Goal: Task Accomplishment & Management: Use online tool/utility

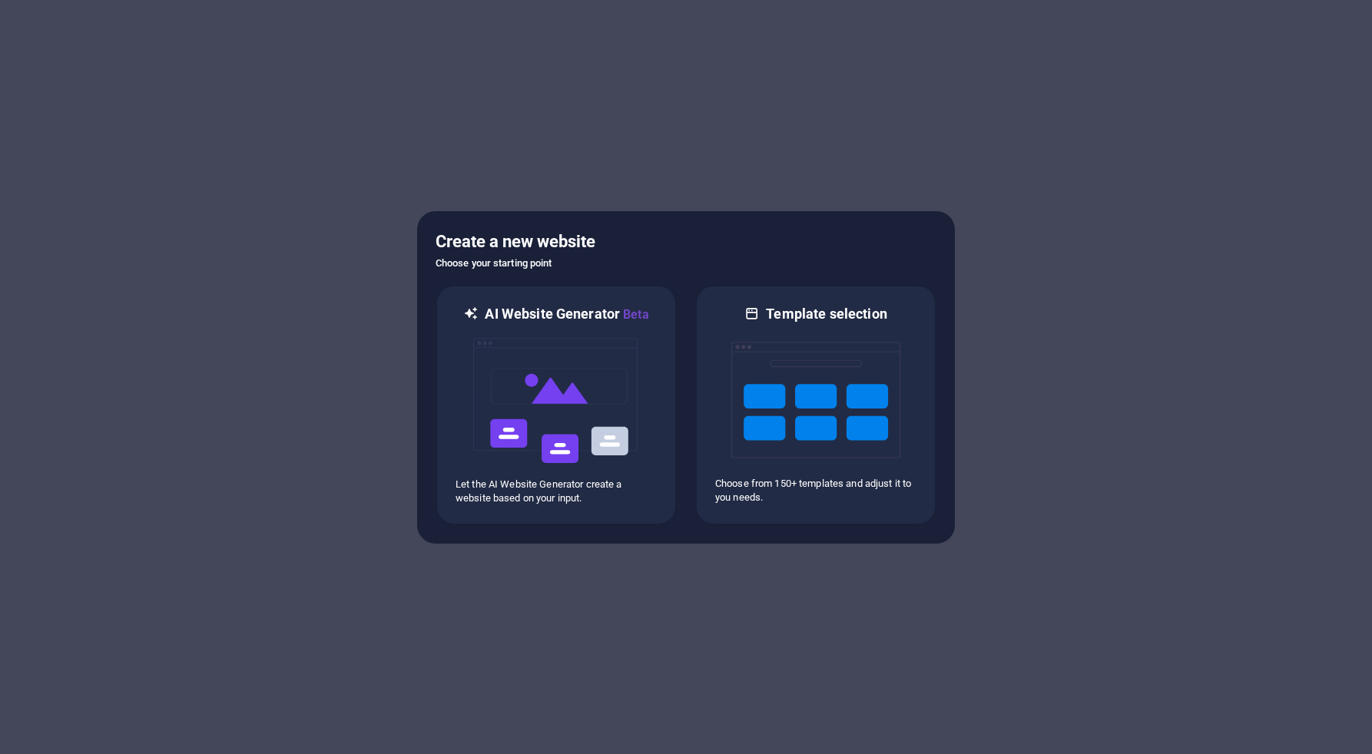
drag, startPoint x: 0, startPoint y: 0, endPoint x: 651, endPoint y: 271, distance: 704.9
click at [651, 271] on div "Create a new website Choose your starting point AI Website Generator Beta Let t…" at bounding box center [686, 377] width 538 height 333
click at [843, 352] on img at bounding box center [815, 400] width 169 height 154
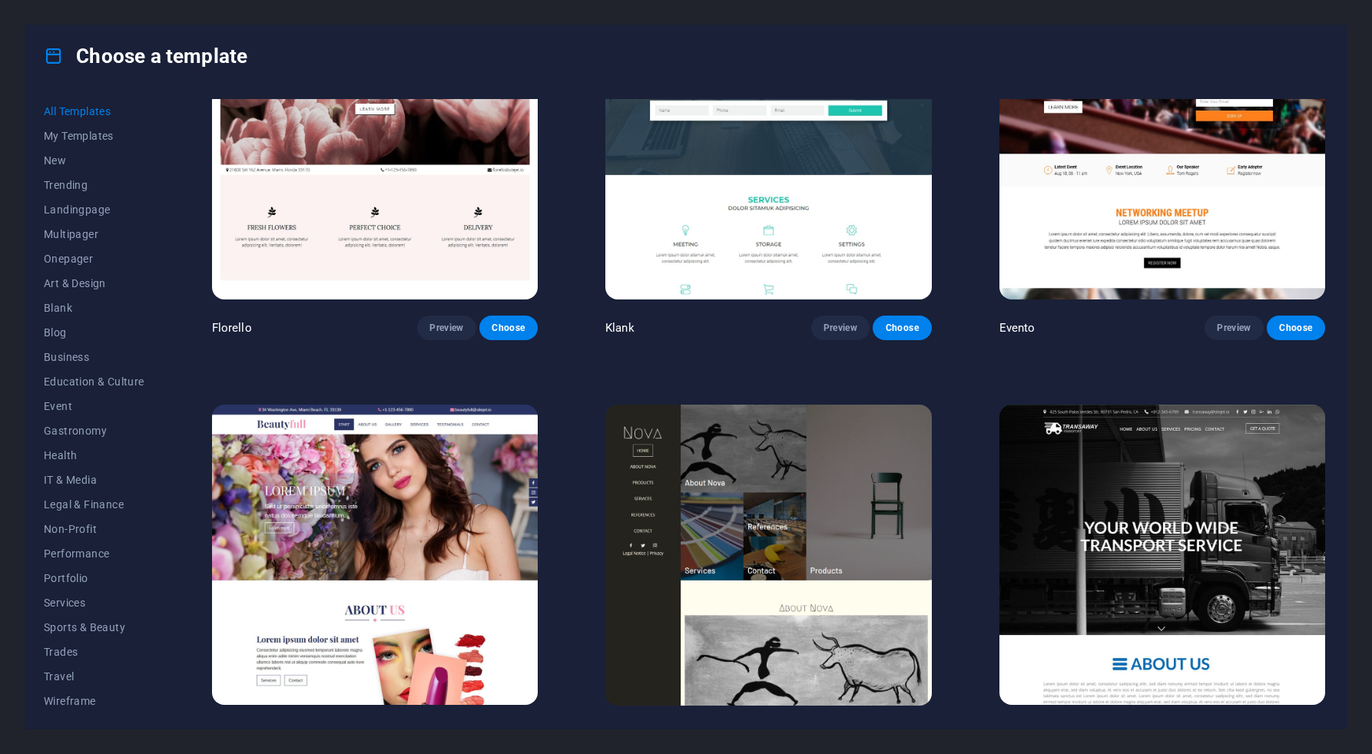
scroll to position [15901, 0]
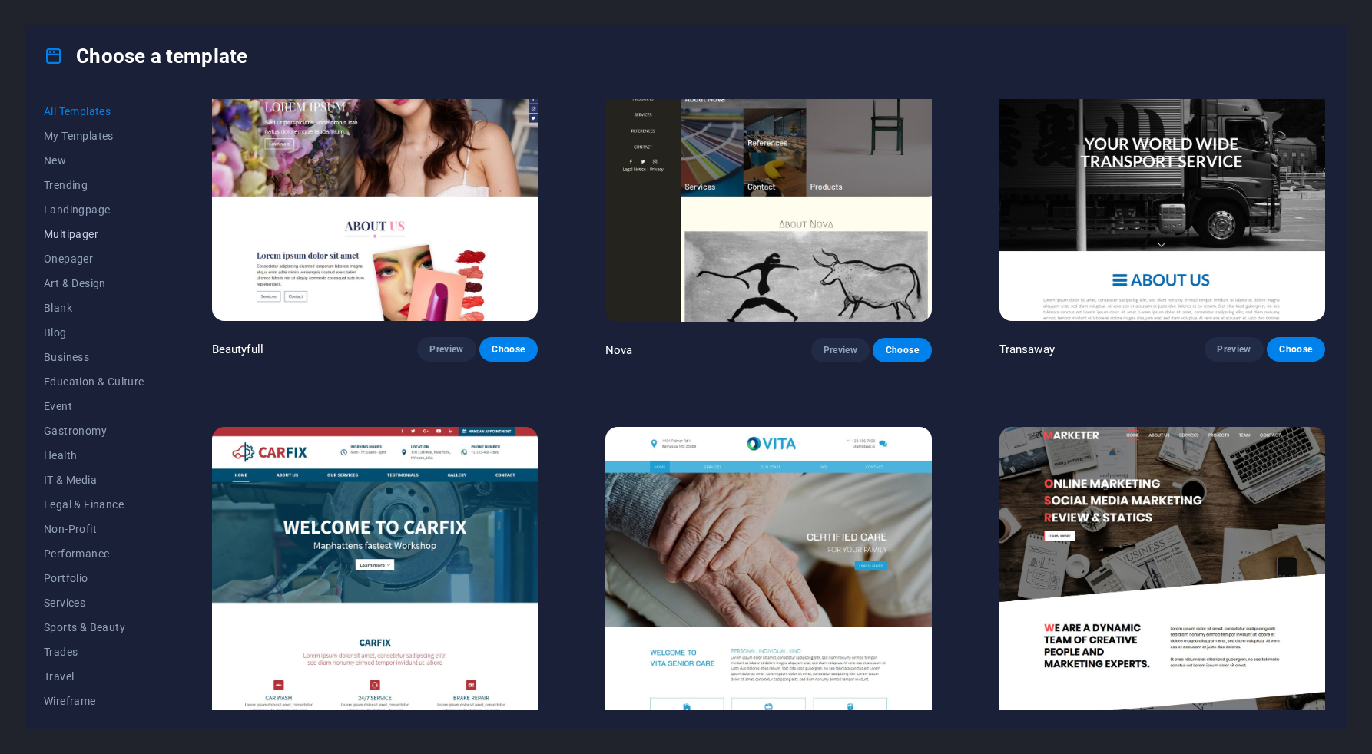
click at [71, 234] on span "Multipager" at bounding box center [94, 234] width 101 height 12
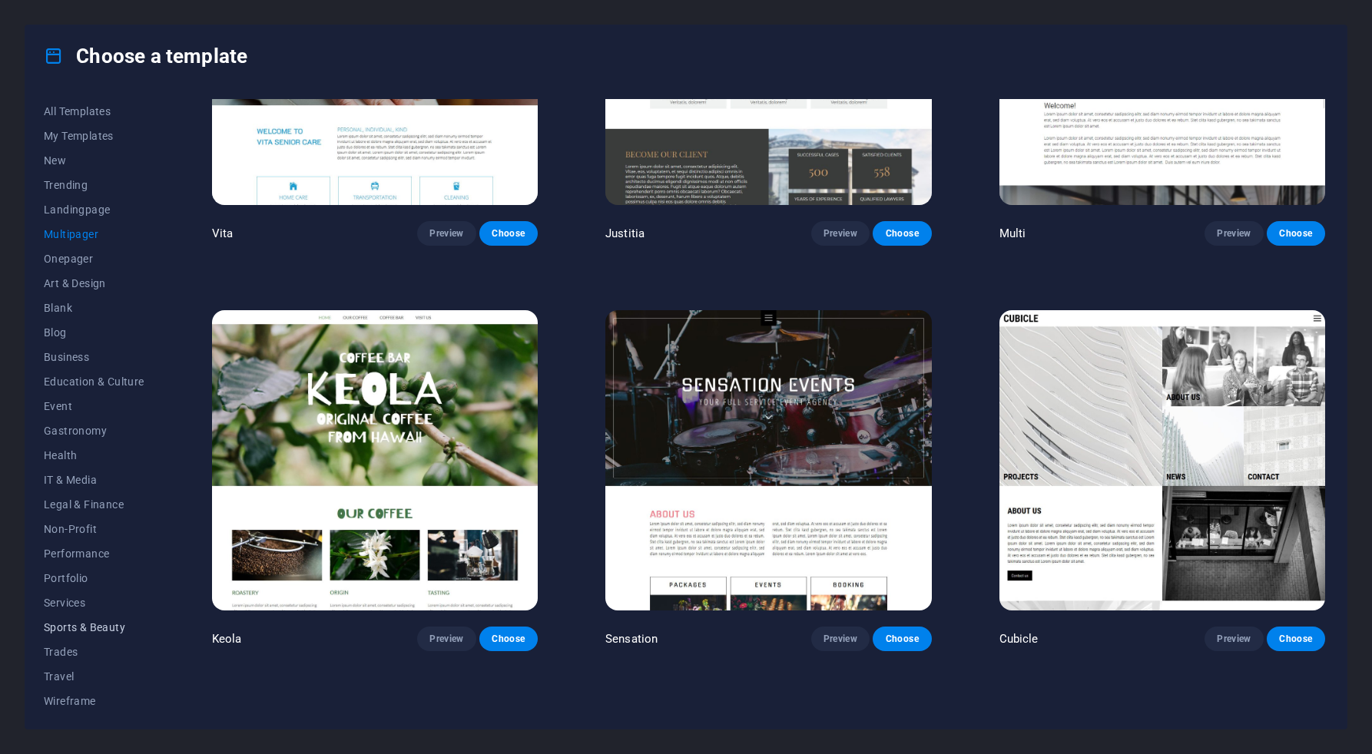
scroll to position [3, 0]
click at [58, 657] on button "Trades" at bounding box center [94, 649] width 101 height 25
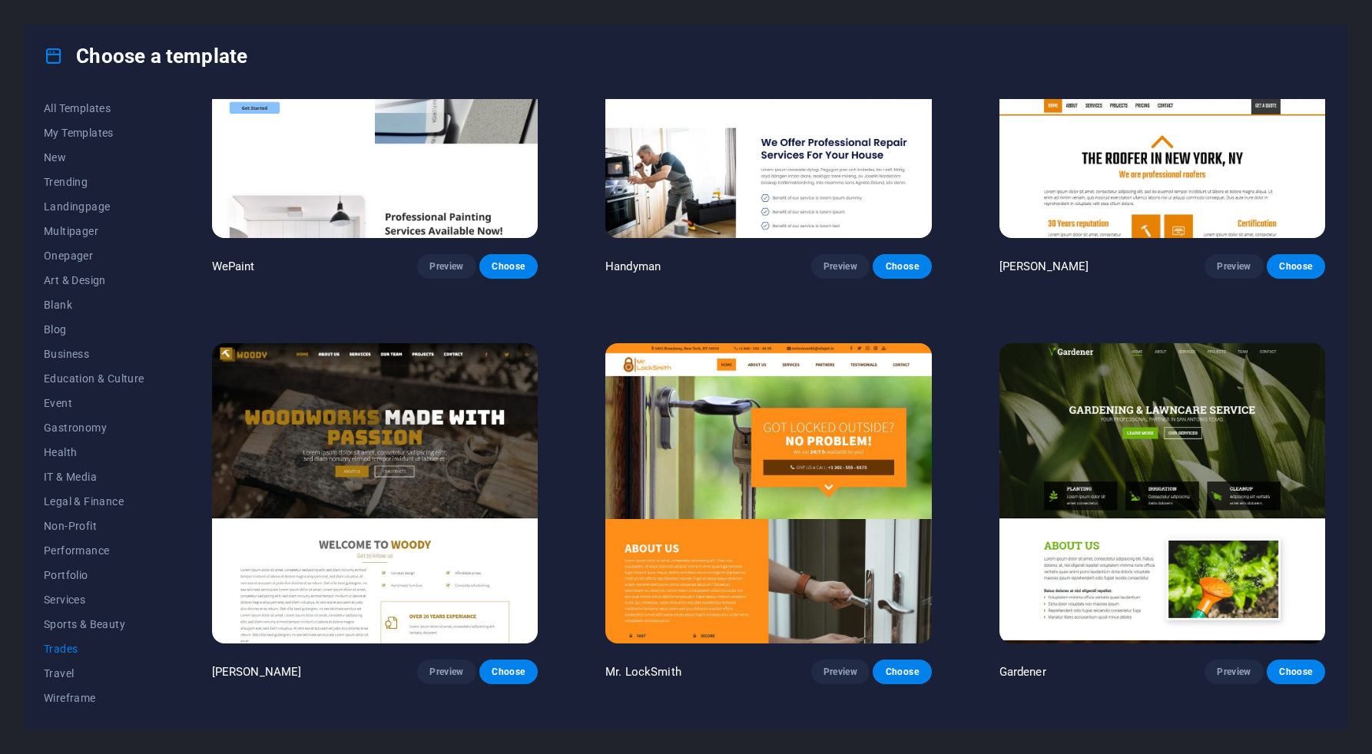
scroll to position [0, 0]
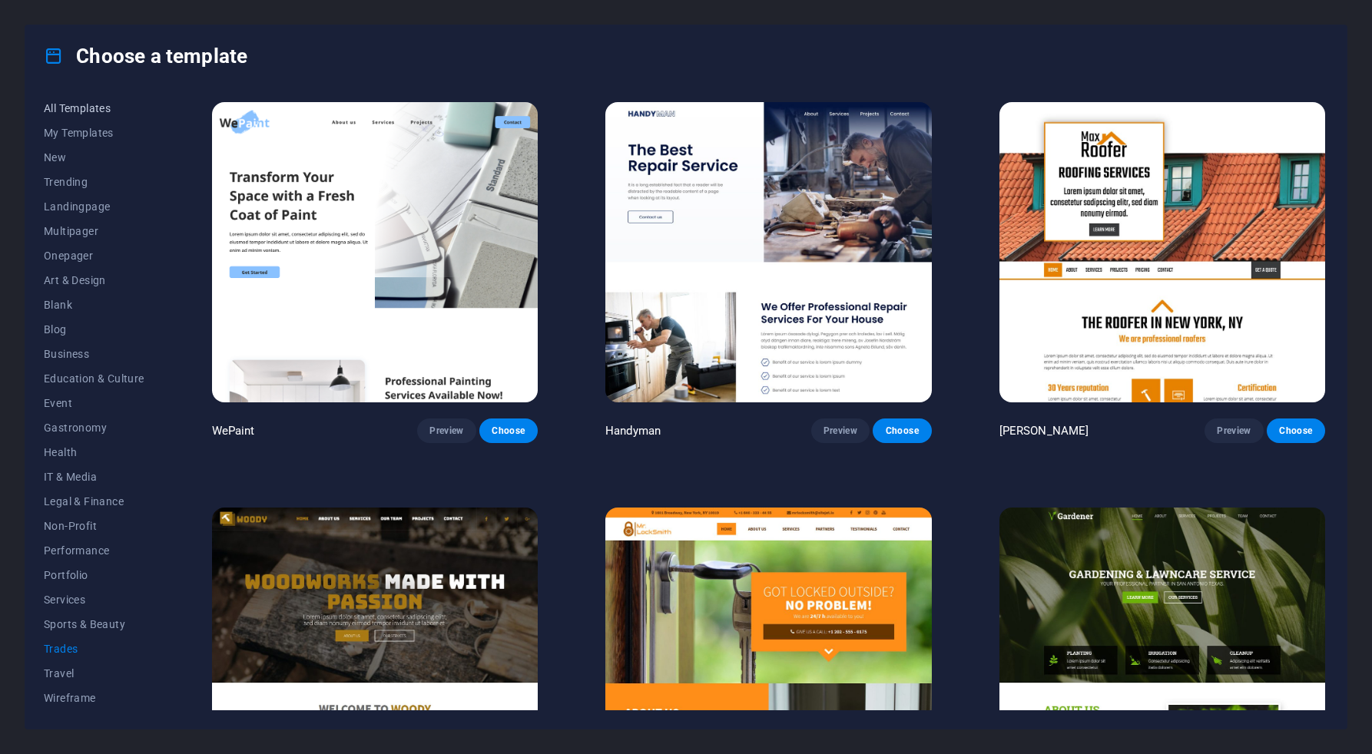
click at [79, 111] on span "All Templates" at bounding box center [94, 108] width 101 height 12
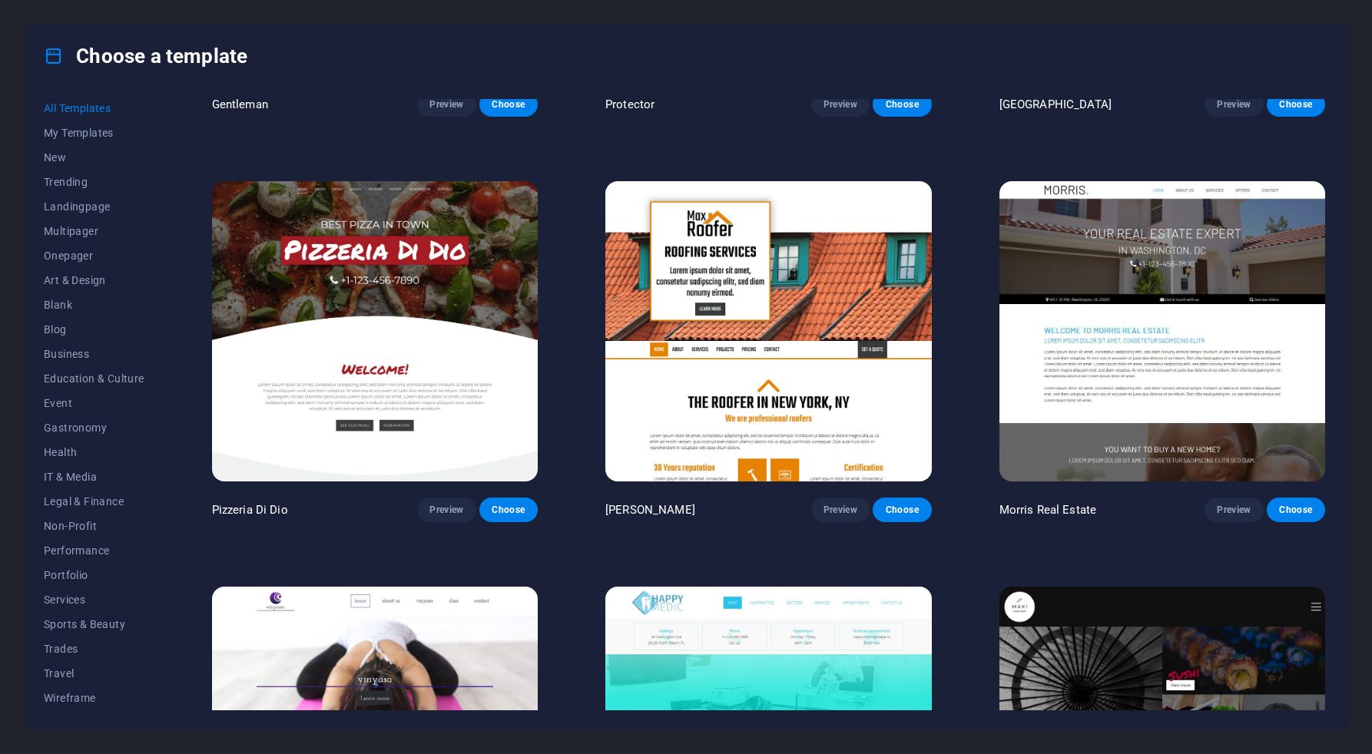
scroll to position [8450, 0]
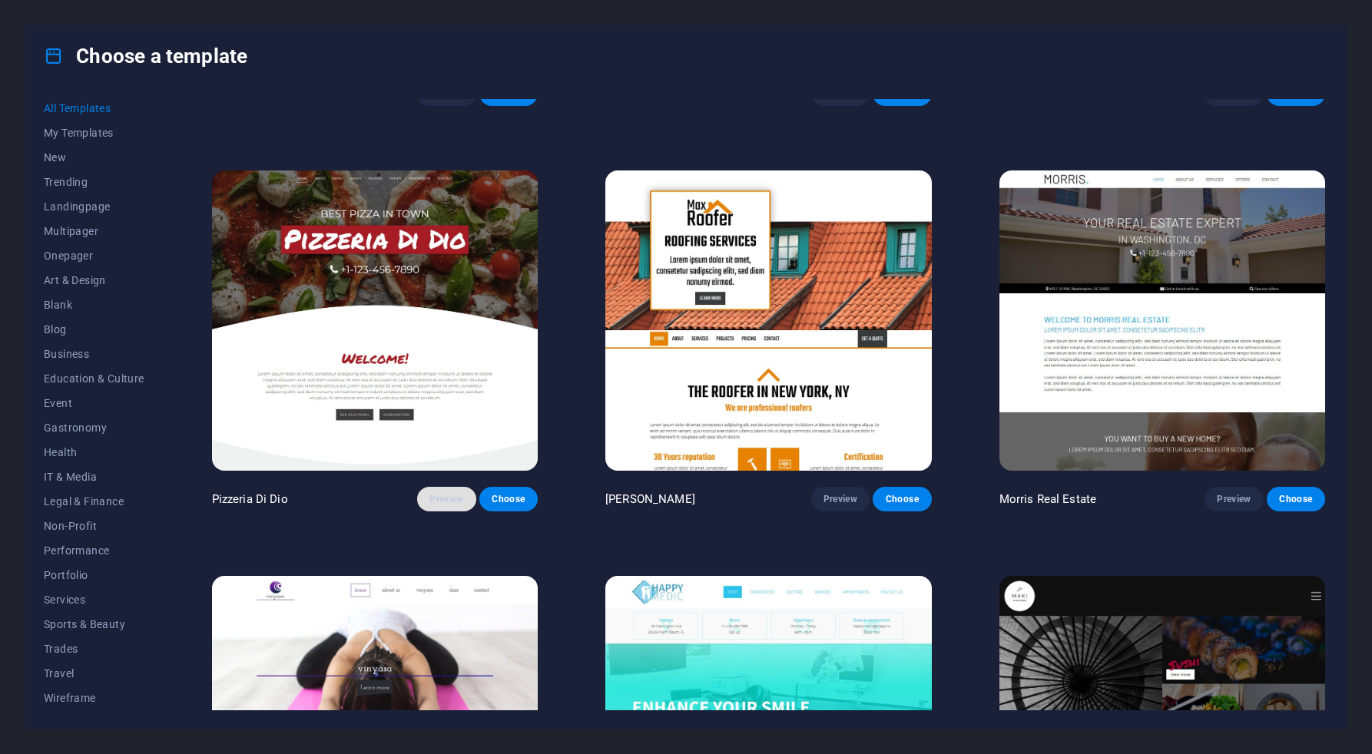
click at [426, 487] on button "Preview" at bounding box center [446, 499] width 58 height 25
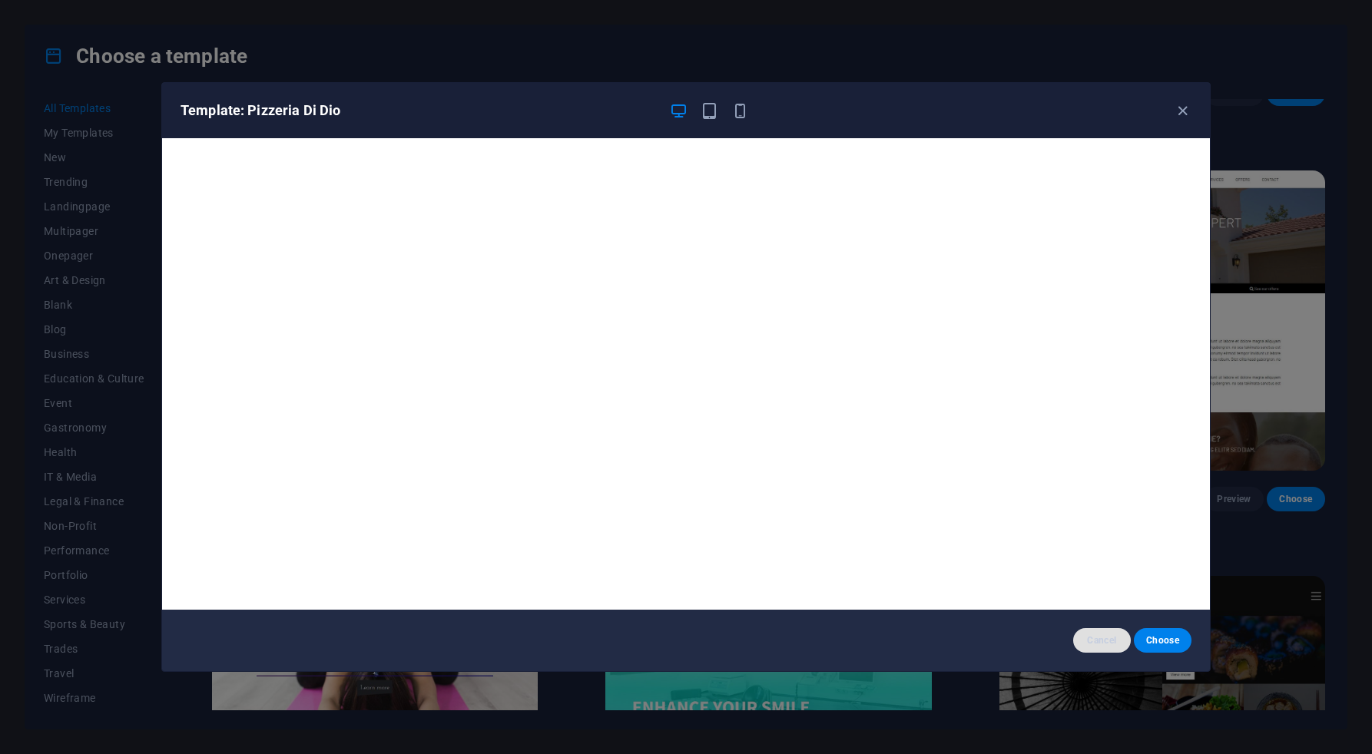
click at [1114, 635] on span "Cancel" at bounding box center [1101, 641] width 33 height 12
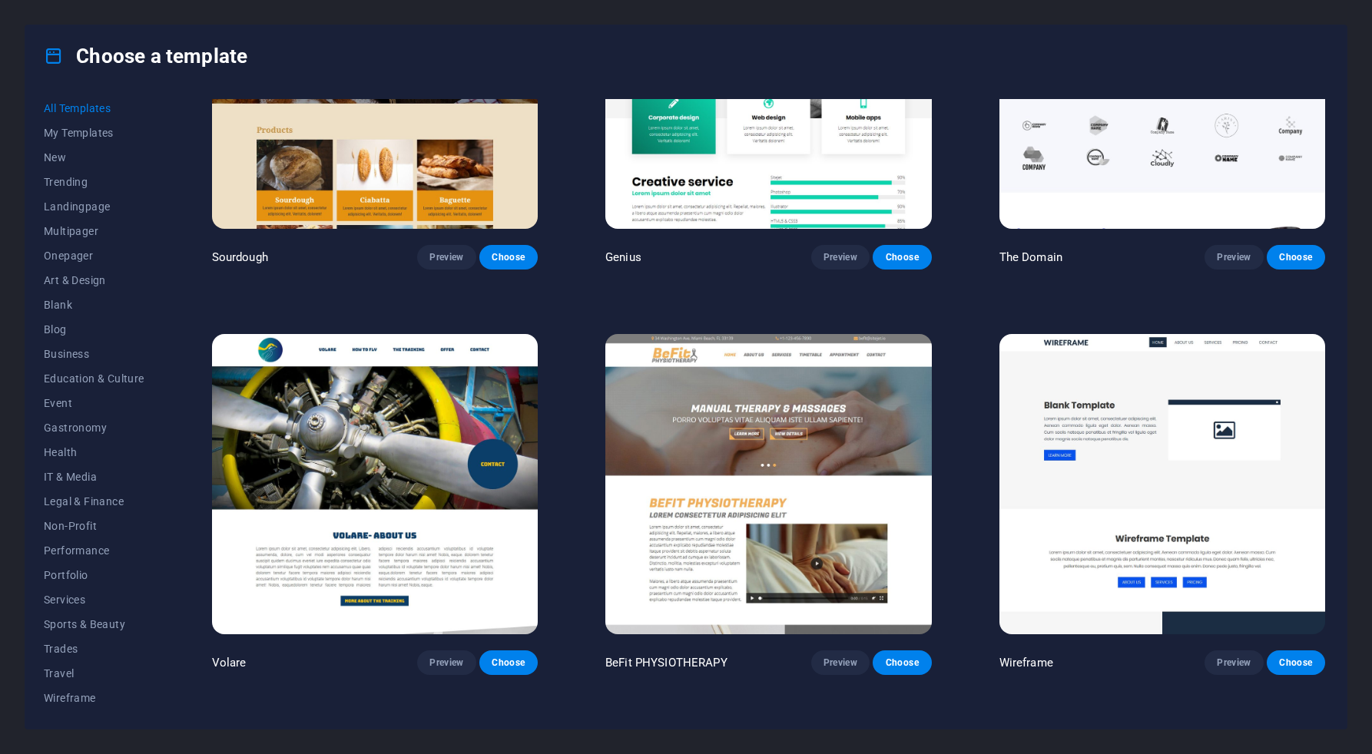
scroll to position [10063, 0]
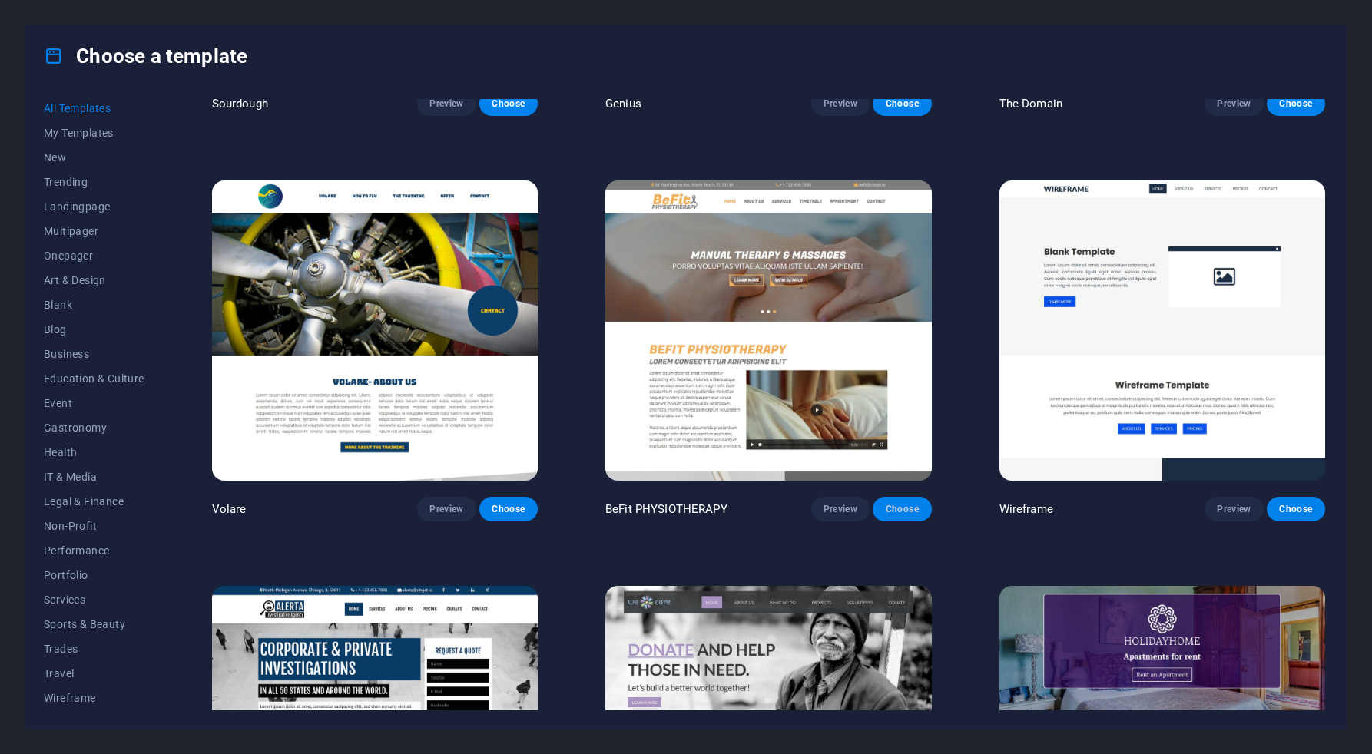
click at [922, 497] on button "Choose" at bounding box center [902, 509] width 58 height 25
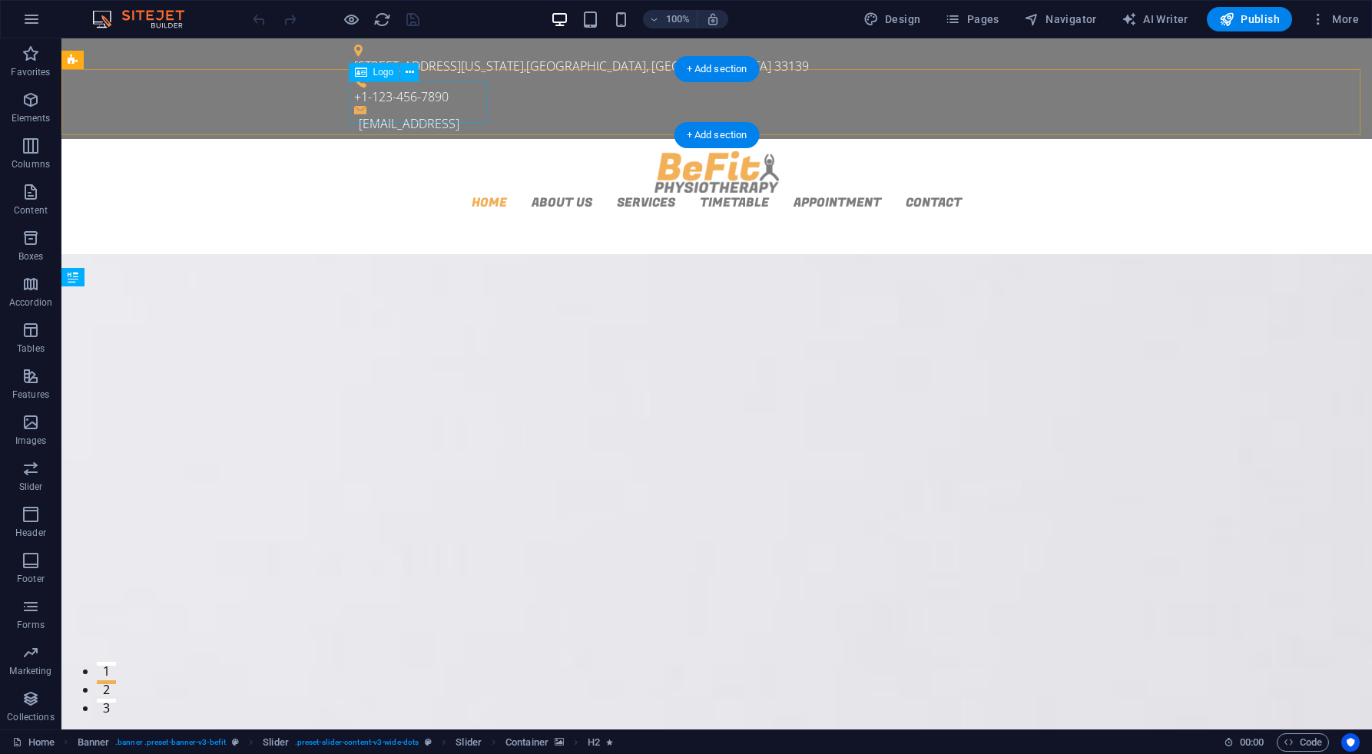
click at [393, 151] on div at bounding box center [716, 171] width 725 height 41
select select "px"
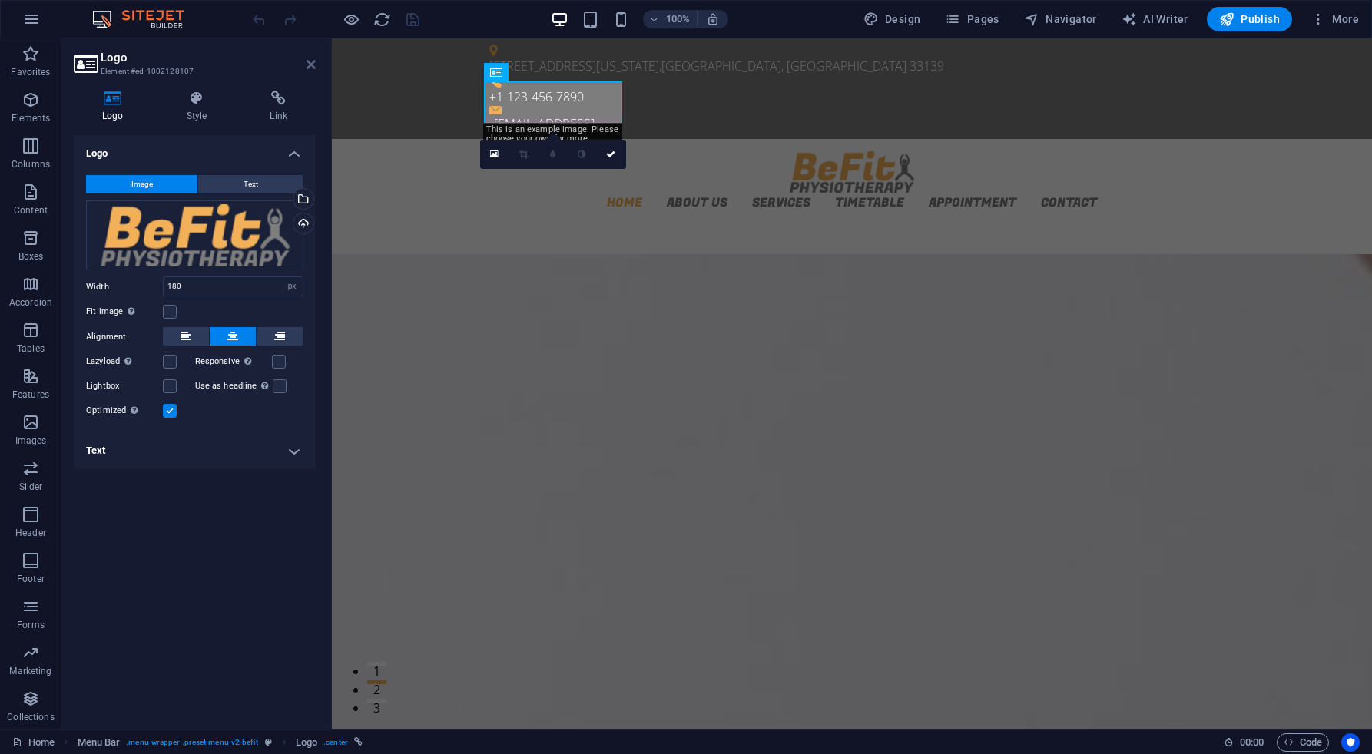
drag, startPoint x: 311, startPoint y: 65, endPoint x: 383, endPoint y: 51, distance: 72.8
click at [311, 65] on icon at bounding box center [310, 64] width 9 height 12
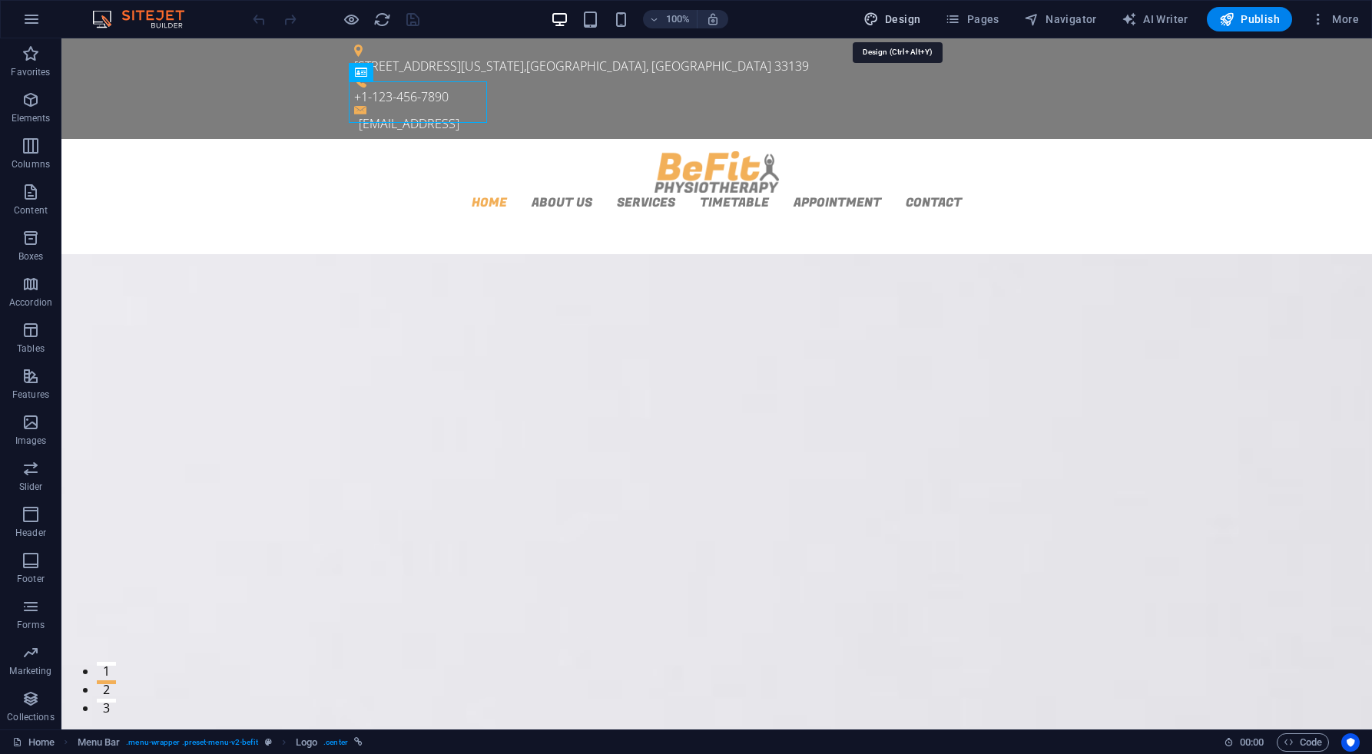
click at [909, 17] on span "Design" at bounding box center [892, 19] width 58 height 15
select select "px"
select select "300"
select select "px"
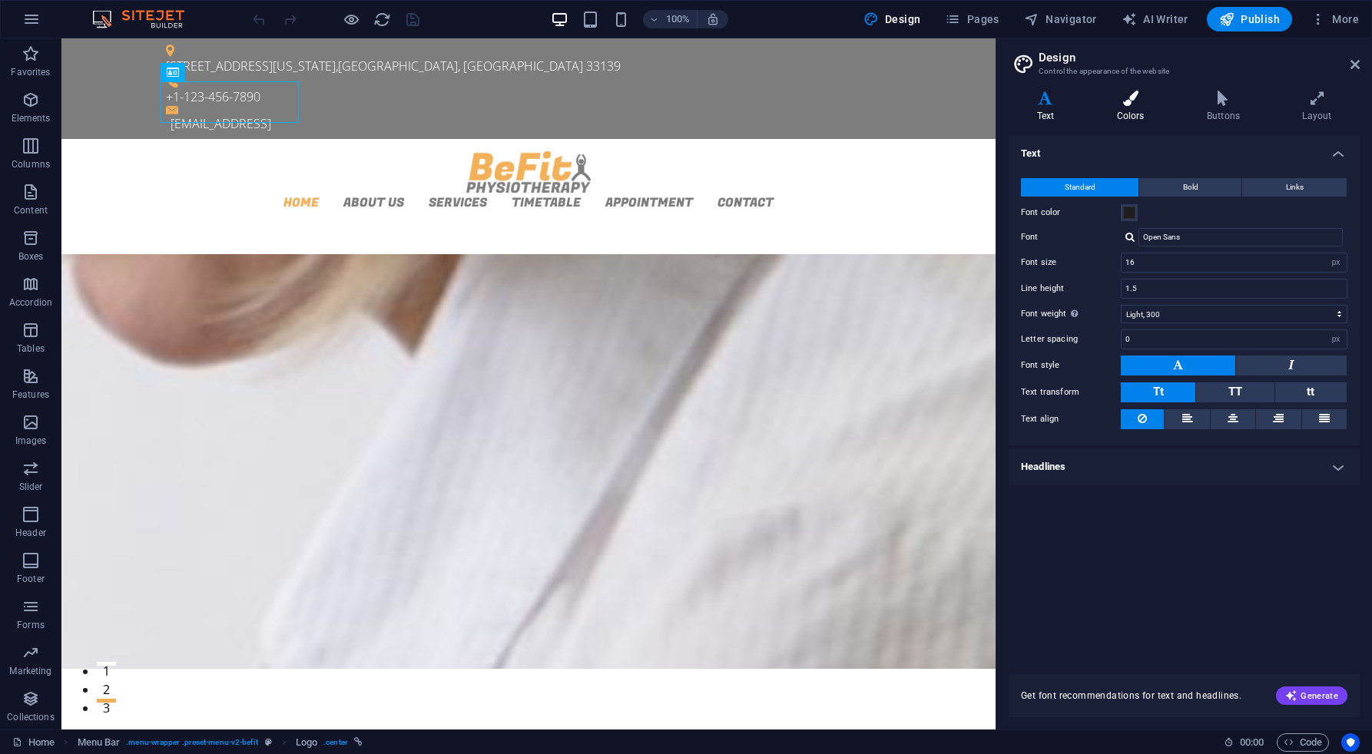
click at [1139, 101] on icon at bounding box center [1130, 98] width 84 height 15
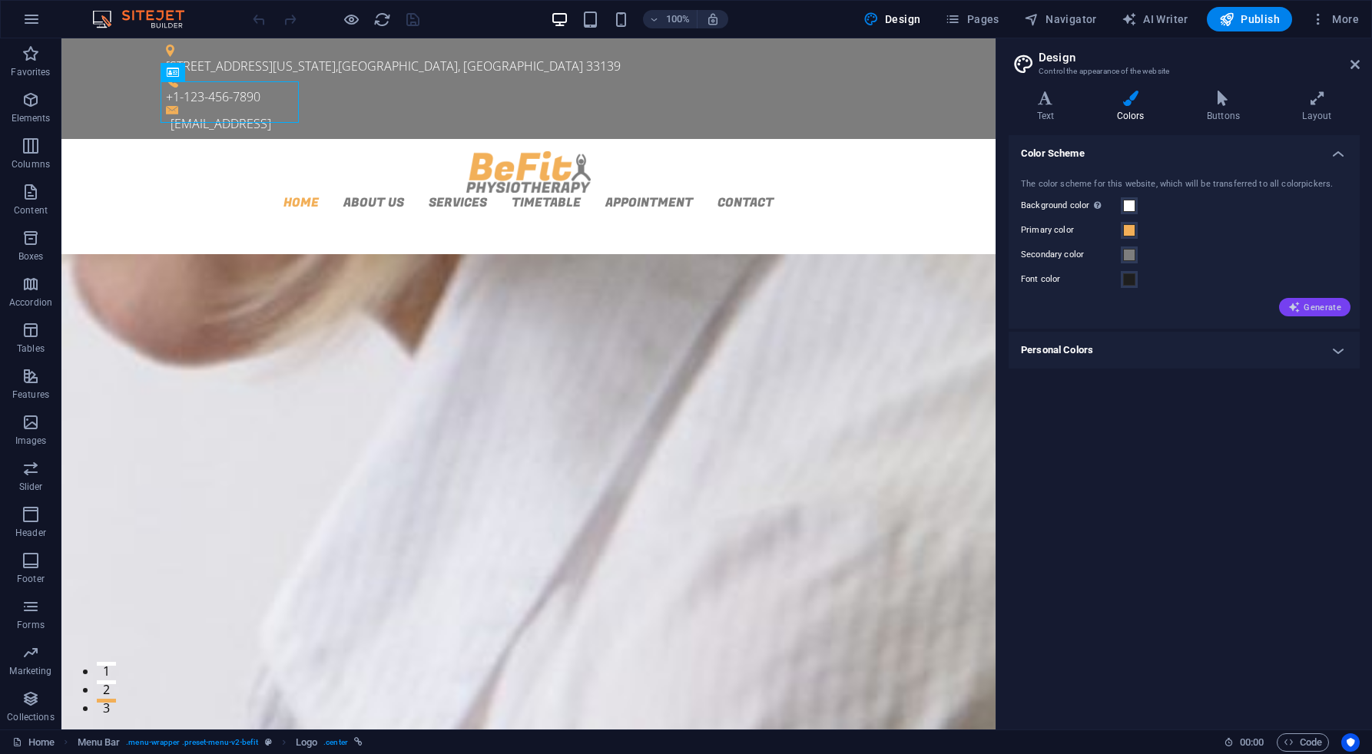
click at [1298, 303] on icon "button" at bounding box center [1294, 307] width 12 height 12
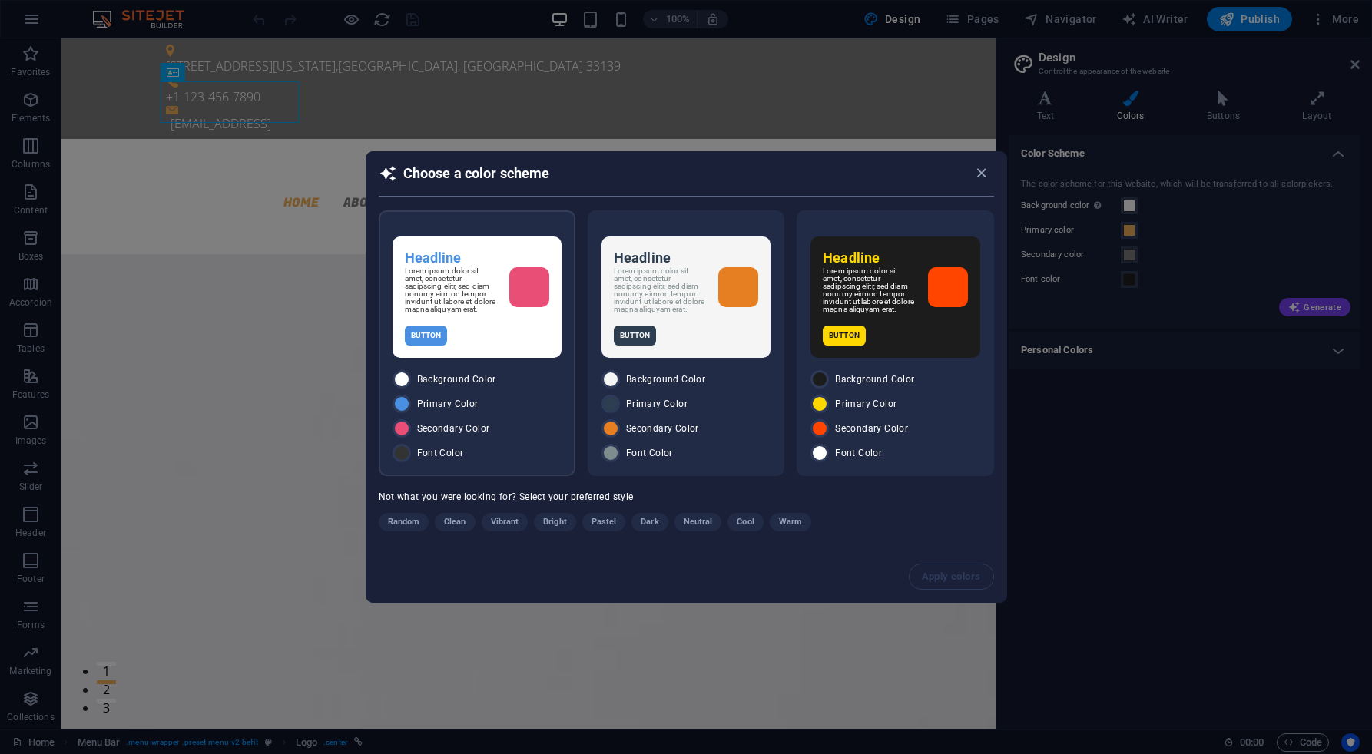
click at [471, 310] on p "Lorem ipsum dolor sit amet, consetetur sadipscing elitr, sed diam nonumy eirmod…" at bounding box center [451, 290] width 92 height 46
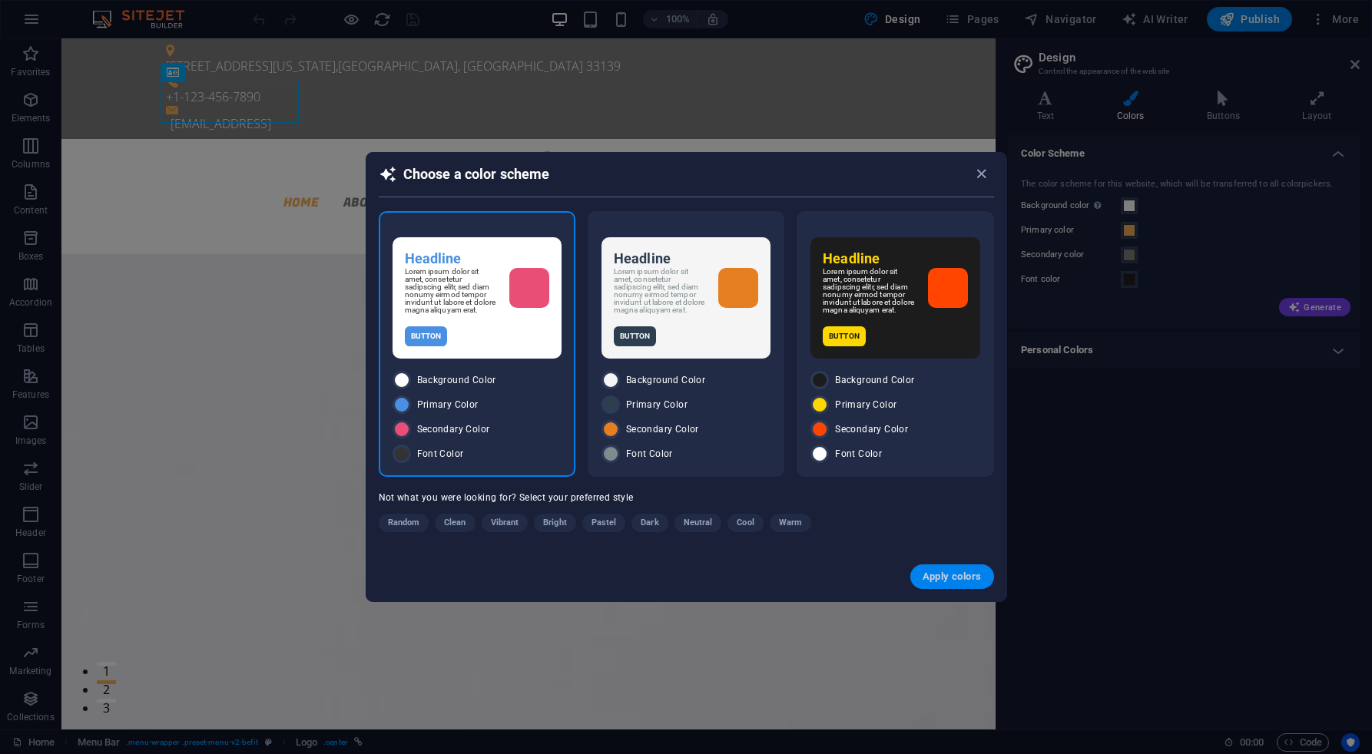
click at [956, 578] on span "Apply colors" at bounding box center [952, 577] width 59 height 12
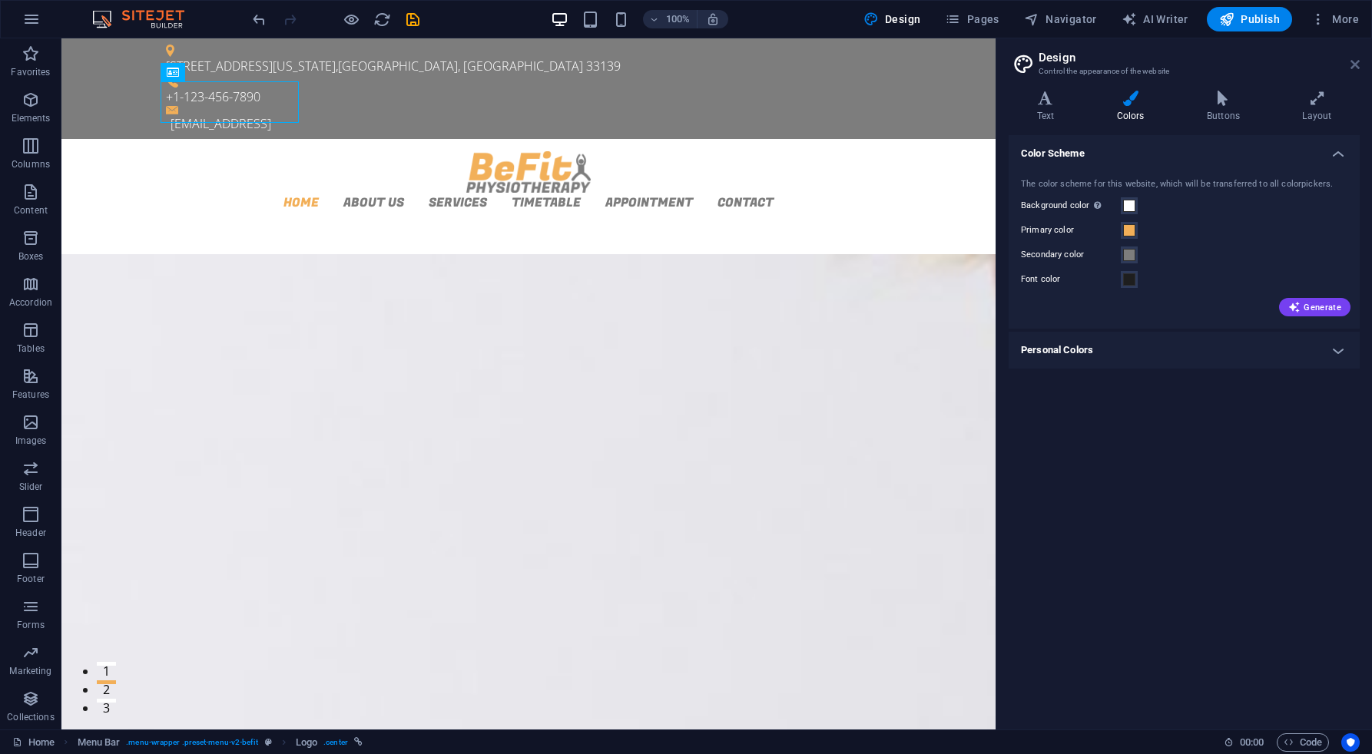
drag, startPoint x: 1357, startPoint y: 65, endPoint x: 923, endPoint y: 233, distance: 465.2
click at [1357, 65] on icon at bounding box center [1354, 64] width 9 height 12
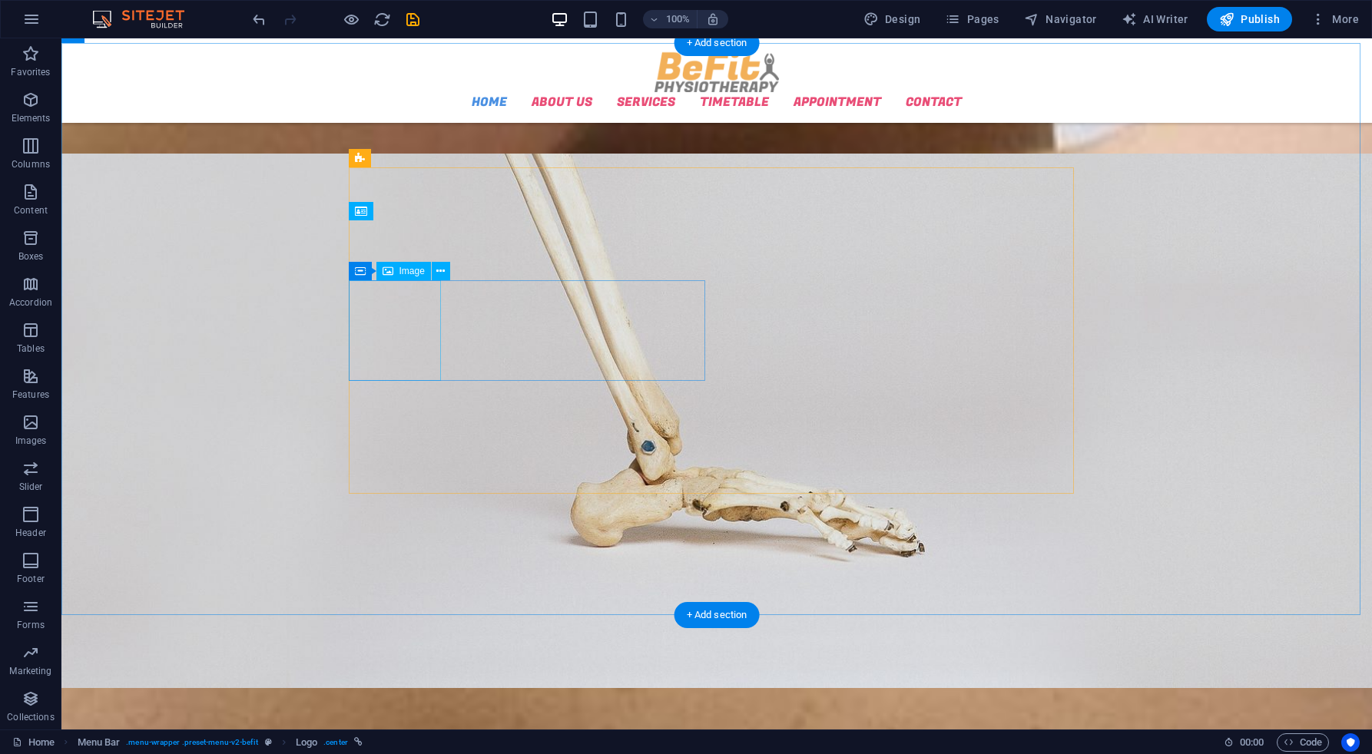
scroll to position [1201, 0]
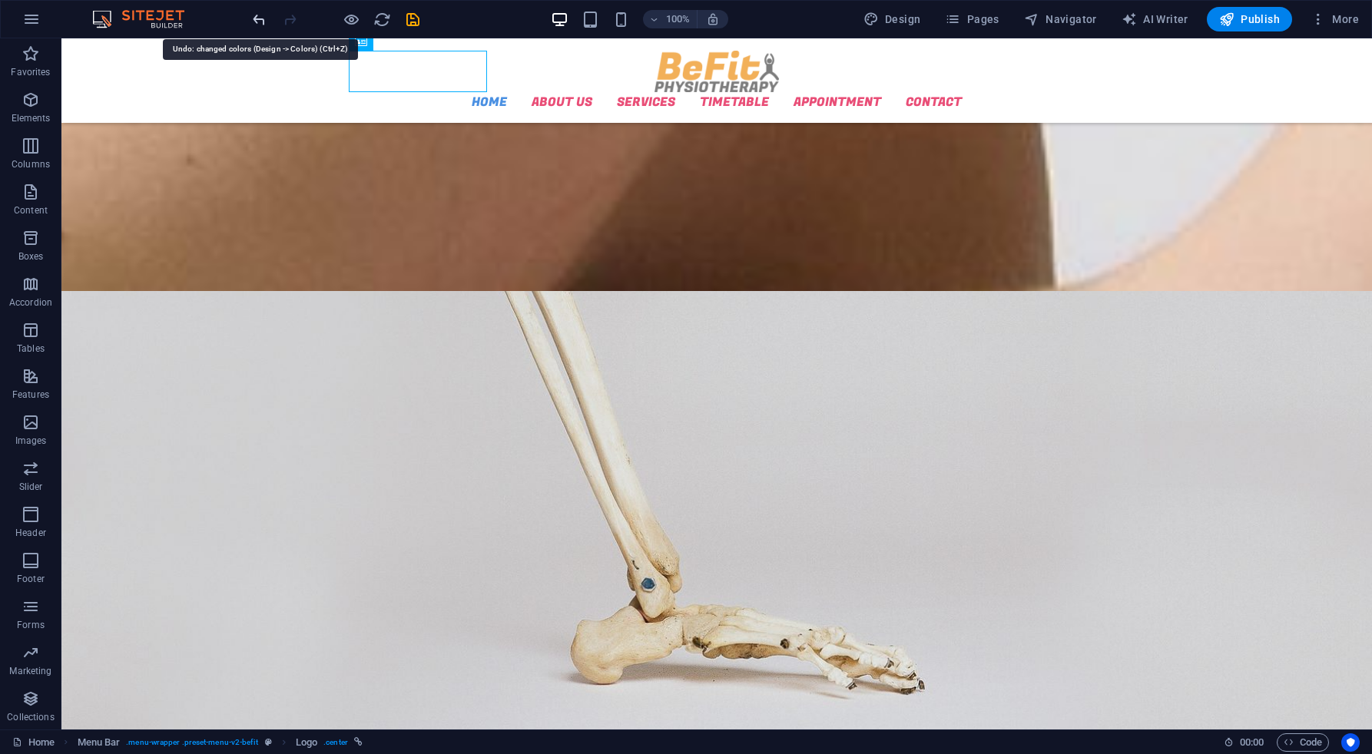
click at [259, 23] on icon "undo" at bounding box center [259, 20] width 18 height 18
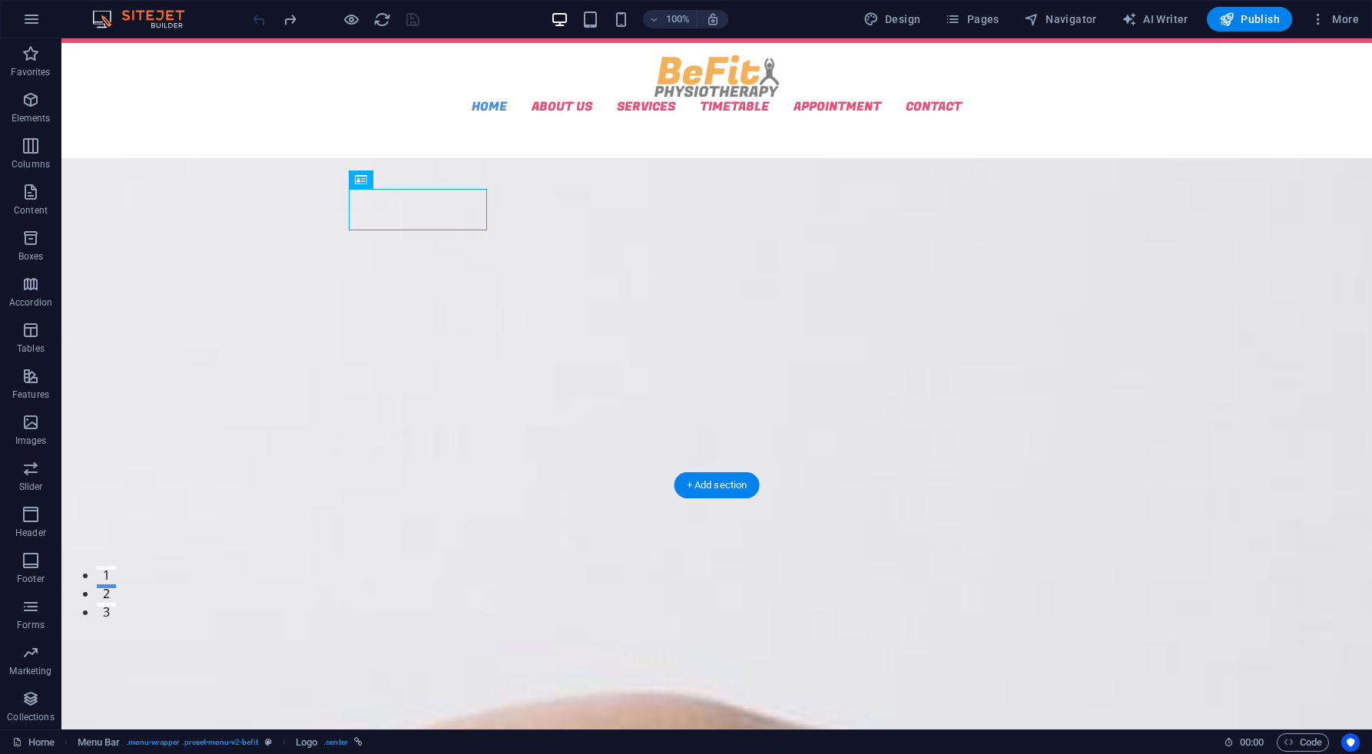
scroll to position [0, 0]
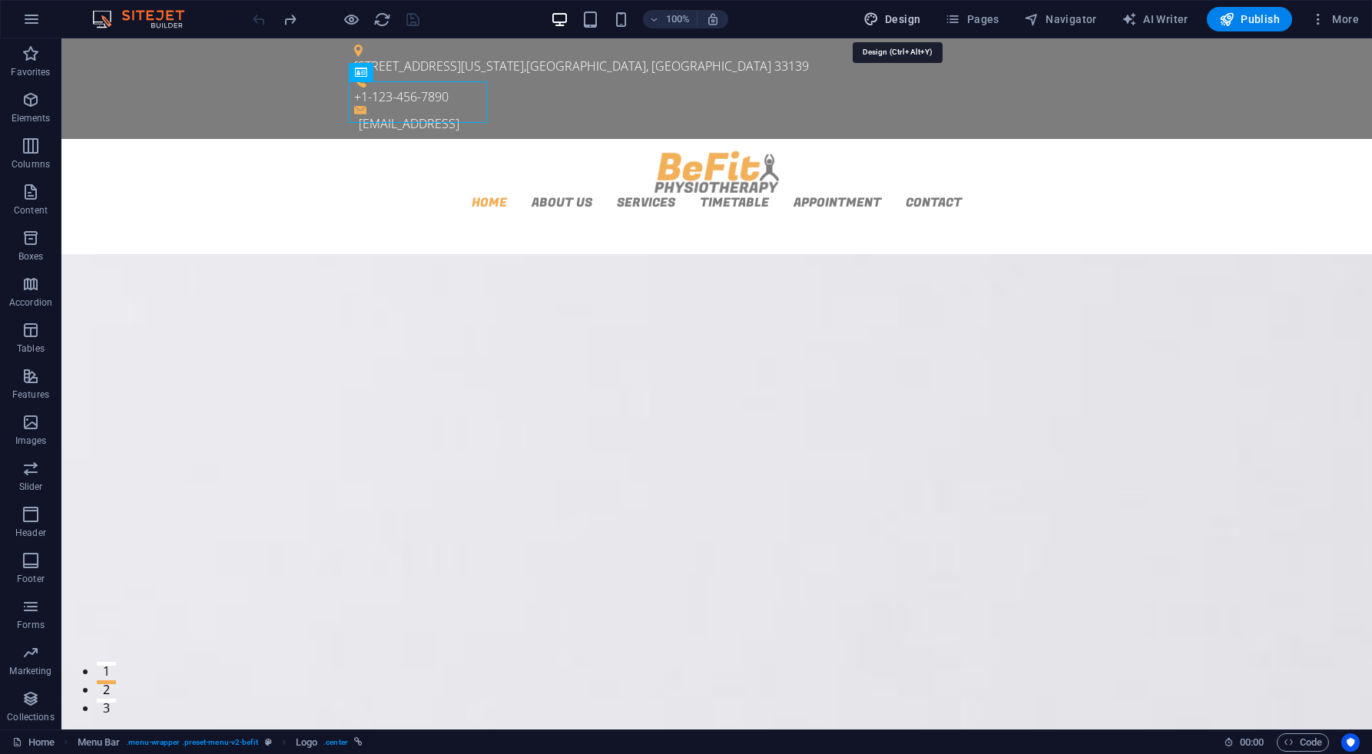
drag, startPoint x: 964, startPoint y: 19, endPoint x: 905, endPoint y: 19, distance: 59.1
click at [906, 19] on div "Design Pages Navigator AI Writer Publish More" at bounding box center [1111, 19] width 508 height 25
click at [905, 19] on span "Design" at bounding box center [892, 19] width 58 height 15
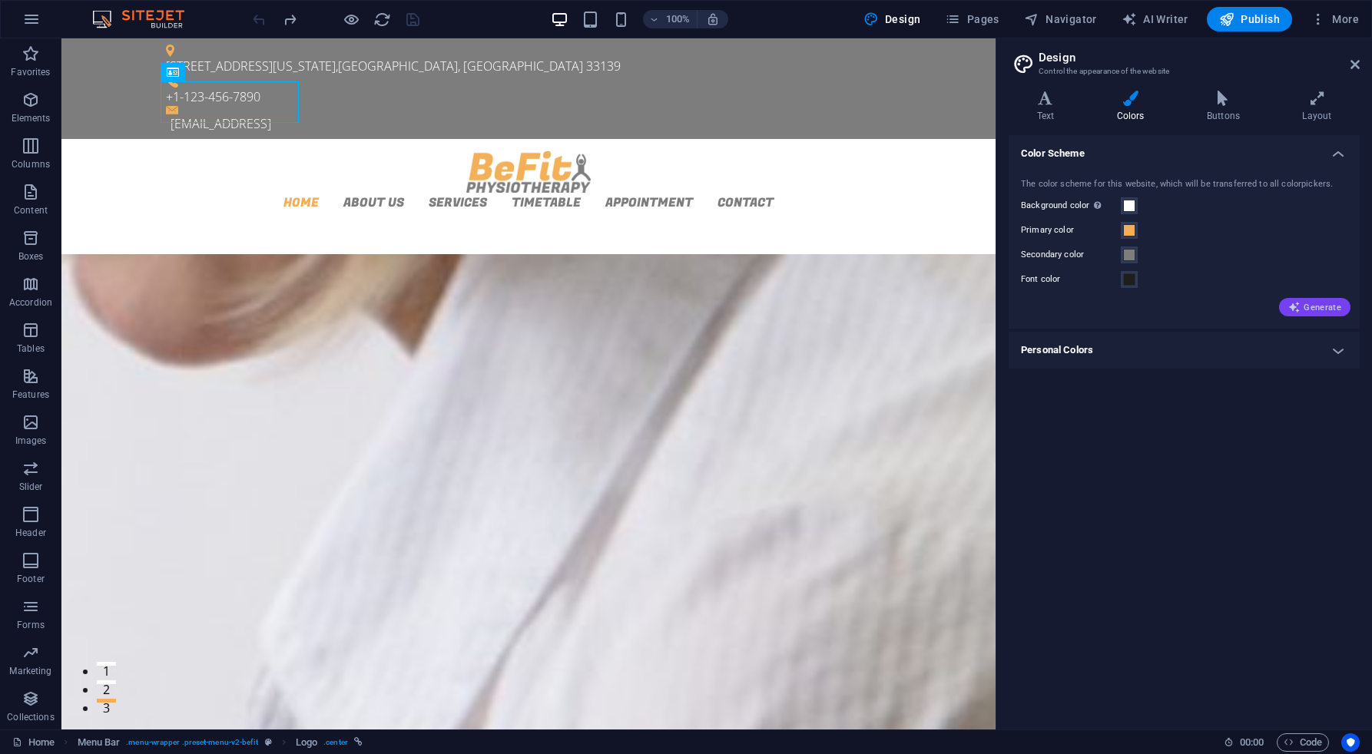
click at [1310, 306] on span "Generate" at bounding box center [1314, 307] width 53 height 12
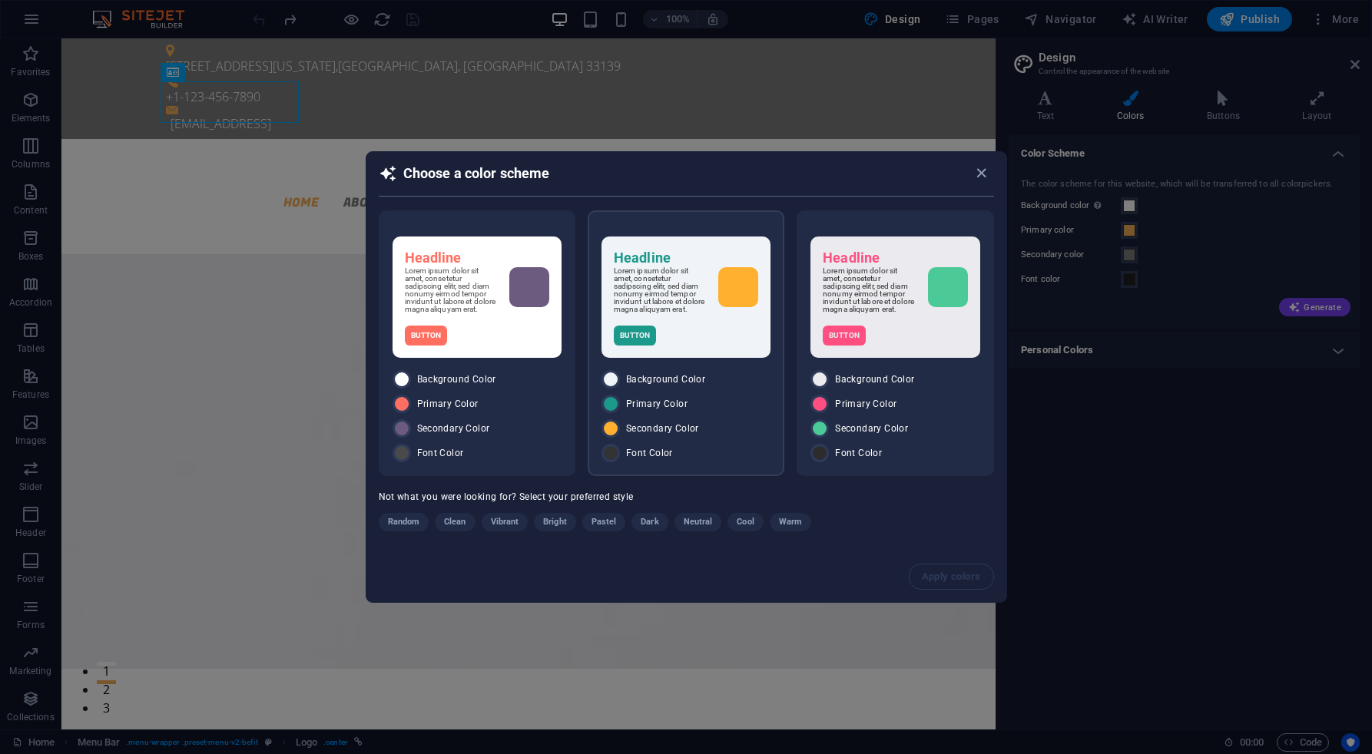
click at [690, 335] on div "Button" at bounding box center [686, 336] width 144 height 20
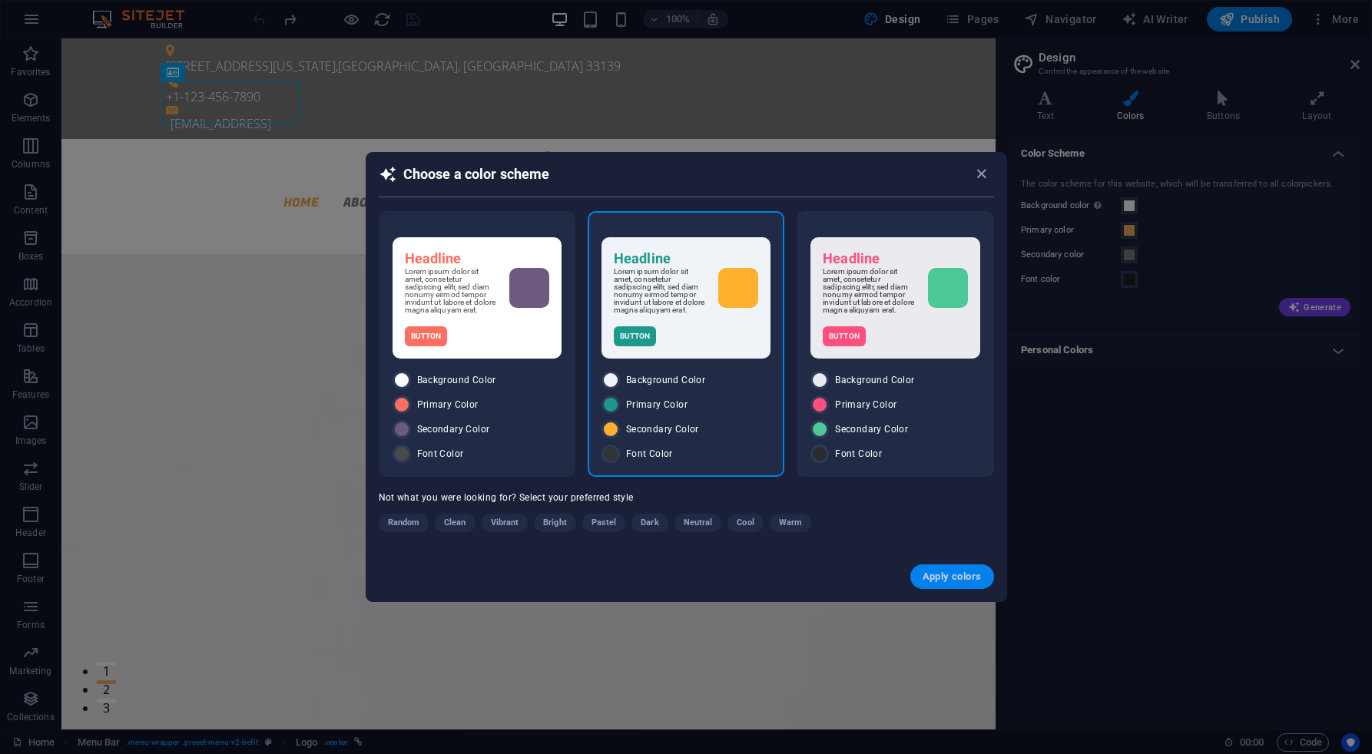
click at [933, 582] on span "Apply colors" at bounding box center [952, 577] width 59 height 12
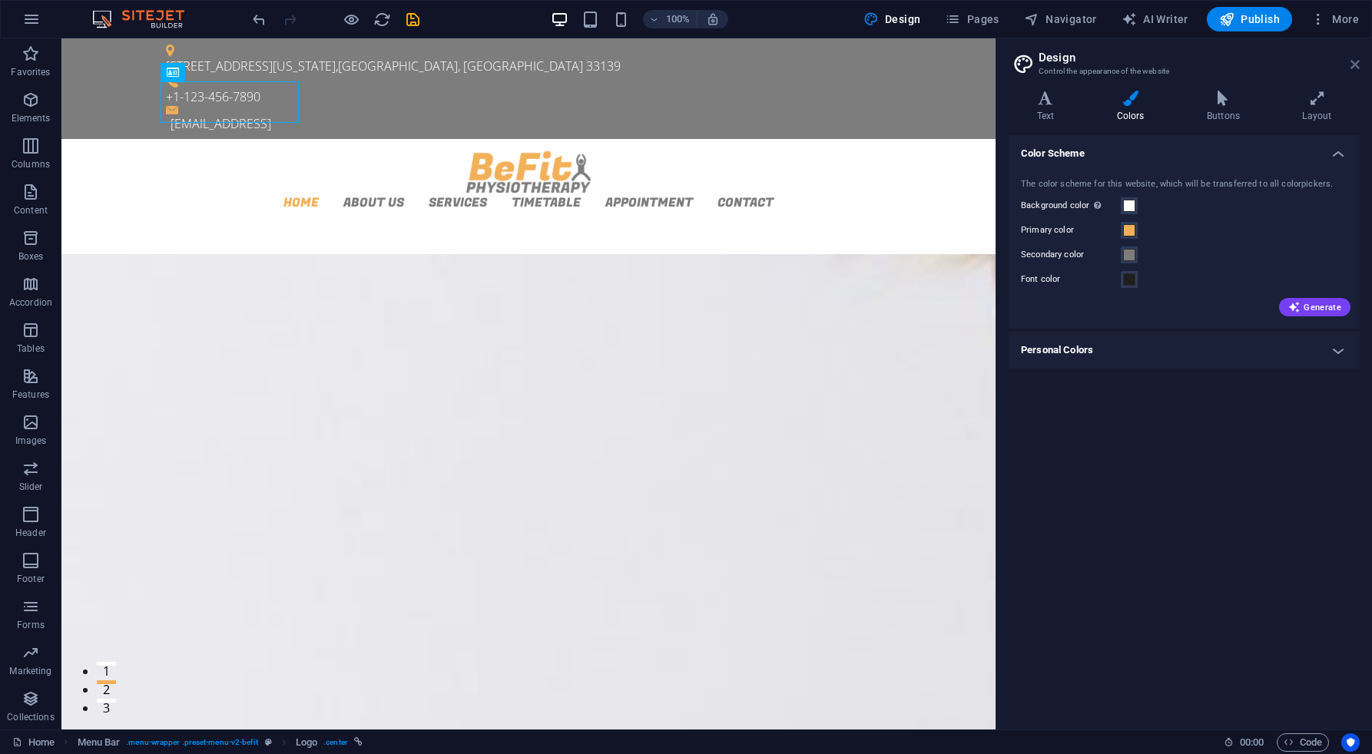
click at [1357, 65] on icon at bounding box center [1354, 64] width 9 height 12
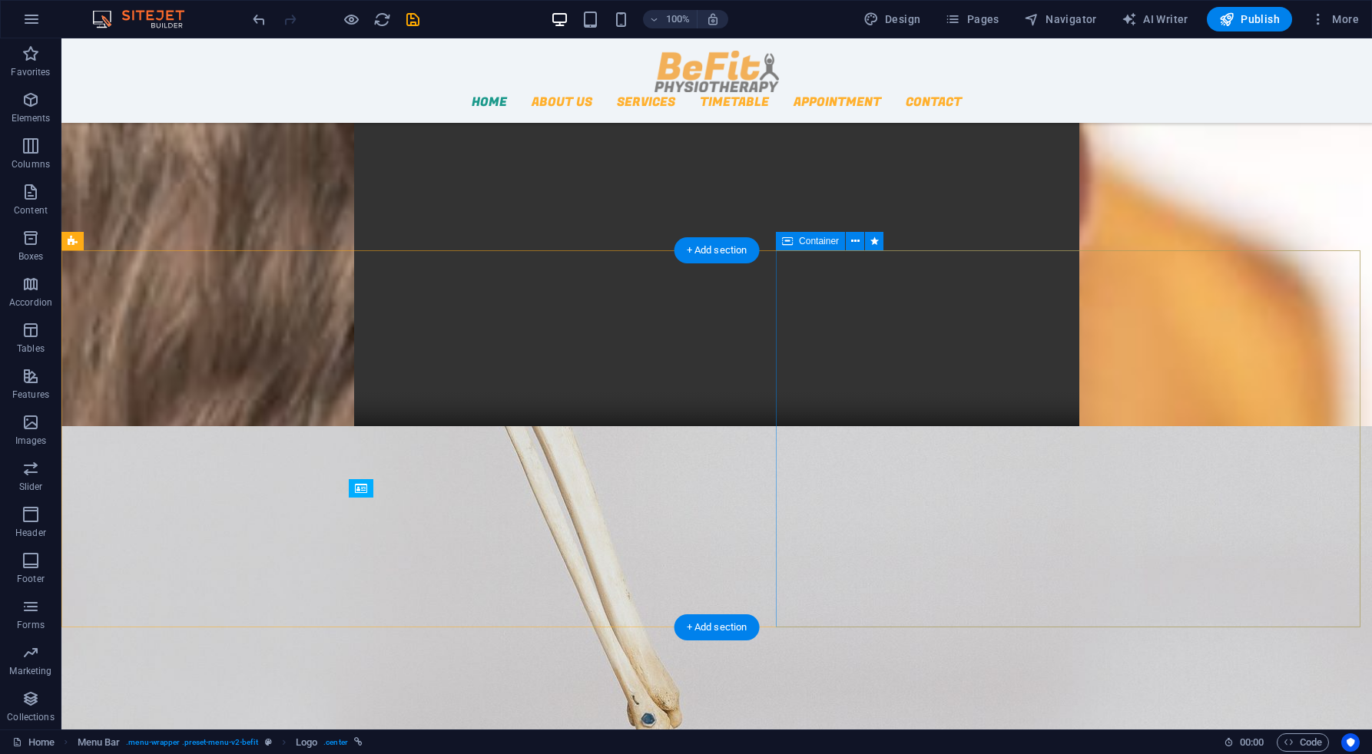
scroll to position [741, 0]
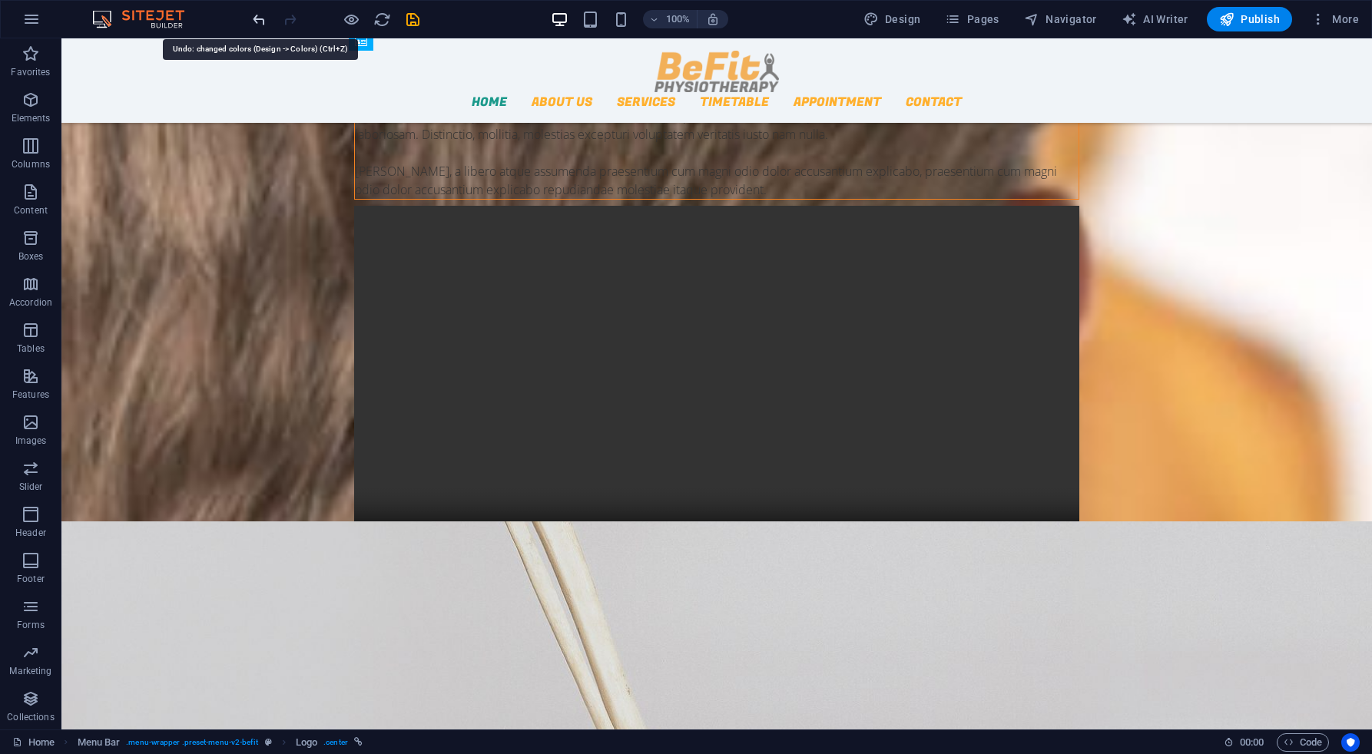
click at [259, 16] on icon "undo" at bounding box center [259, 20] width 18 height 18
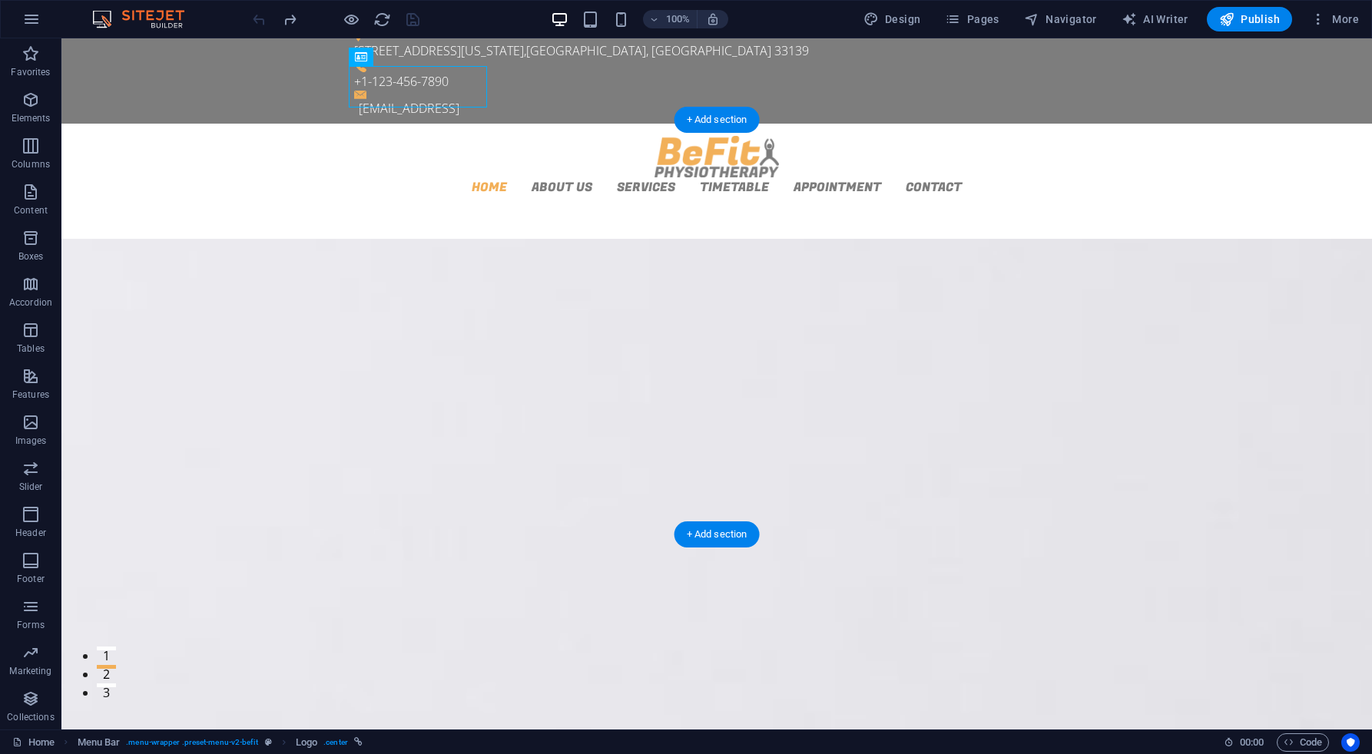
scroll to position [0, 0]
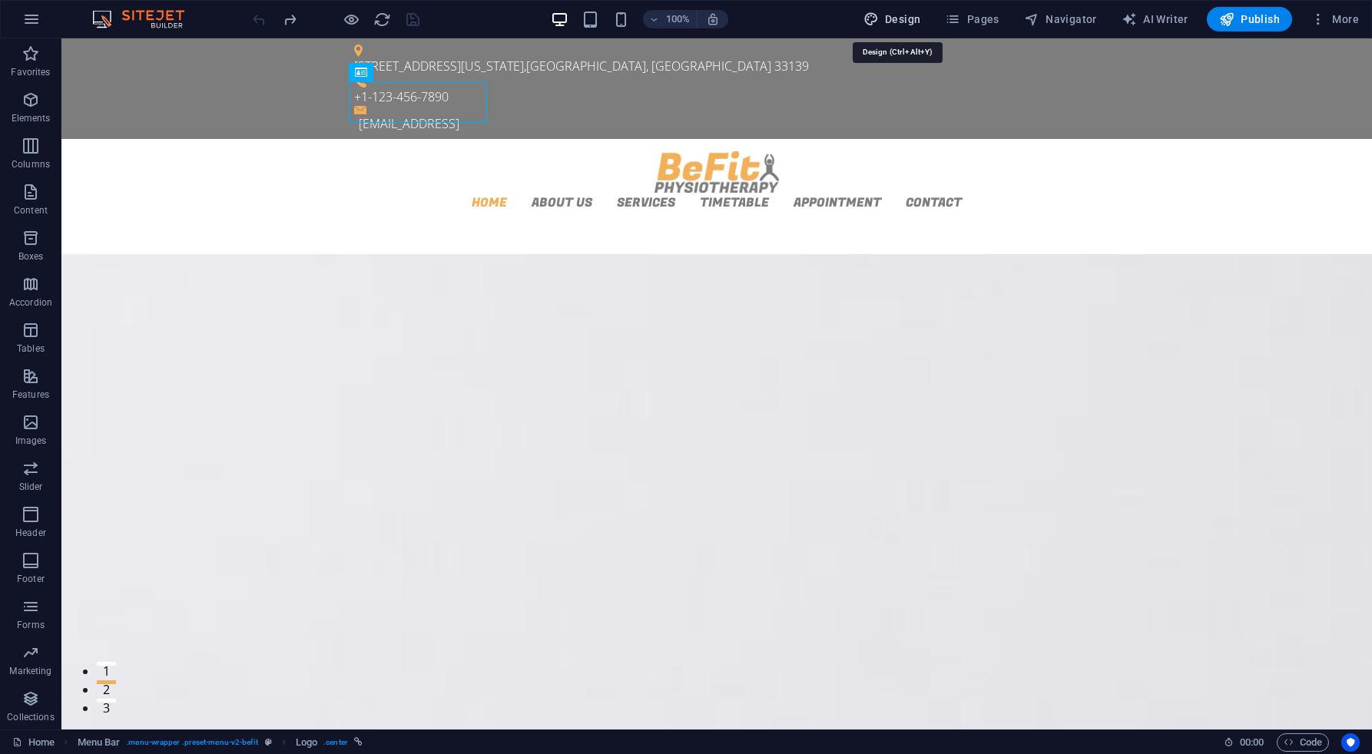
click at [903, 18] on span "Design" at bounding box center [892, 19] width 58 height 15
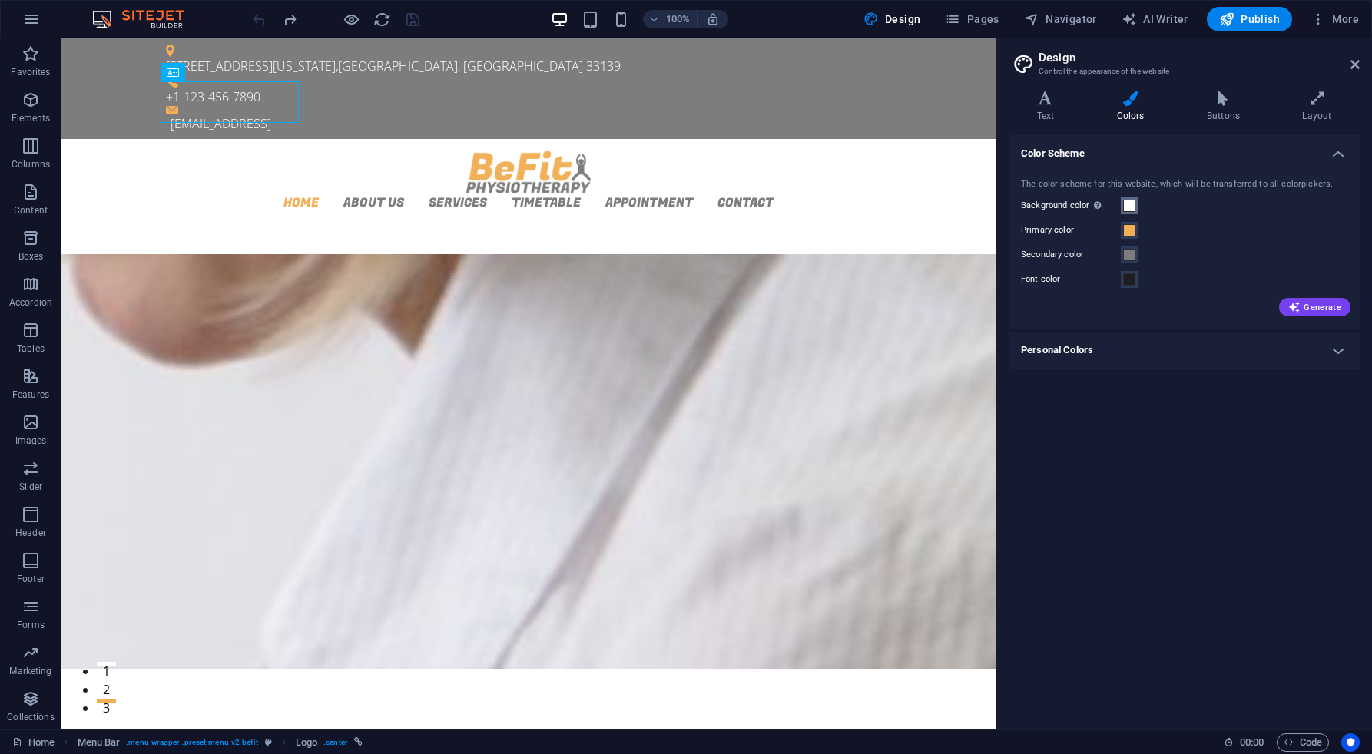
click at [1130, 204] on span at bounding box center [1129, 206] width 12 height 12
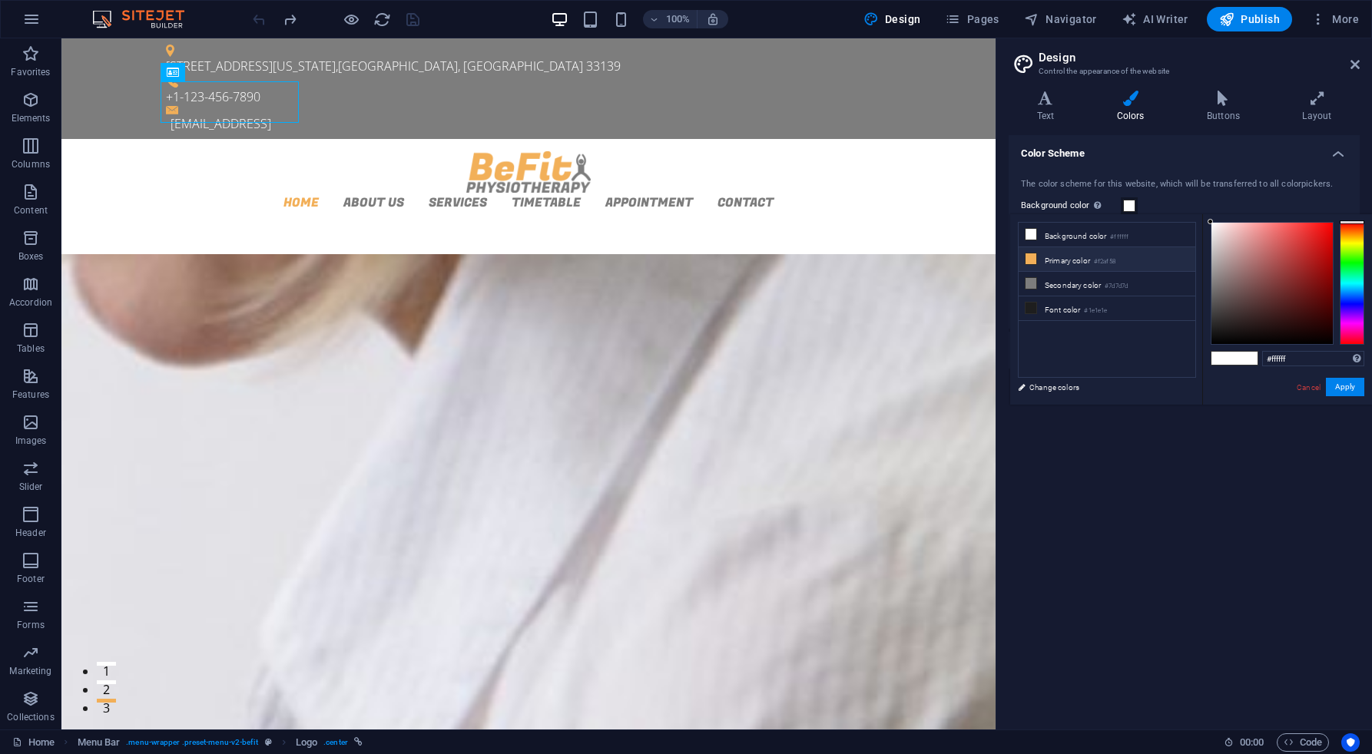
click at [1125, 263] on li "Primary color #f2af58" at bounding box center [1107, 259] width 177 height 25
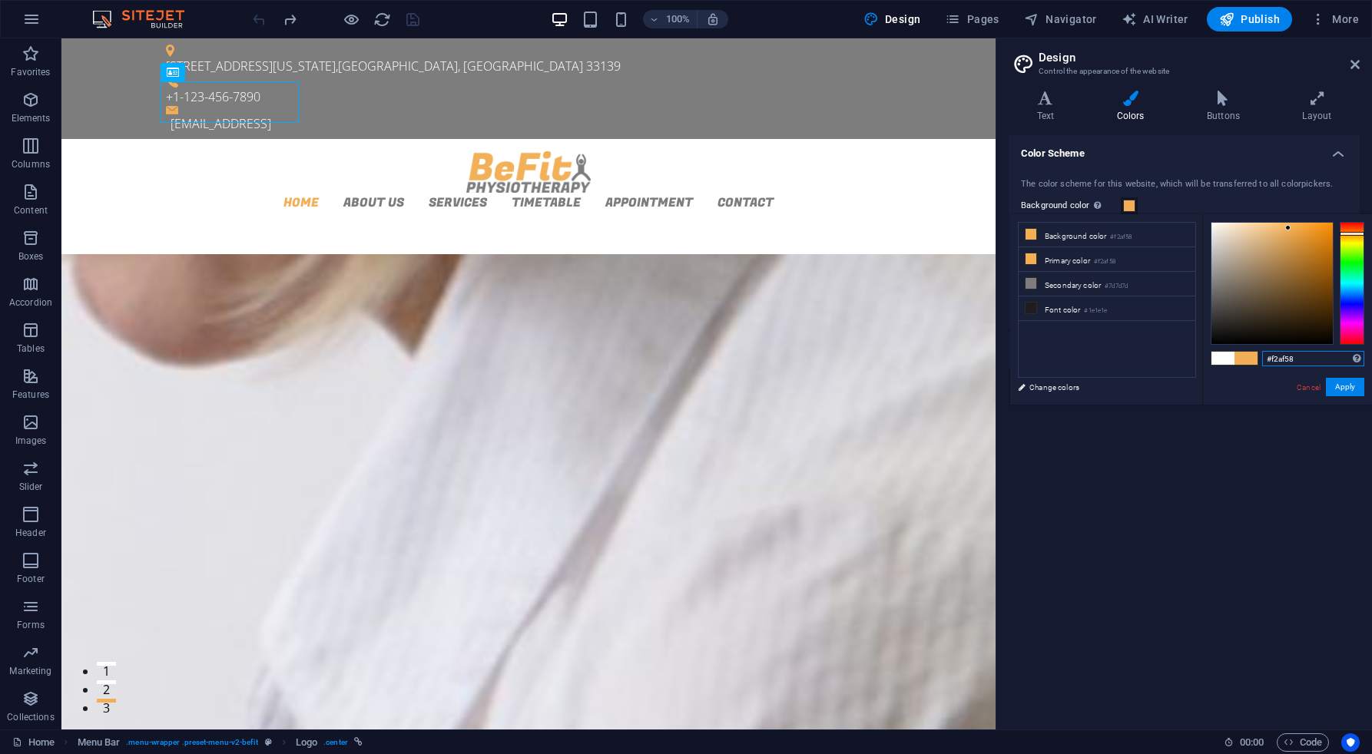
click at [1290, 356] on input "#f2af58" at bounding box center [1313, 358] width 102 height 15
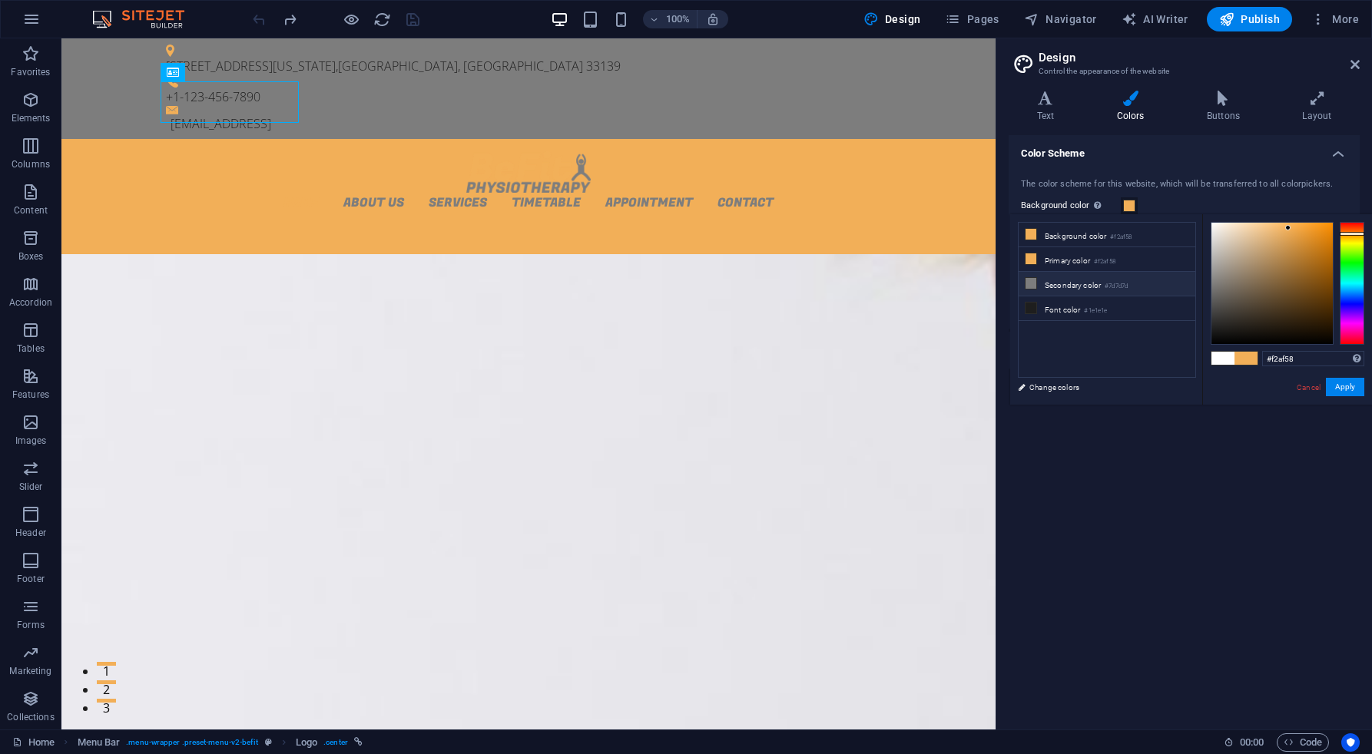
click at [1088, 281] on li "Secondary color #7d7d7d" at bounding box center [1107, 284] width 177 height 25
type input "#7d7d7d"
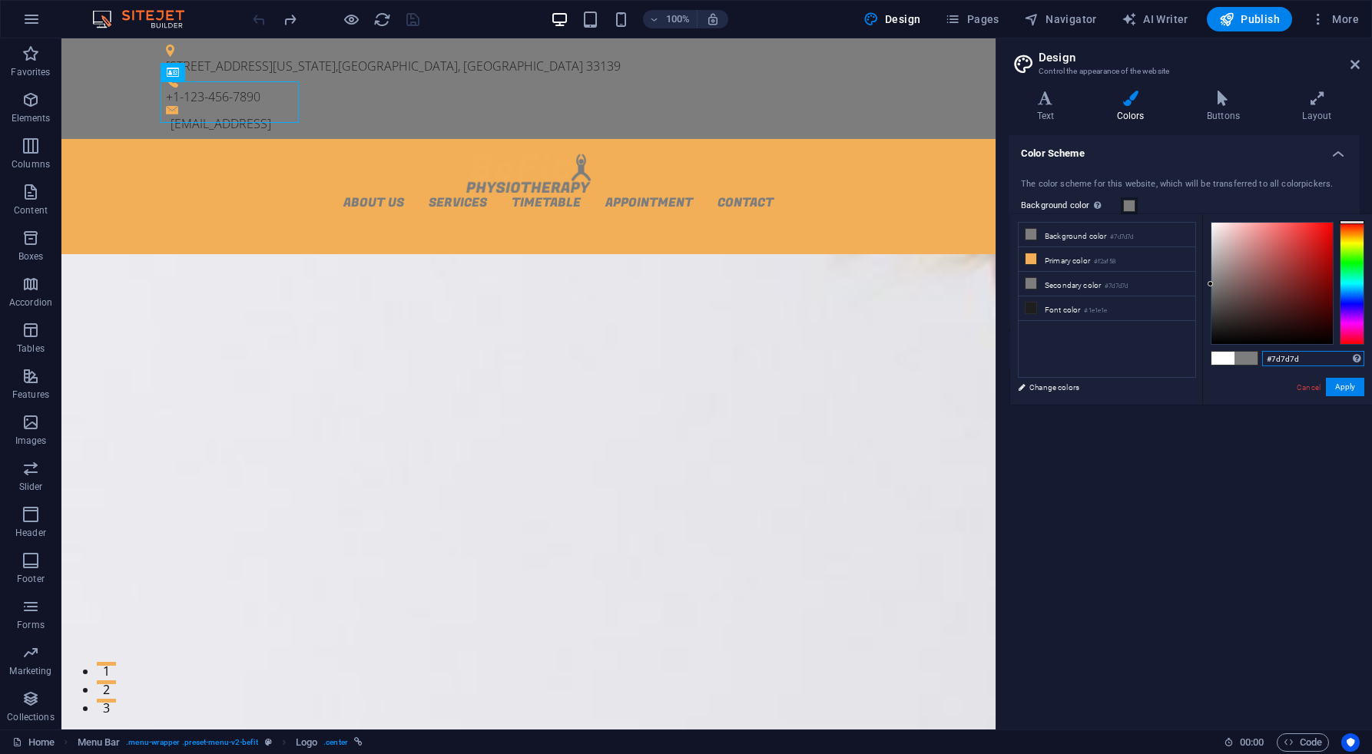
click at [1305, 360] on input "#7d7d7d" at bounding box center [1313, 358] width 102 height 15
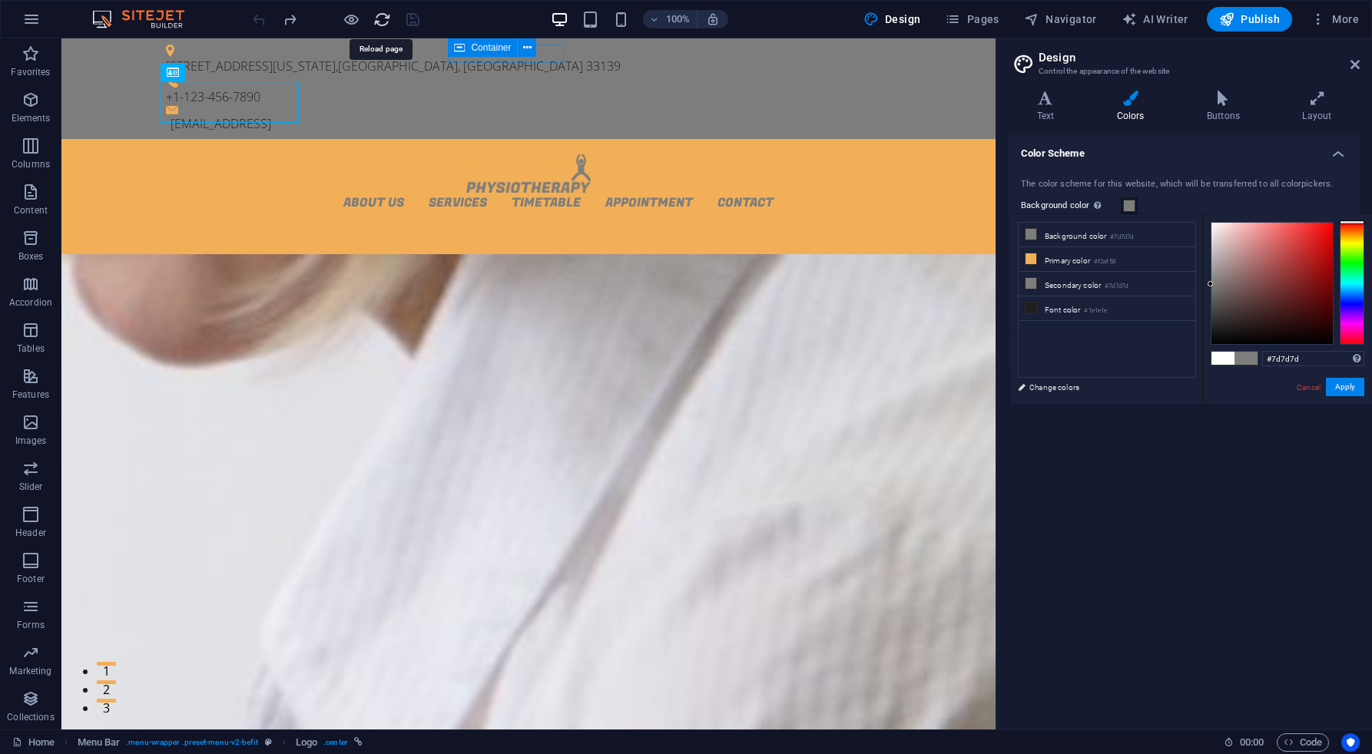
click at [382, 22] on icon "reload" at bounding box center [382, 20] width 18 height 18
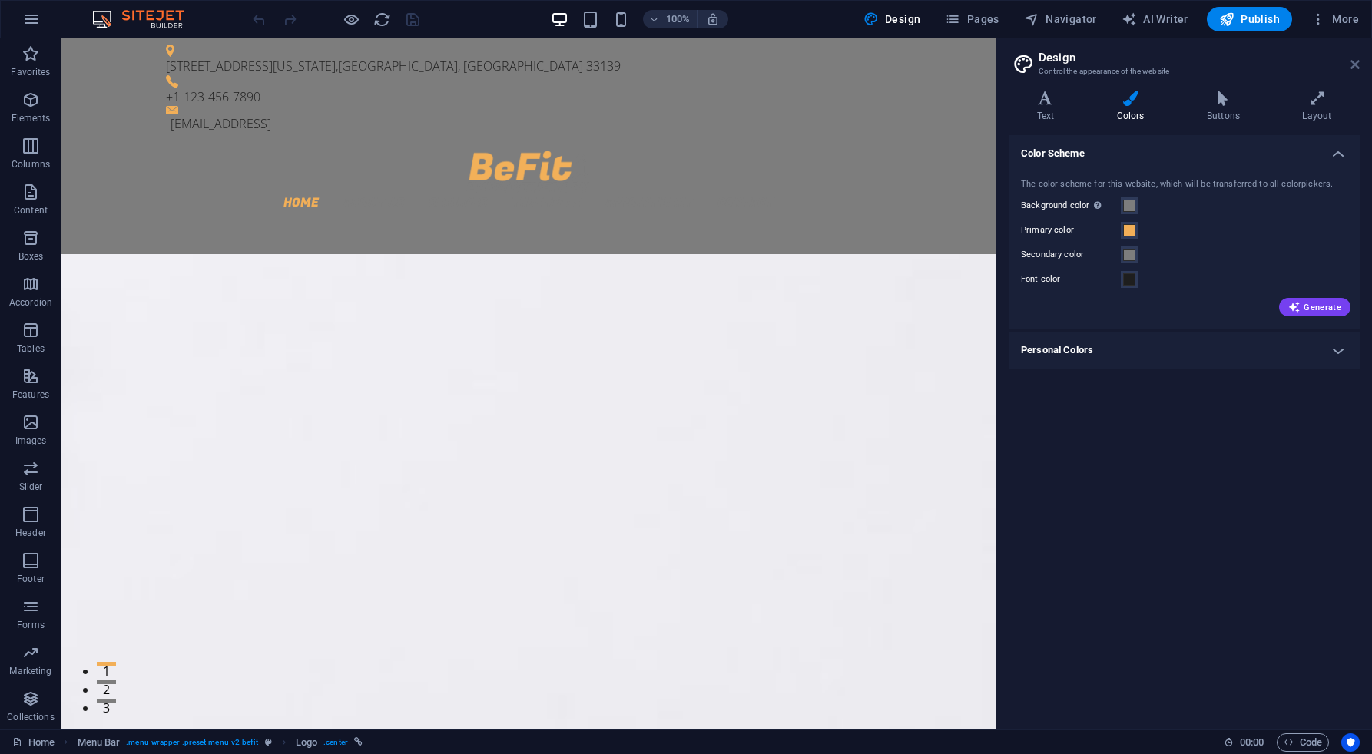
click at [1354, 65] on icon at bounding box center [1354, 64] width 9 height 12
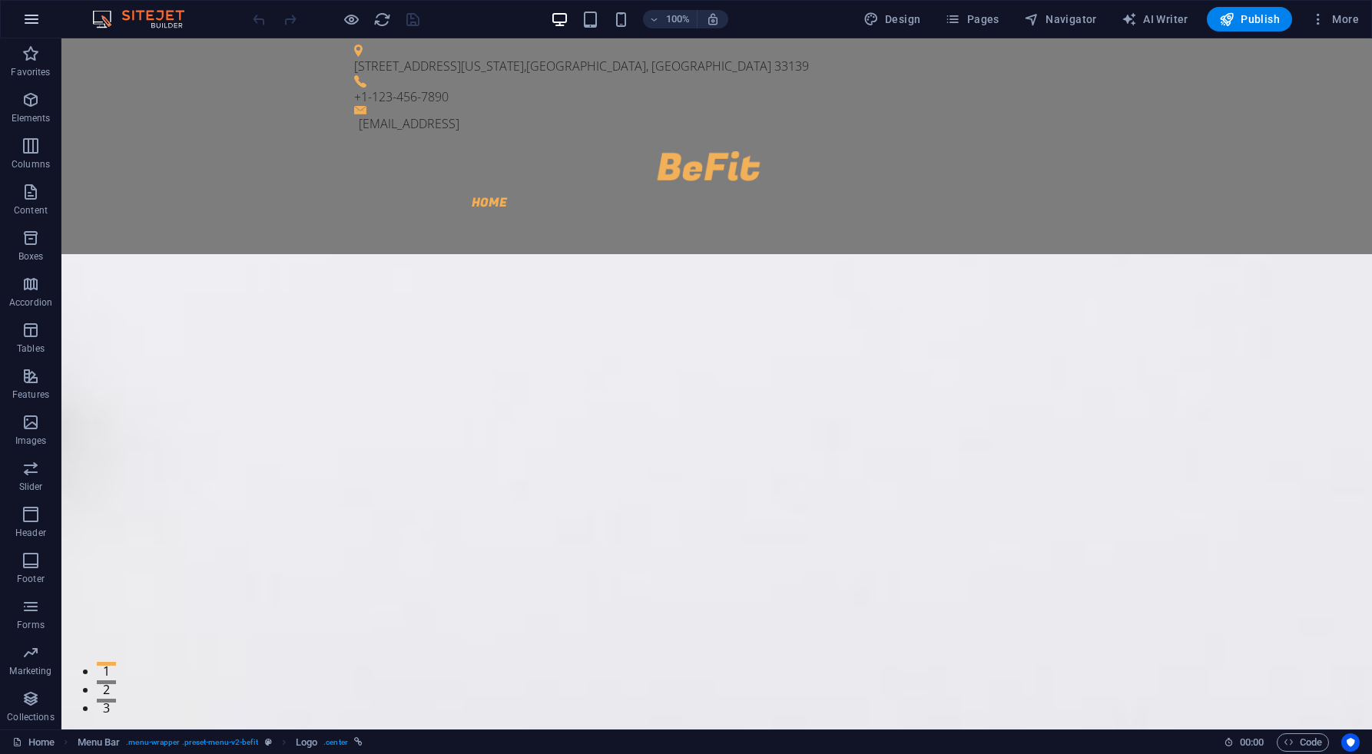
click at [28, 12] on icon "button" at bounding box center [31, 19] width 18 height 18
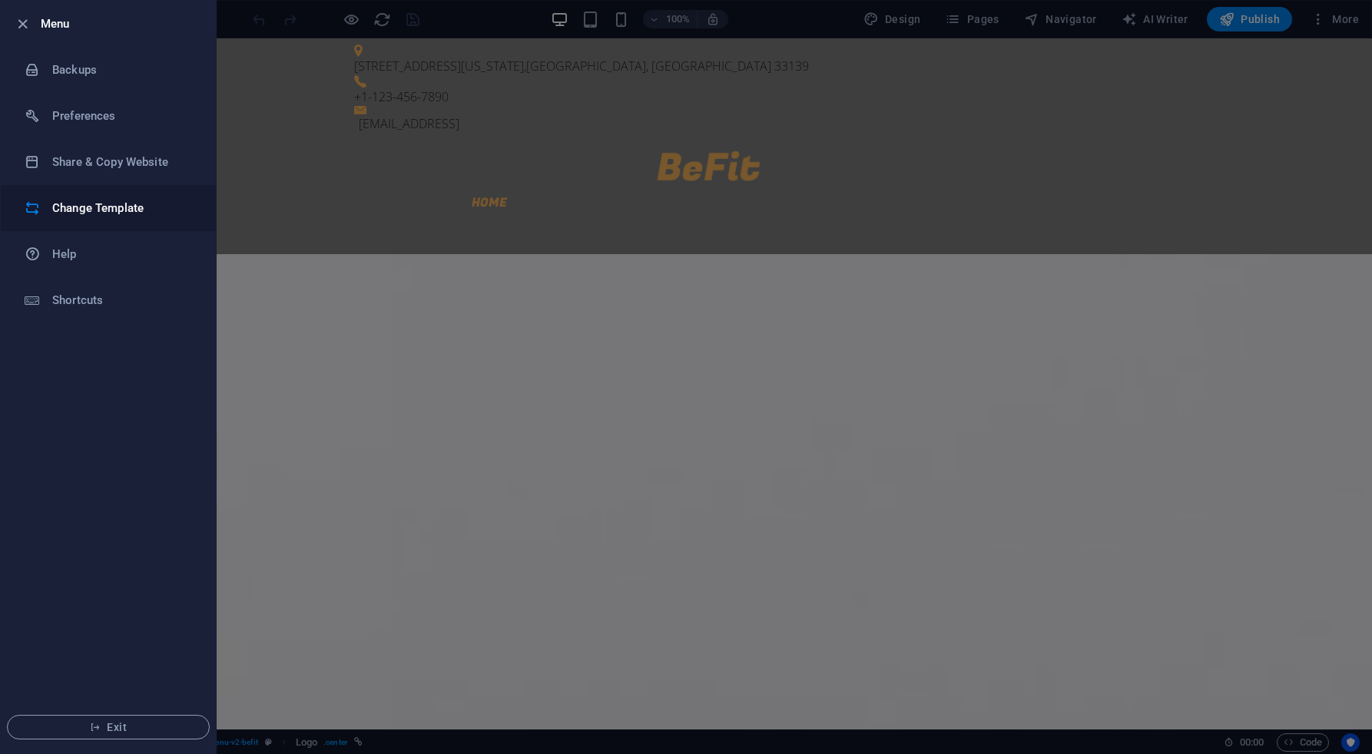
click at [133, 206] on h6 "Change Template" at bounding box center [123, 208] width 142 height 18
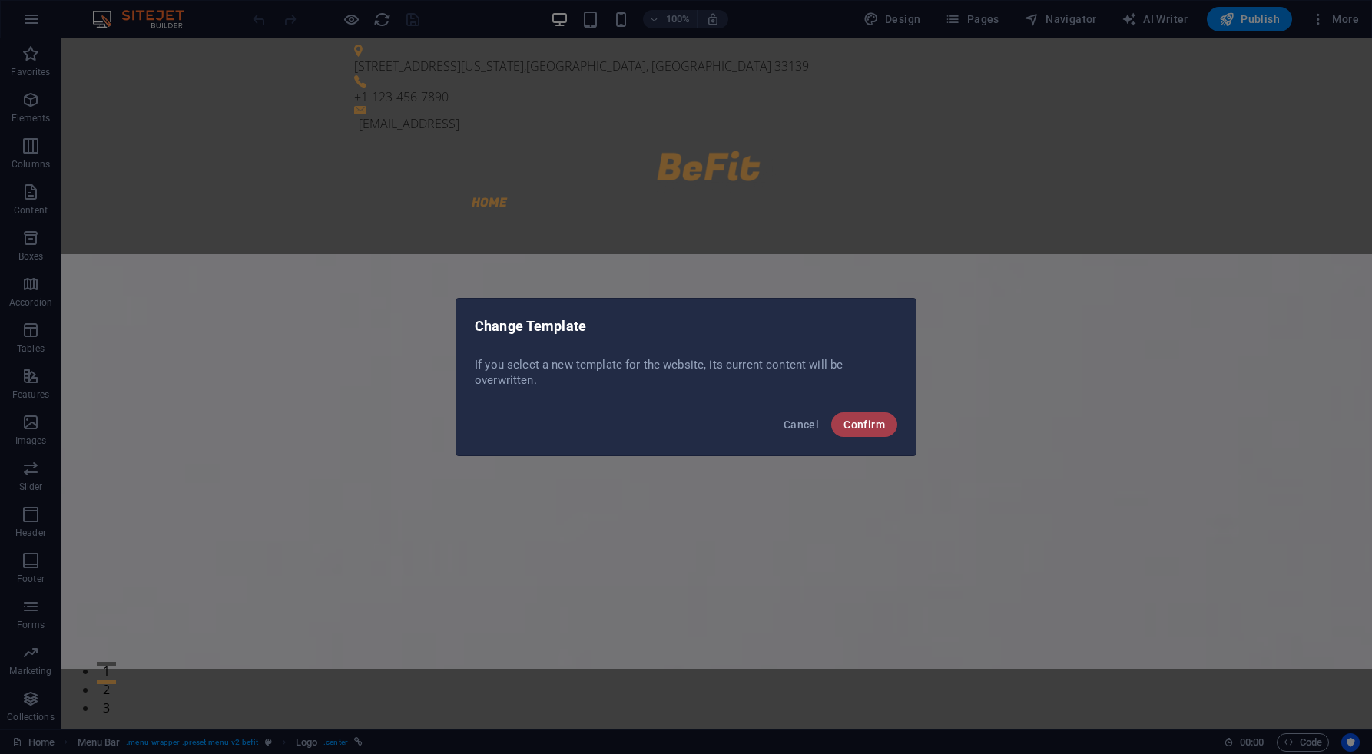
click at [852, 421] on span "Confirm" at bounding box center [863, 425] width 41 height 12
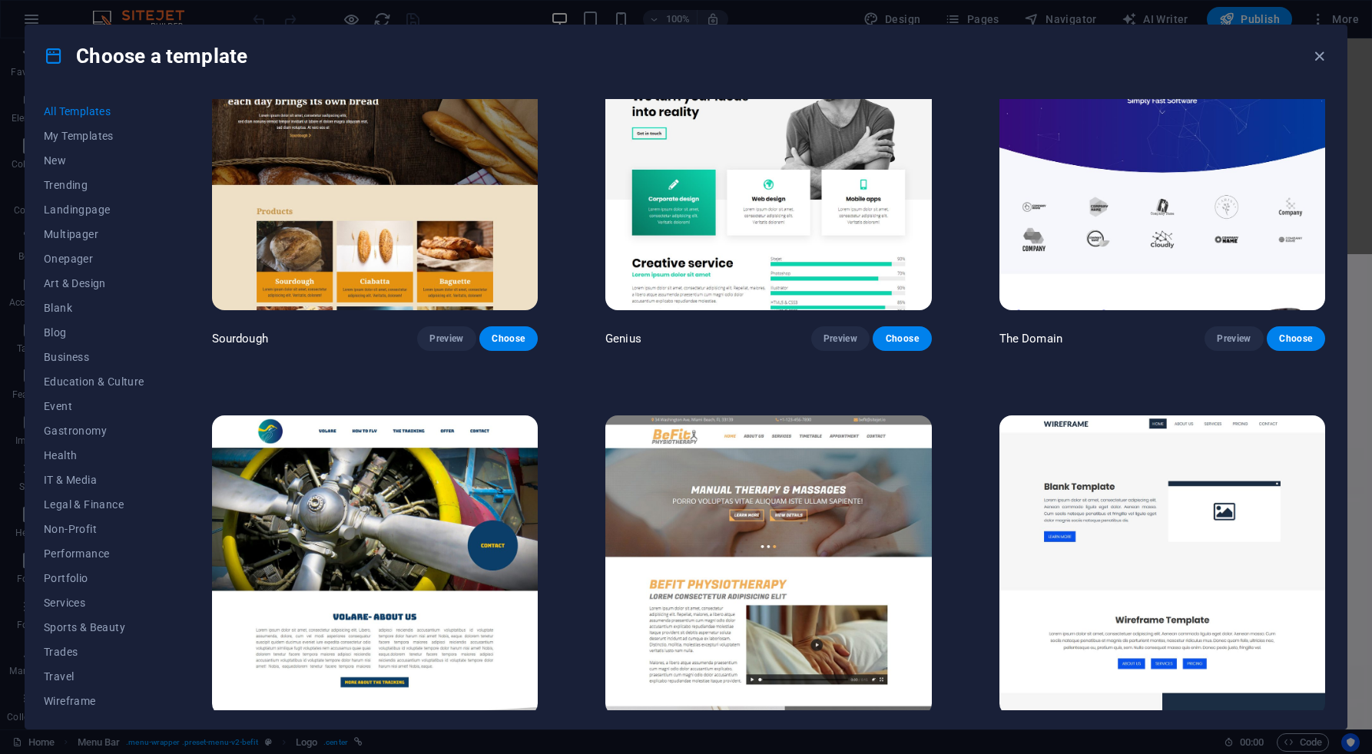
scroll to position [10063, 0]
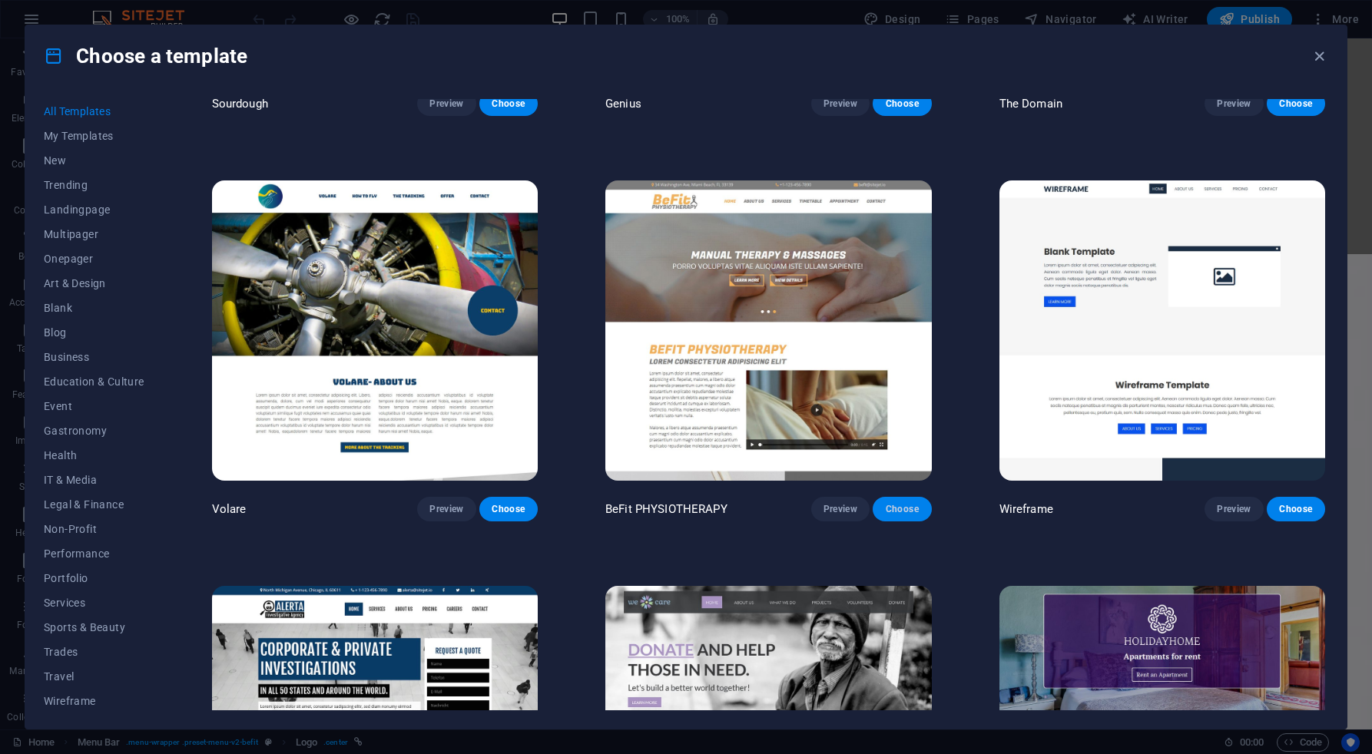
click at [892, 503] on span "Choose" at bounding box center [902, 509] width 34 height 12
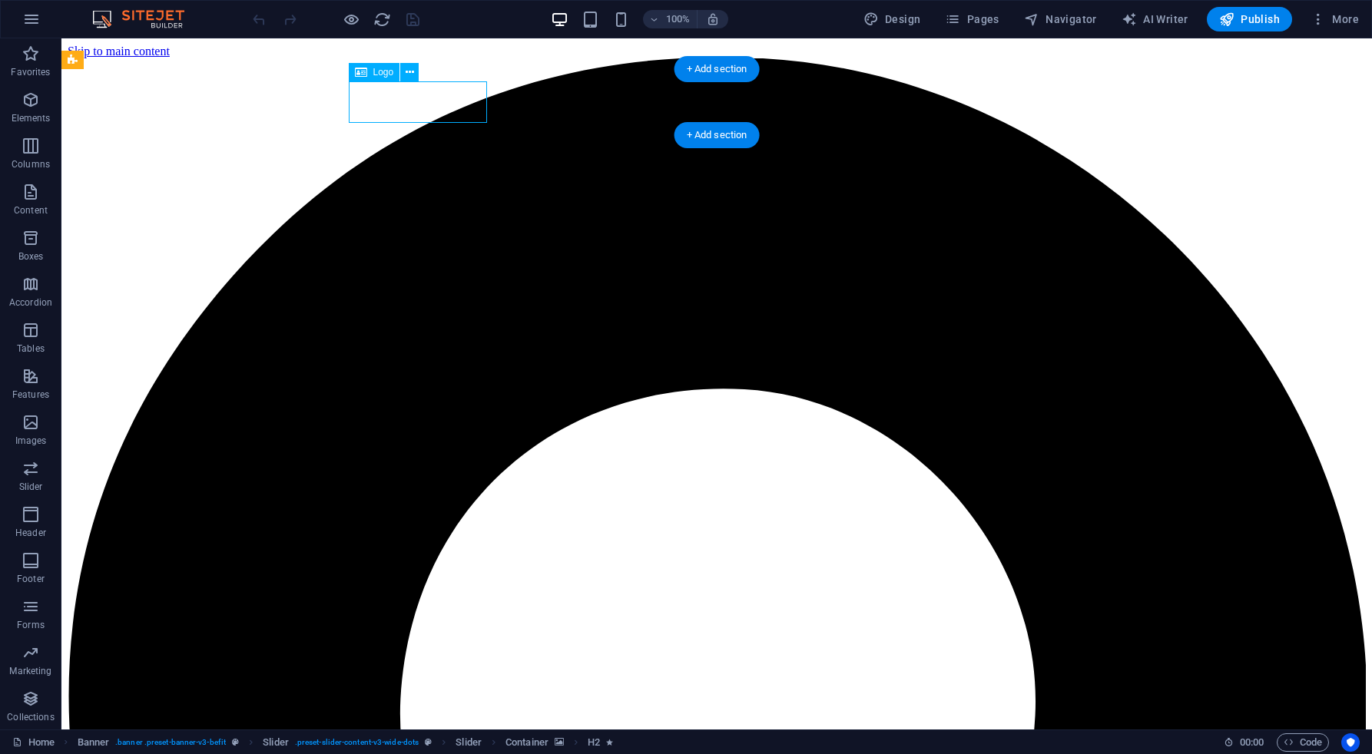
select select "px"
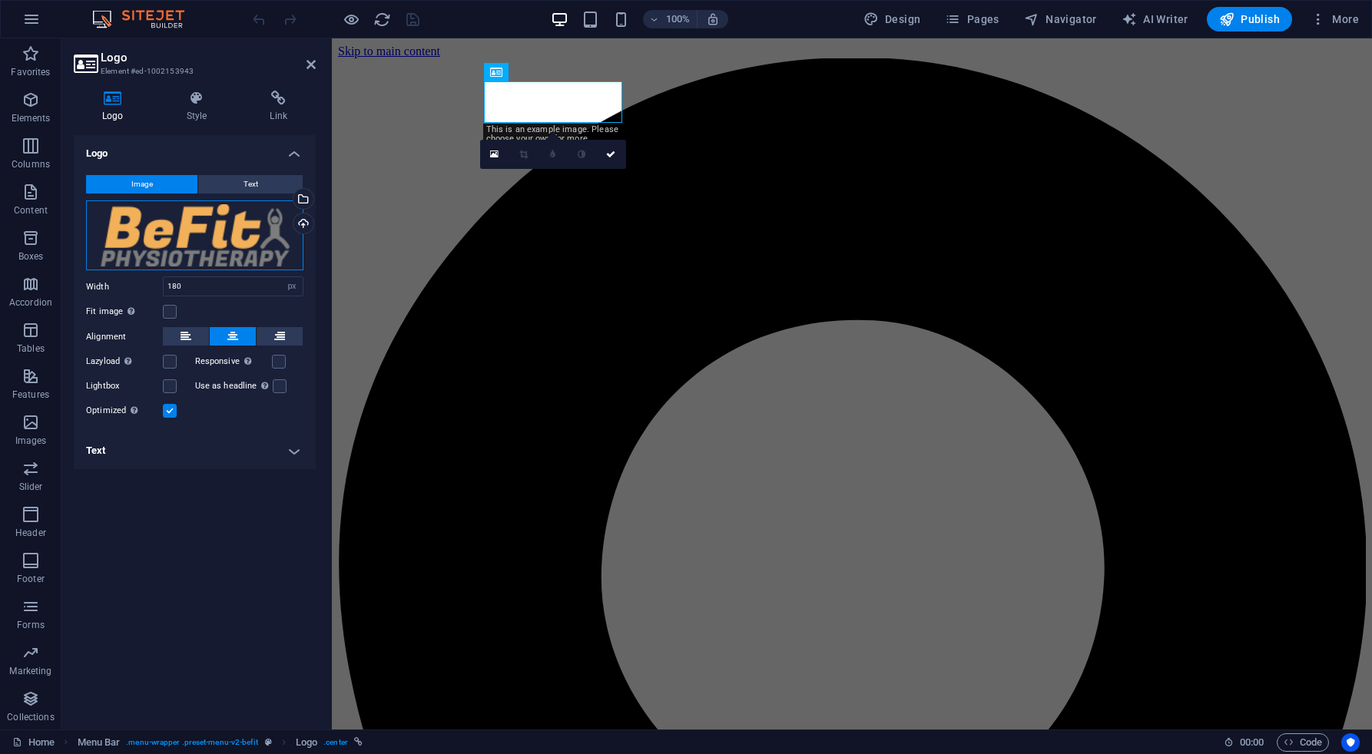
click at [184, 235] on div "Drag files here, click to choose files or select files from Files or our free s…" at bounding box center [194, 235] width 217 height 71
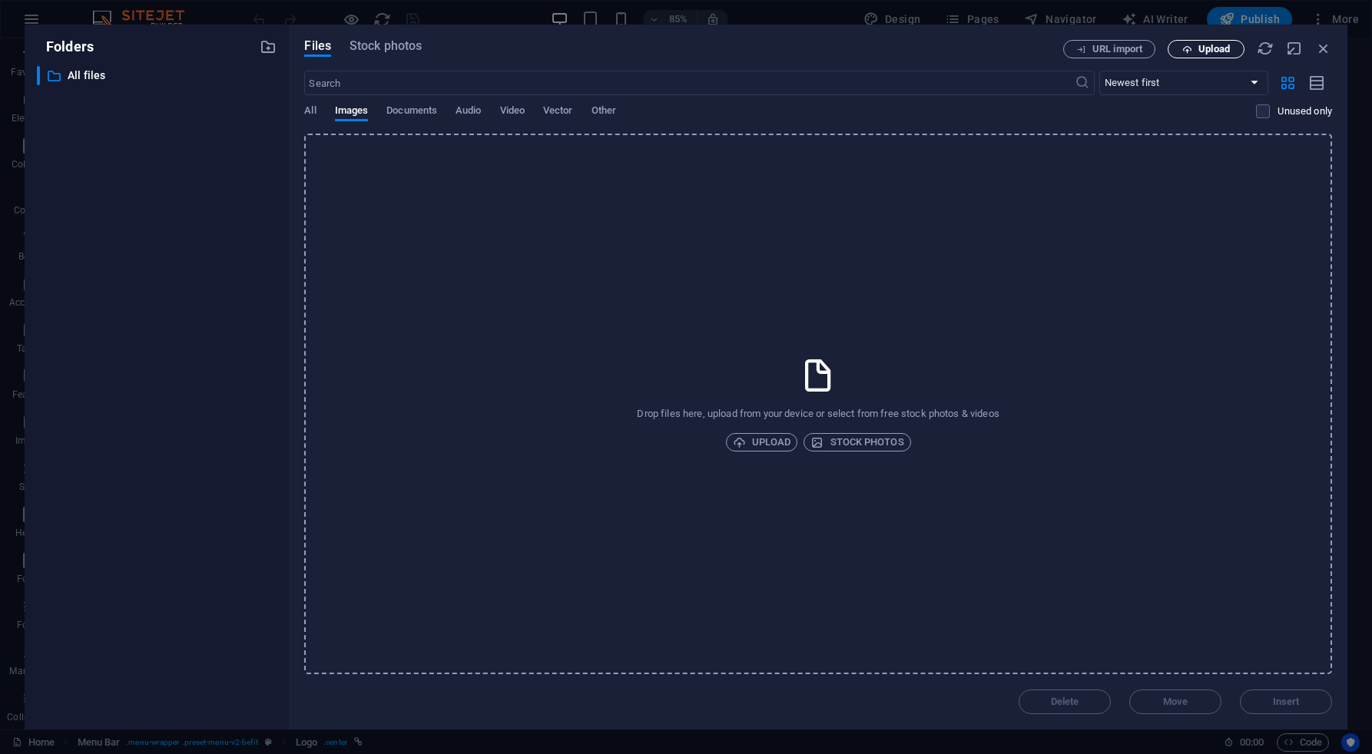
click at [1212, 46] on span "Upload" at bounding box center [1213, 49] width 31 height 9
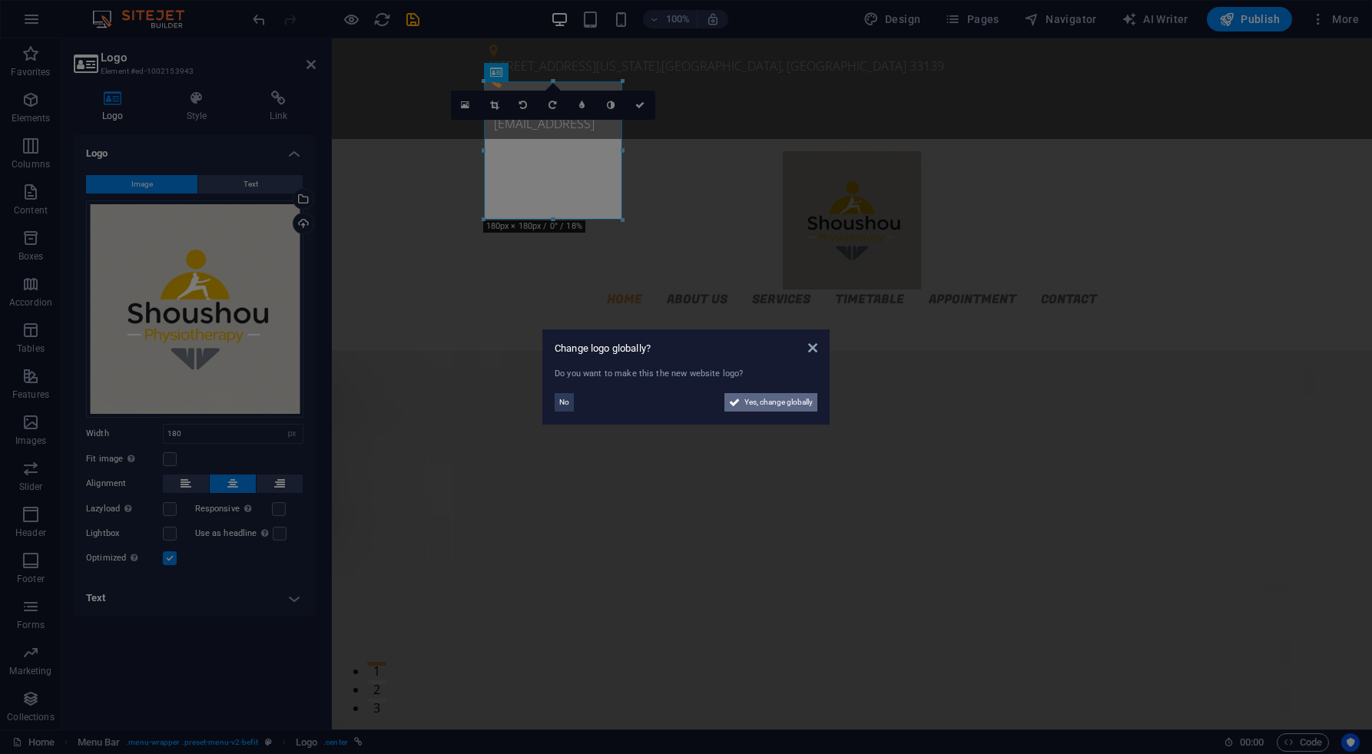
click at [759, 406] on span "Yes, change globally" at bounding box center [778, 402] width 68 height 18
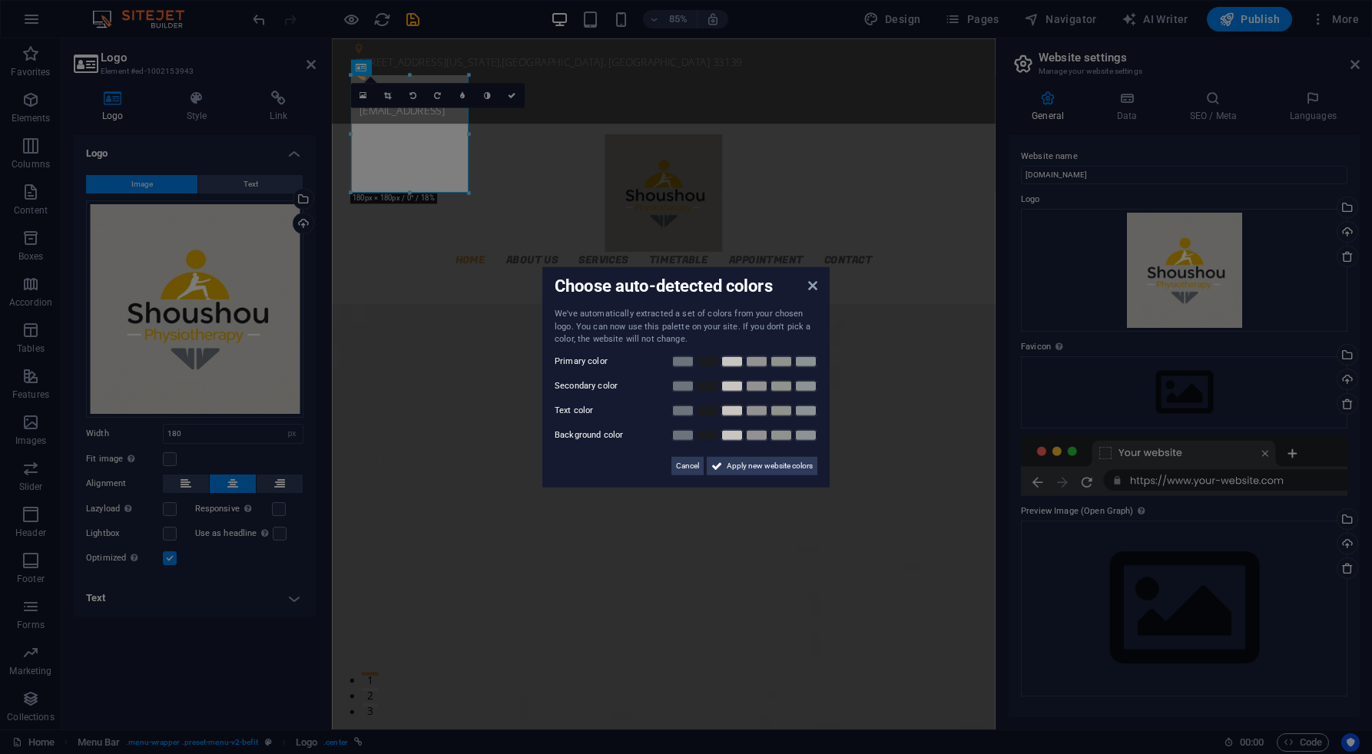
click at [386, 95] on aside "Choose auto-detected colors We've automatically extracted a set of colors from …" at bounding box center [686, 377] width 1372 height 754
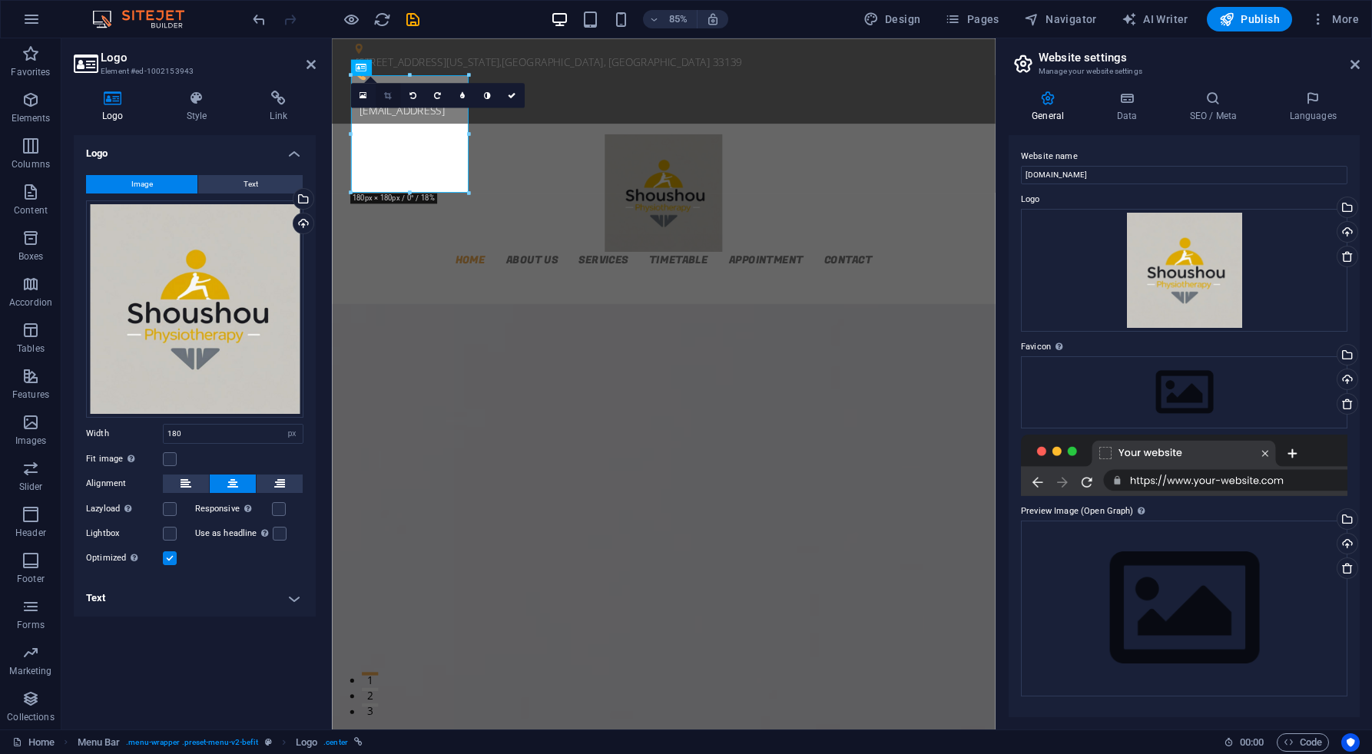
click at [386, 95] on icon at bounding box center [387, 95] width 7 height 8
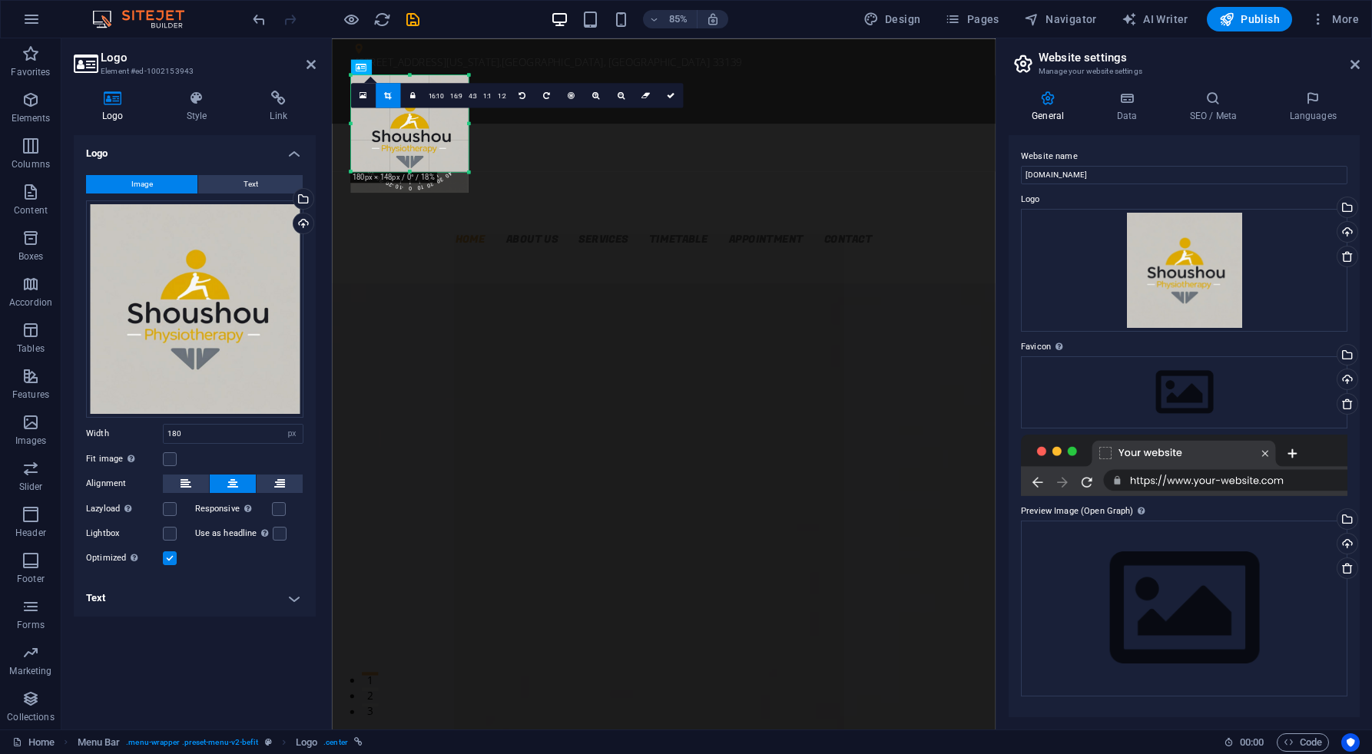
drag, startPoint x: 408, startPoint y: 192, endPoint x: 411, endPoint y: 167, distance: 24.8
click at [411, 167] on div "180 170 160 150 140 130 120 110 100 90 80 70 60 50 40 30 20 10 0 -10 -20 -30 -4…" at bounding box center [409, 123] width 118 height 97
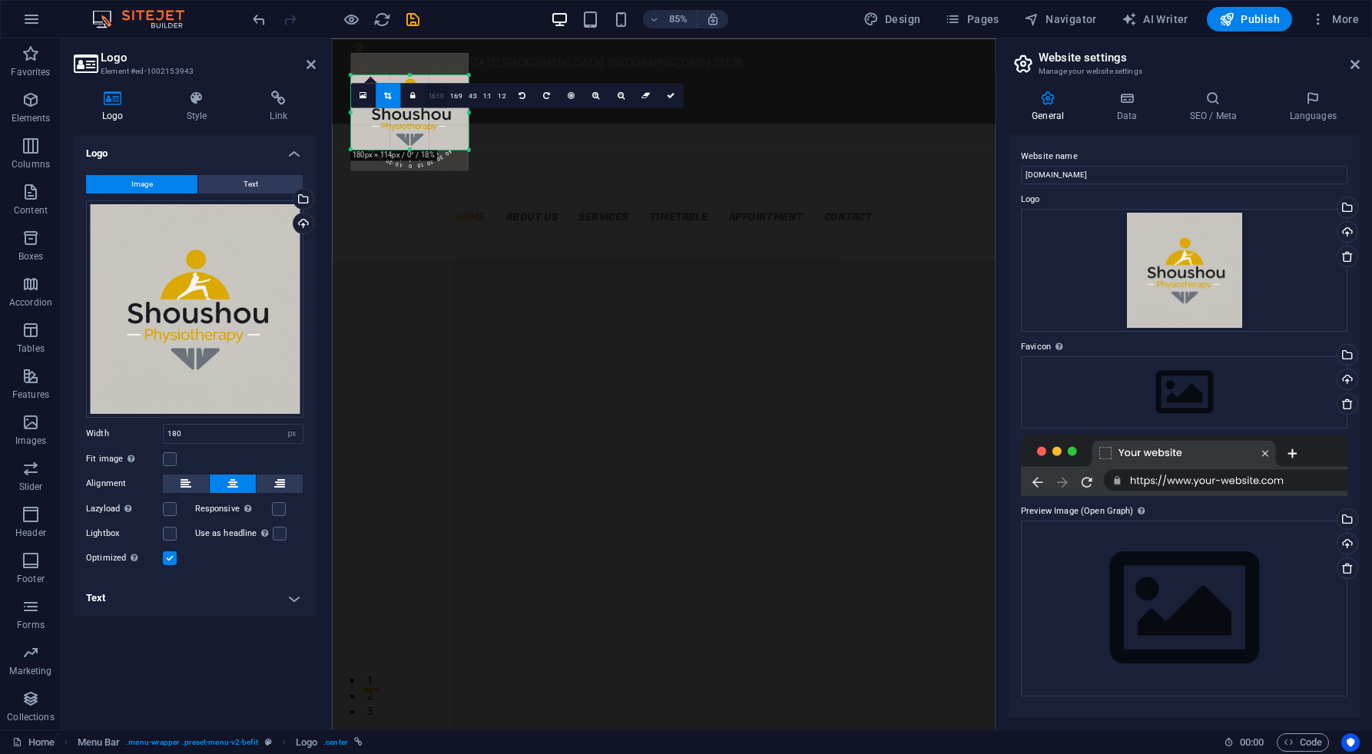
drag, startPoint x: 409, startPoint y: 72, endPoint x: 425, endPoint y: 98, distance: 30.7
click at [423, 98] on div "180 170 160 150 140 130 120 110 100 90 80 70 60 50 40 30 20 10 0 -10 -20 -30 -4…" at bounding box center [409, 112] width 118 height 75
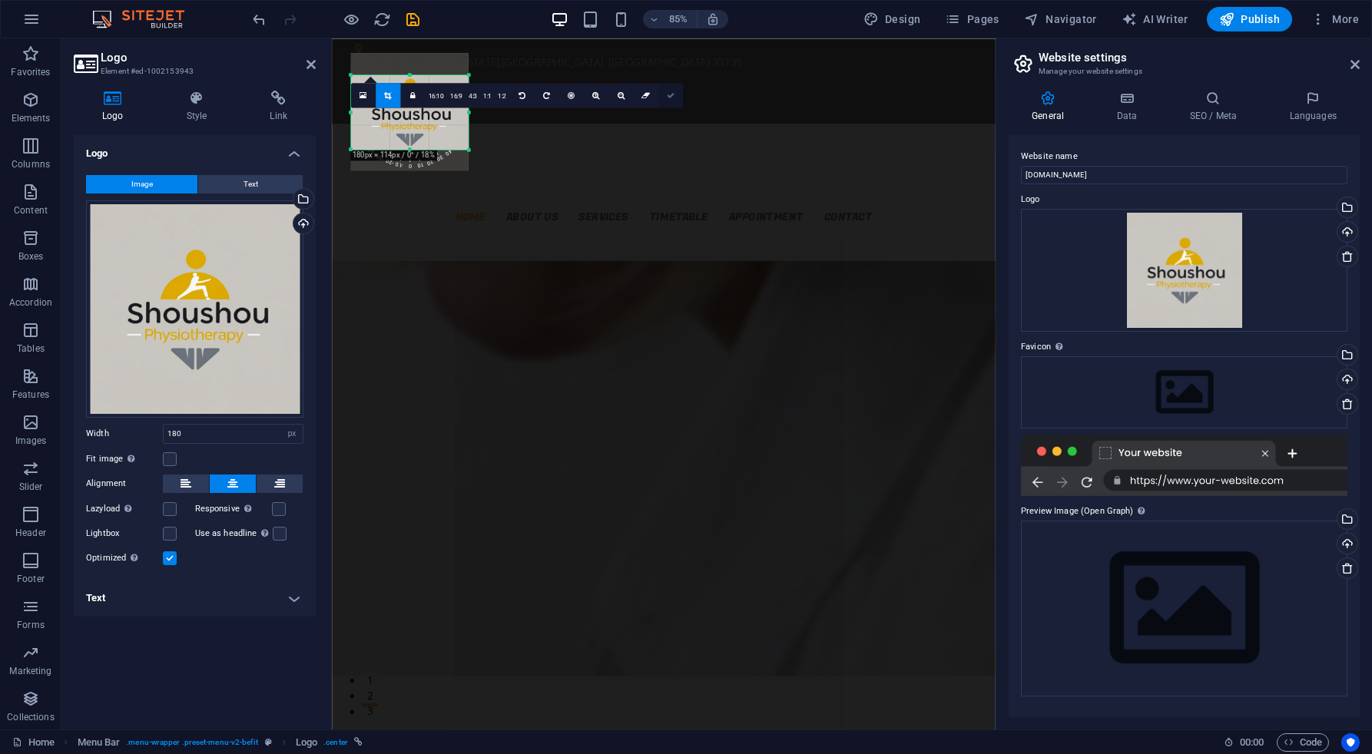
click at [671, 98] on icon at bounding box center [671, 95] width 8 height 8
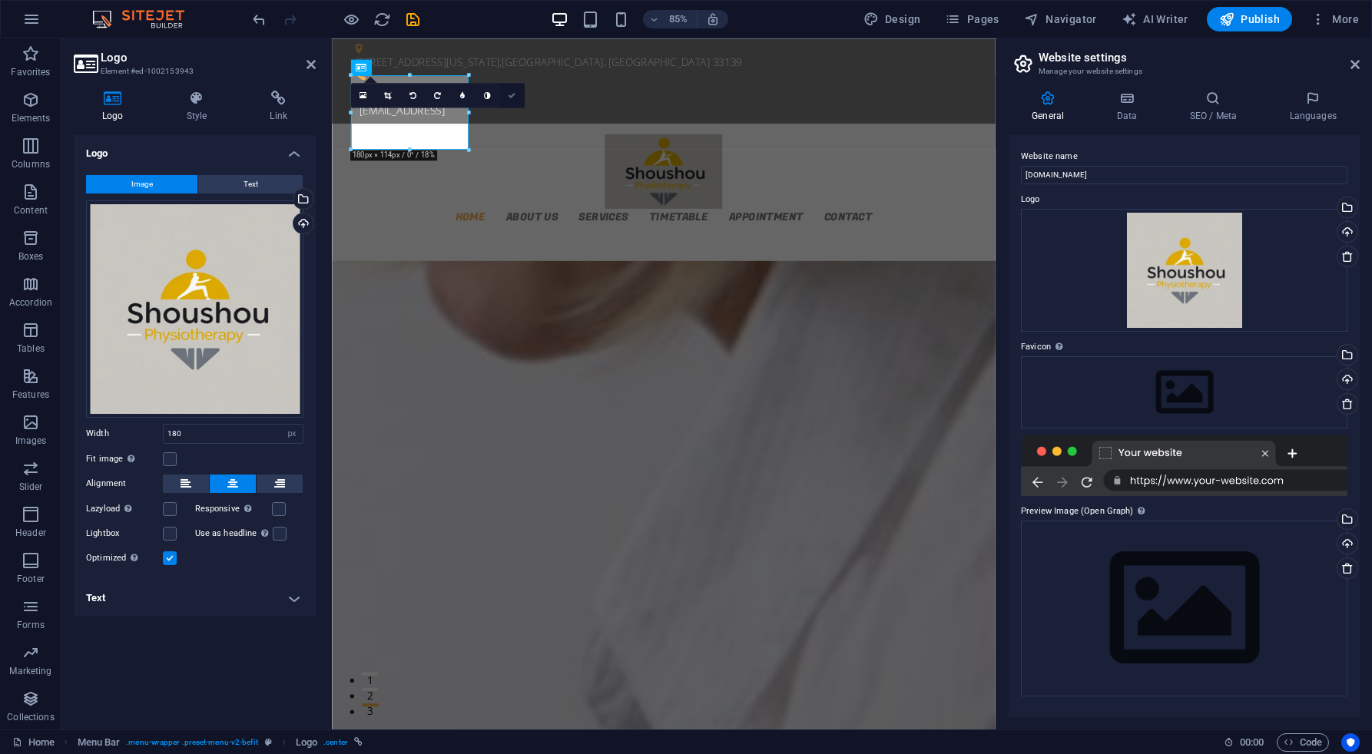
click at [511, 94] on icon at bounding box center [512, 95] width 8 height 8
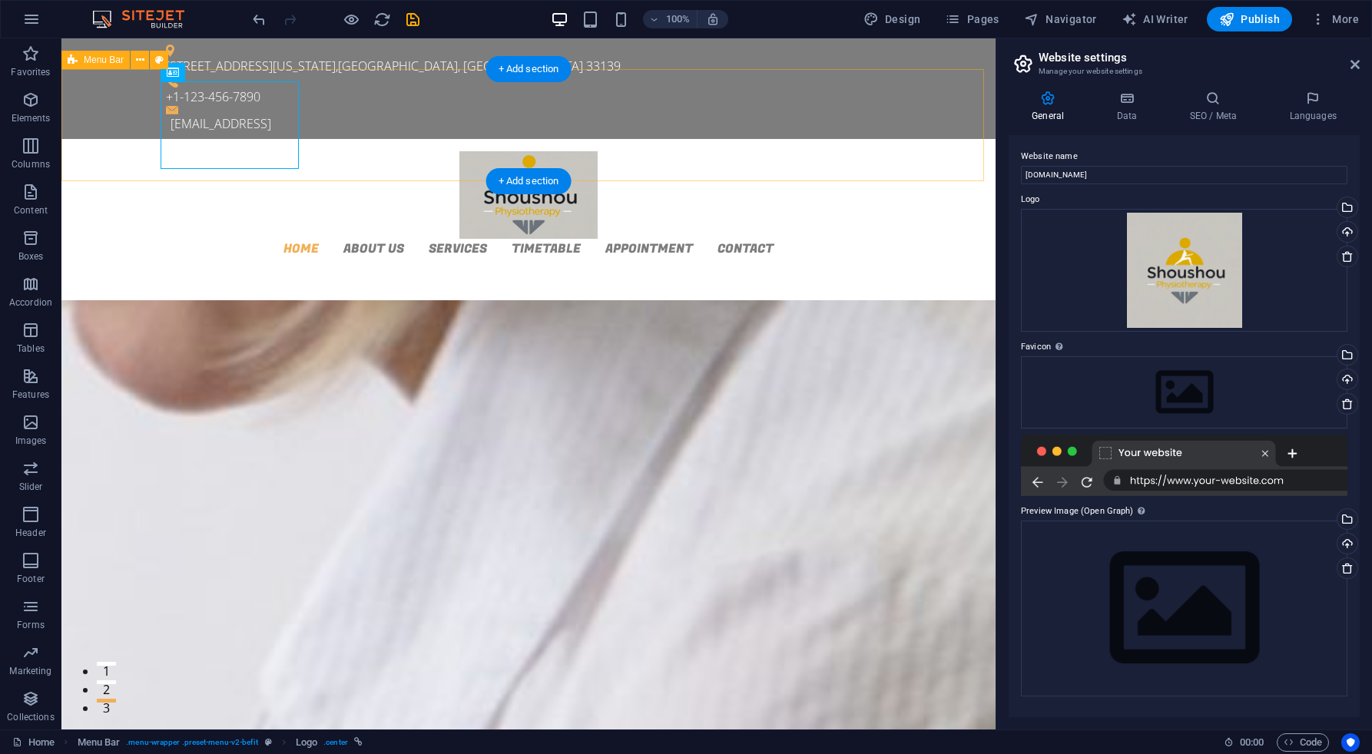
click at [137, 139] on div "Home About us Services Timetable Appointment Contact Menu" at bounding box center [528, 204] width 934 height 131
click at [1356, 68] on icon at bounding box center [1354, 64] width 9 height 12
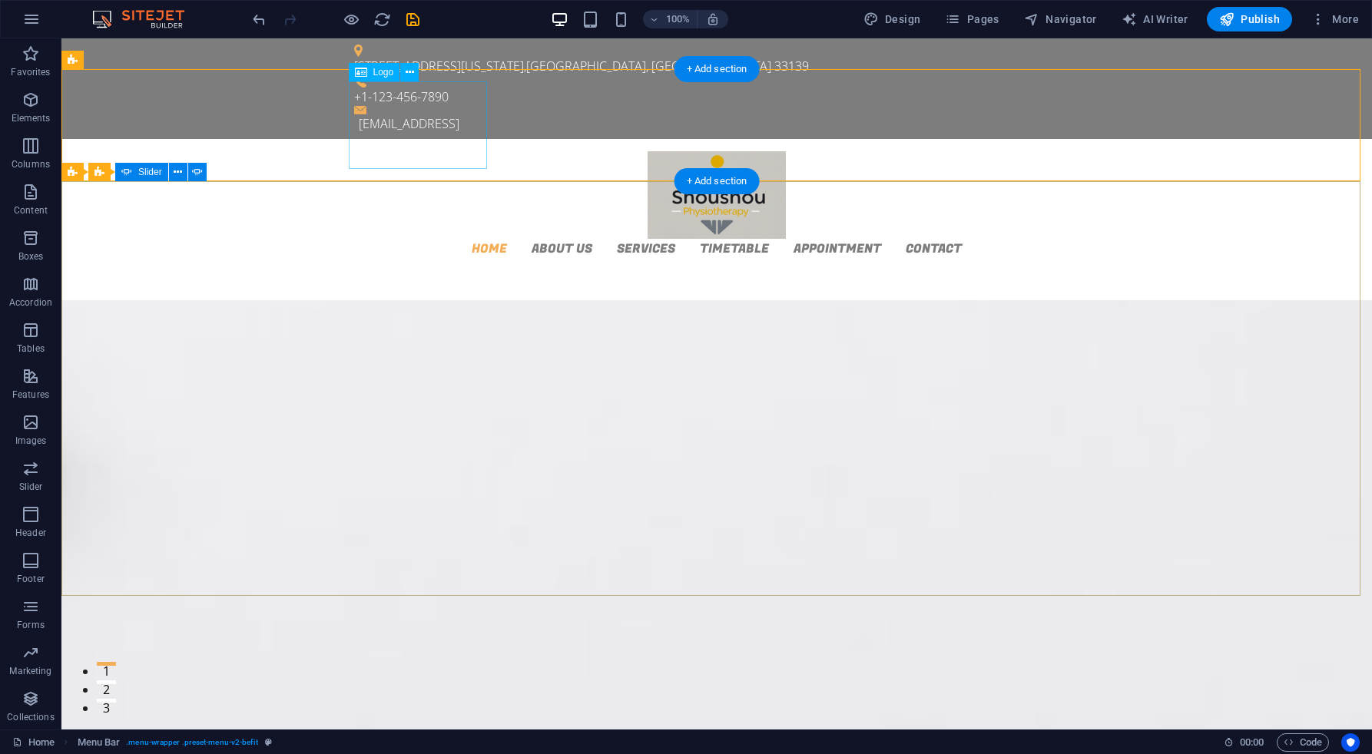
click at [413, 151] on div at bounding box center [716, 195] width 725 height 88
select select "px"
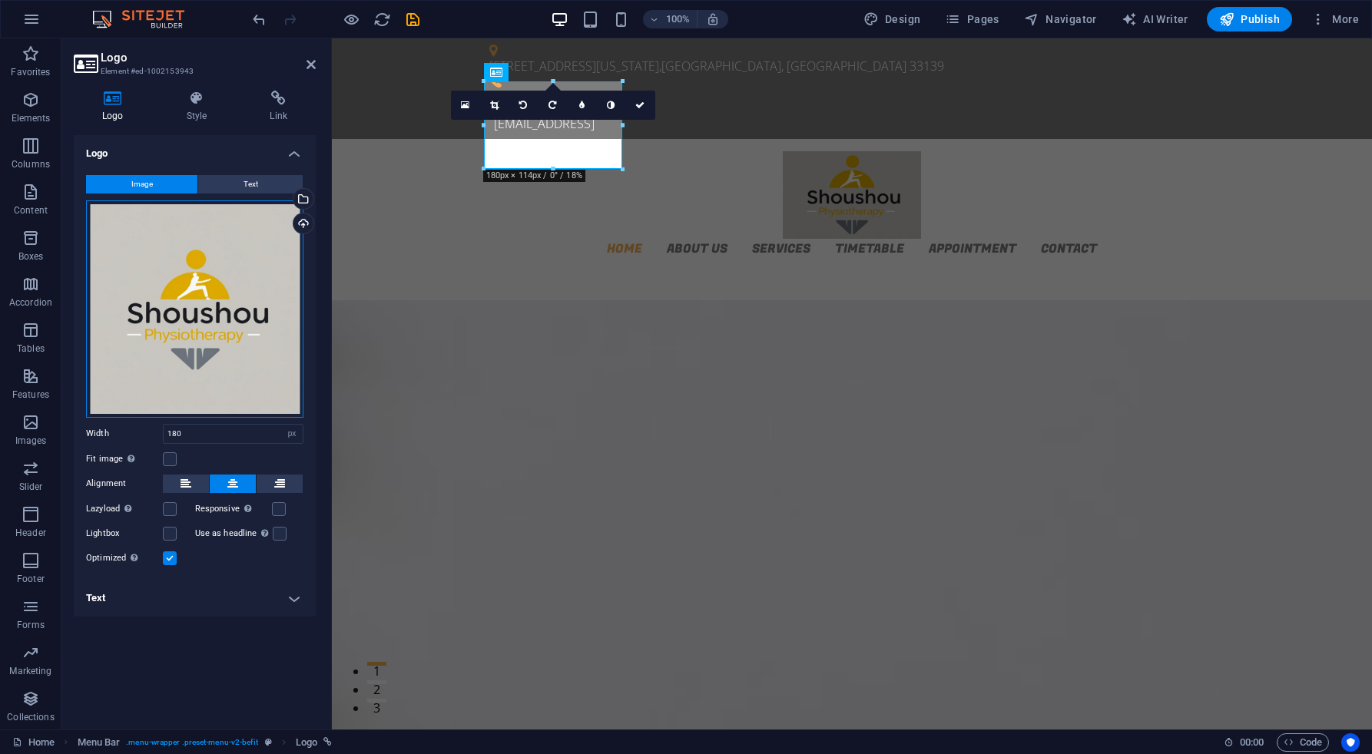
click at [225, 290] on div "Drag files here, click to choose files or select files from Files or our free s…" at bounding box center [194, 308] width 217 height 217
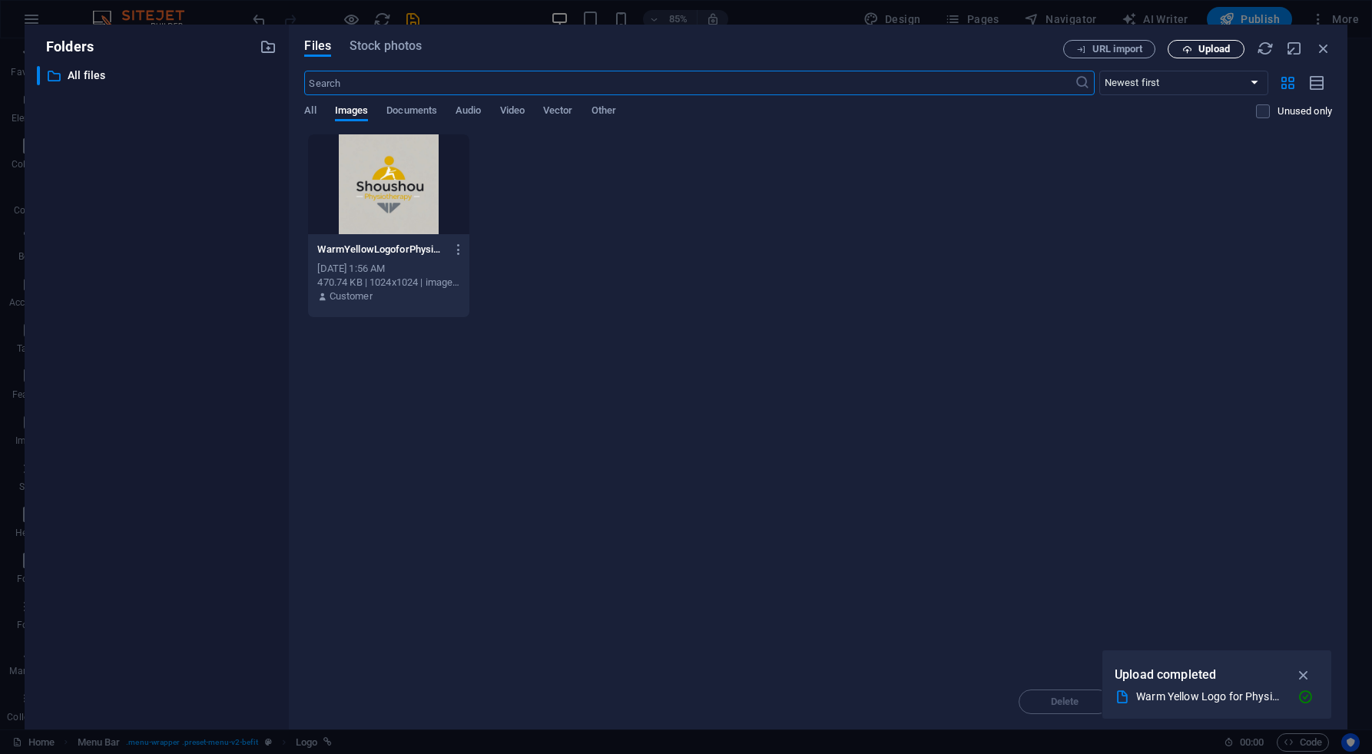
click at [1198, 49] on span "Upload" at bounding box center [1213, 49] width 31 height 9
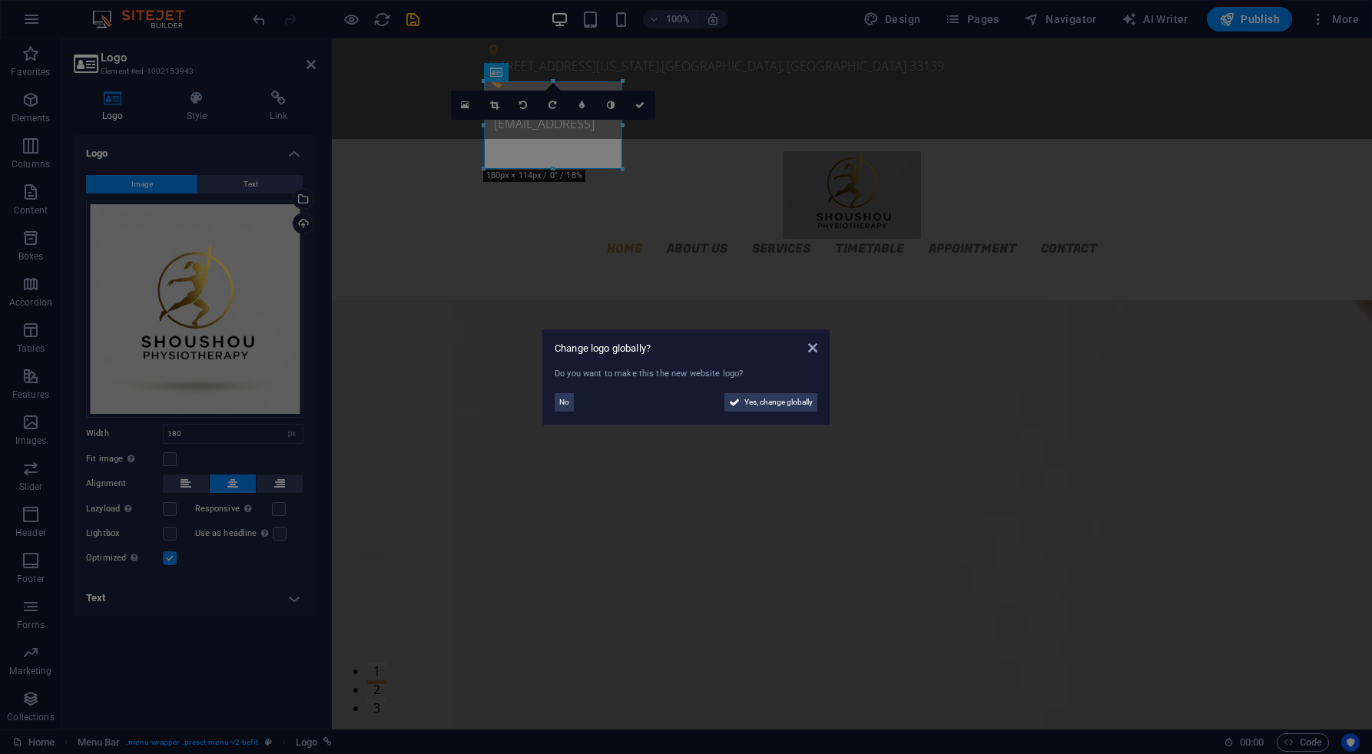
click at [638, 103] on aside "Change logo globally? Do you want to make this the new website logo? No Yes, ch…" at bounding box center [686, 377] width 1372 height 754
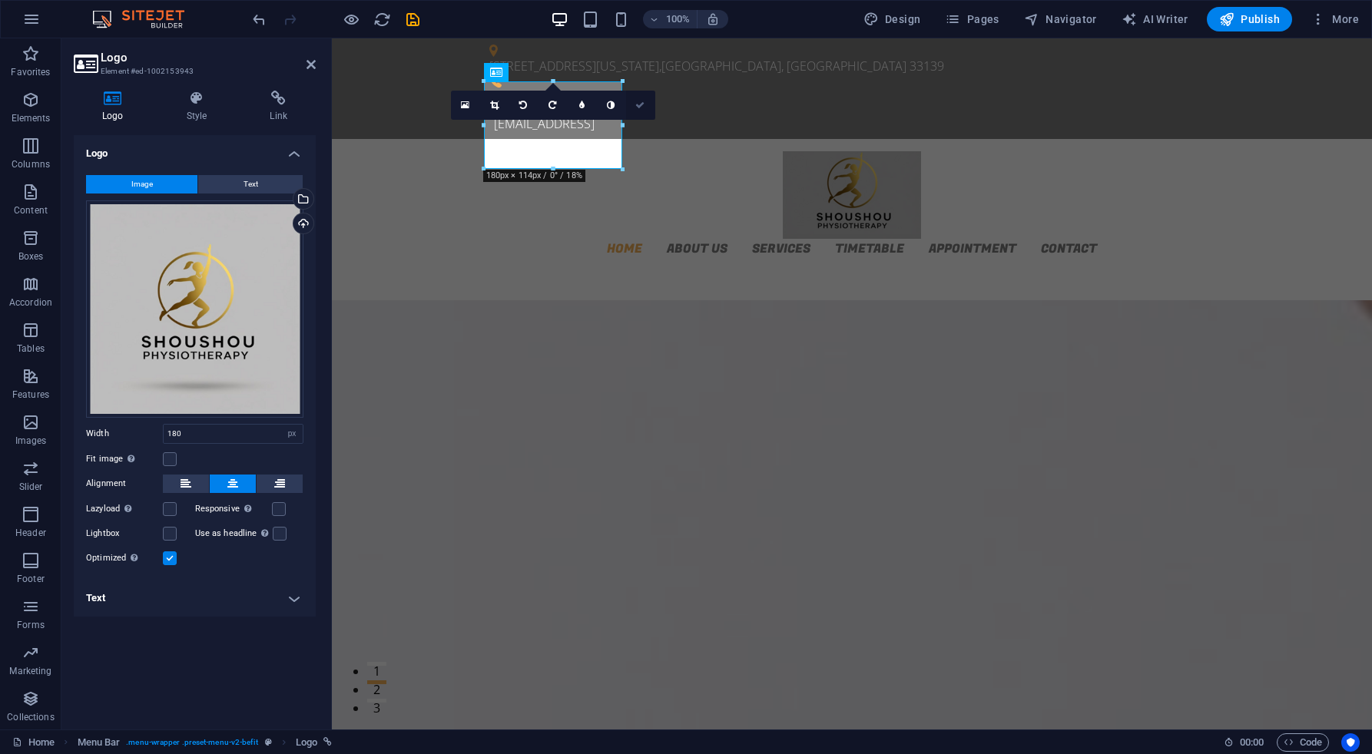
click at [639, 103] on icon at bounding box center [639, 105] width 9 height 9
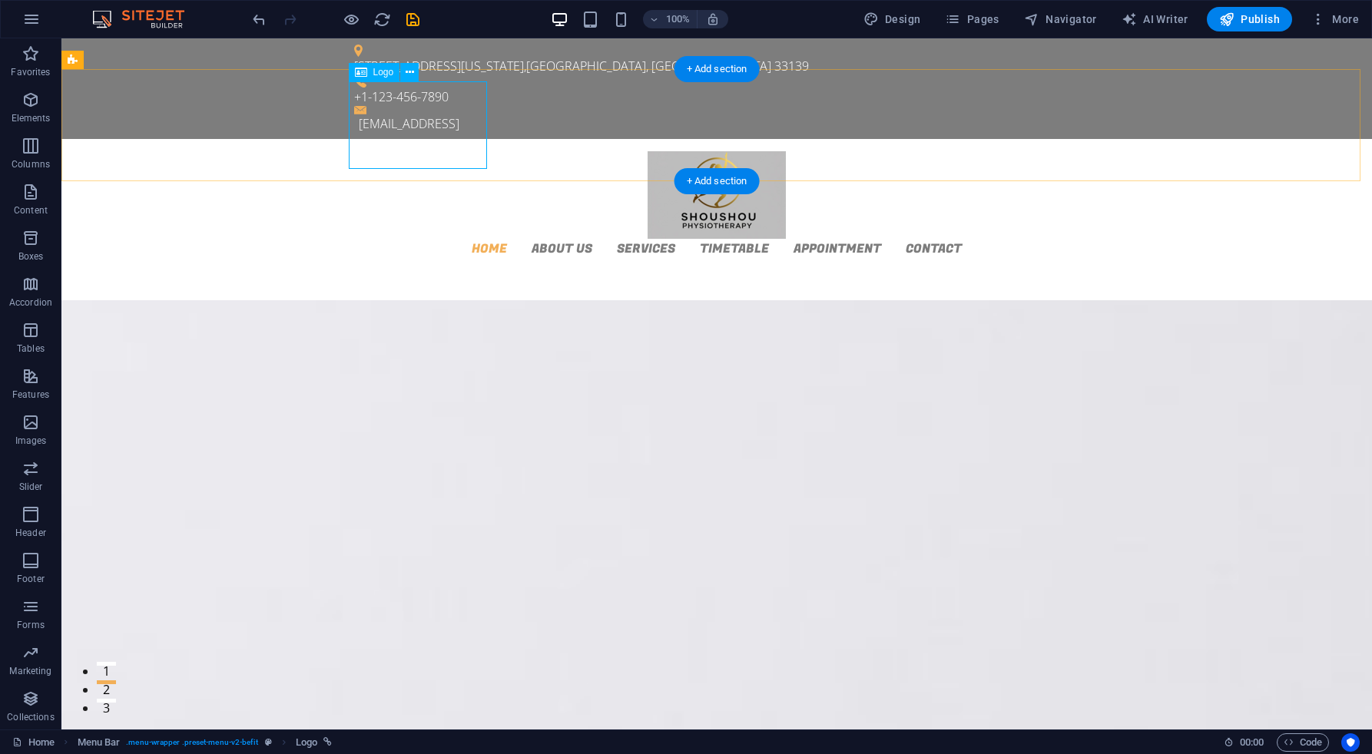
click at [474, 151] on div at bounding box center [716, 195] width 725 height 88
select select "px"
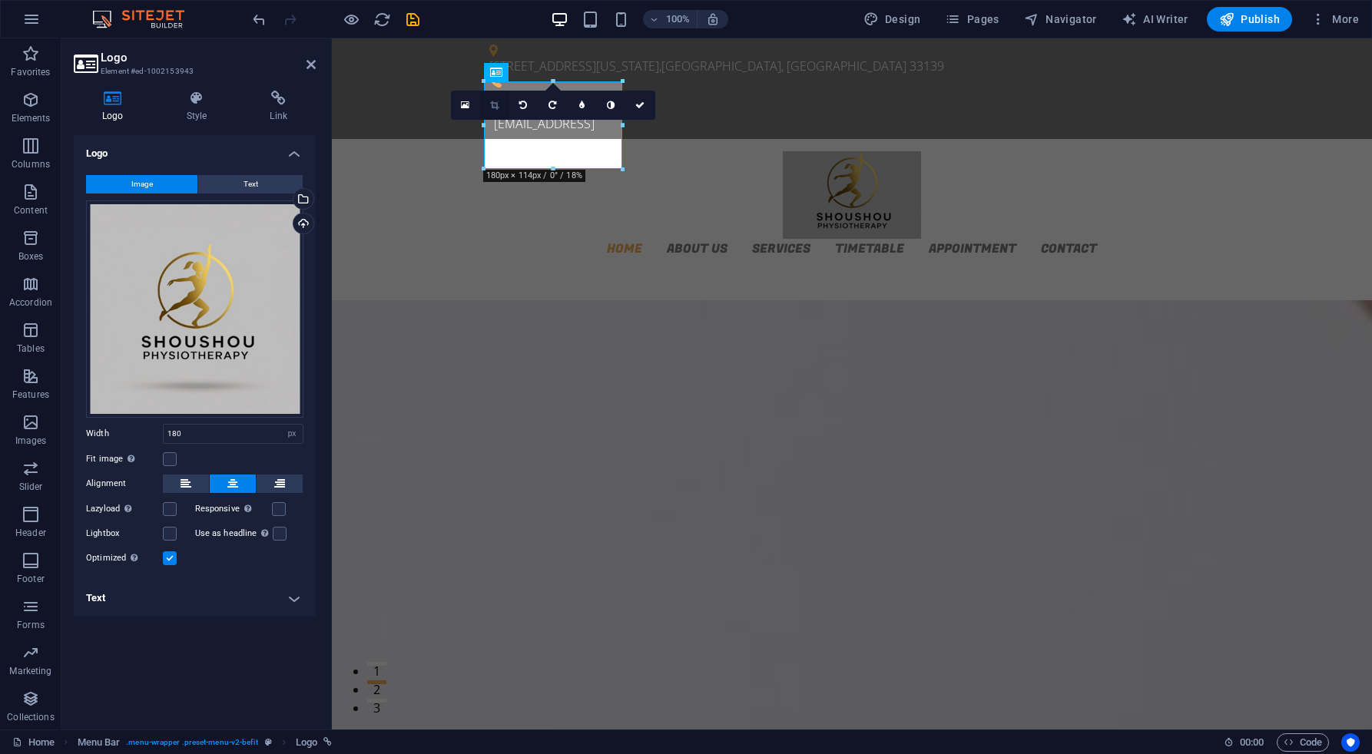
click at [495, 102] on icon at bounding box center [494, 105] width 8 height 9
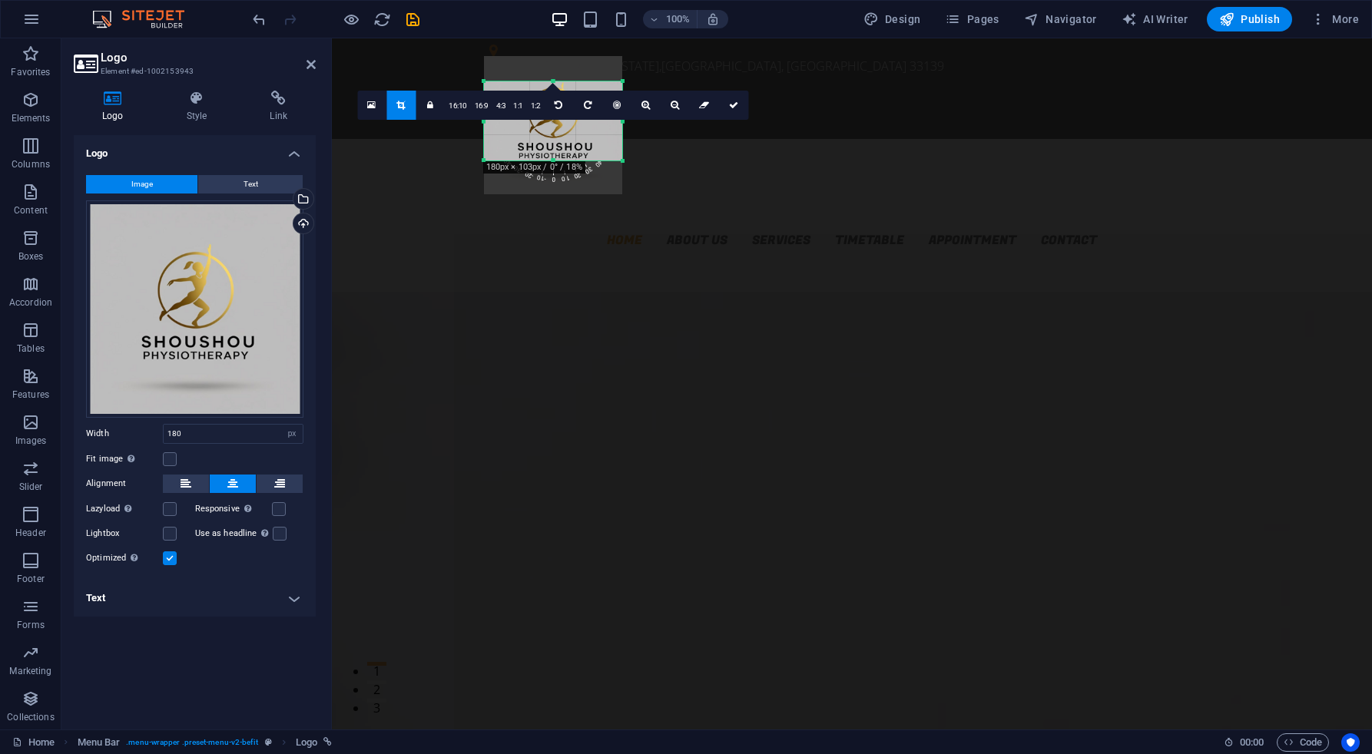
drag, startPoint x: 553, startPoint y: 171, endPoint x: 553, endPoint y: 162, distance: 8.4
click at [553, 162] on div at bounding box center [553, 160] width 138 height 5
click at [554, 80] on div at bounding box center [553, 80] width 138 height 5
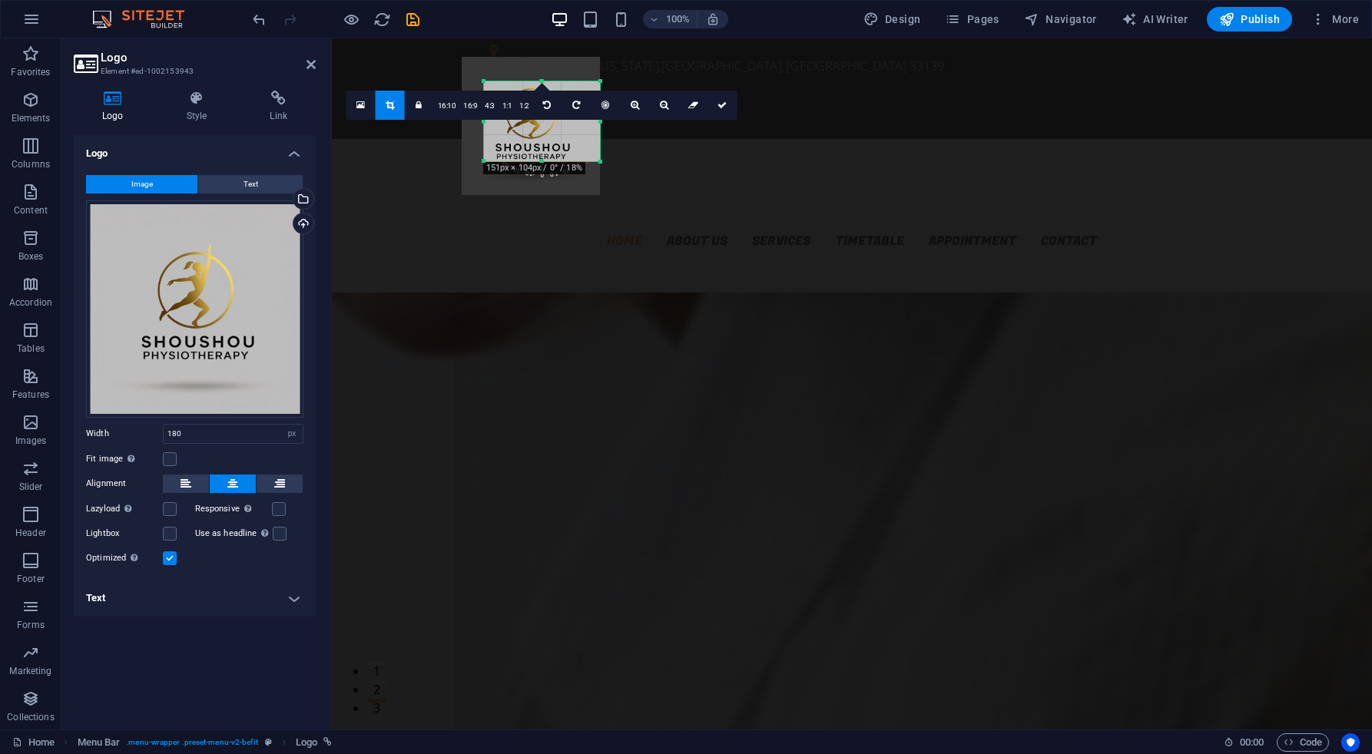
drag, startPoint x: 485, startPoint y: 121, endPoint x: 508, endPoint y: 121, distance: 22.3
click at [508, 121] on div "180 170 160 150 140 130 120 110 100 90 80 70 60 50 40 30 20 10 0 -10 -20 -30 -4…" at bounding box center [542, 121] width 116 height 80
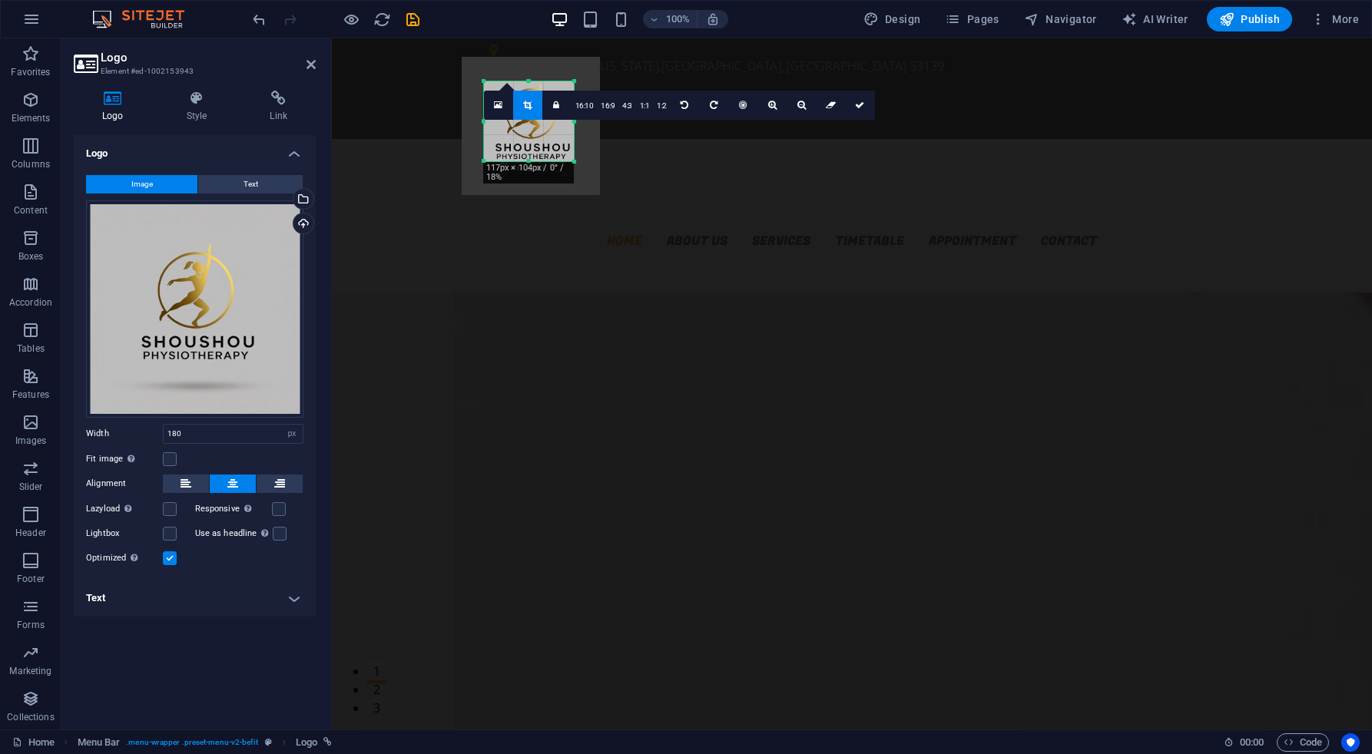
drag, startPoint x: 288, startPoint y: 94, endPoint x: 571, endPoint y: 122, distance: 284.1
click at [572, 122] on div at bounding box center [574, 121] width 5 height 80
click at [856, 104] on icon at bounding box center [859, 105] width 9 height 9
type input "117"
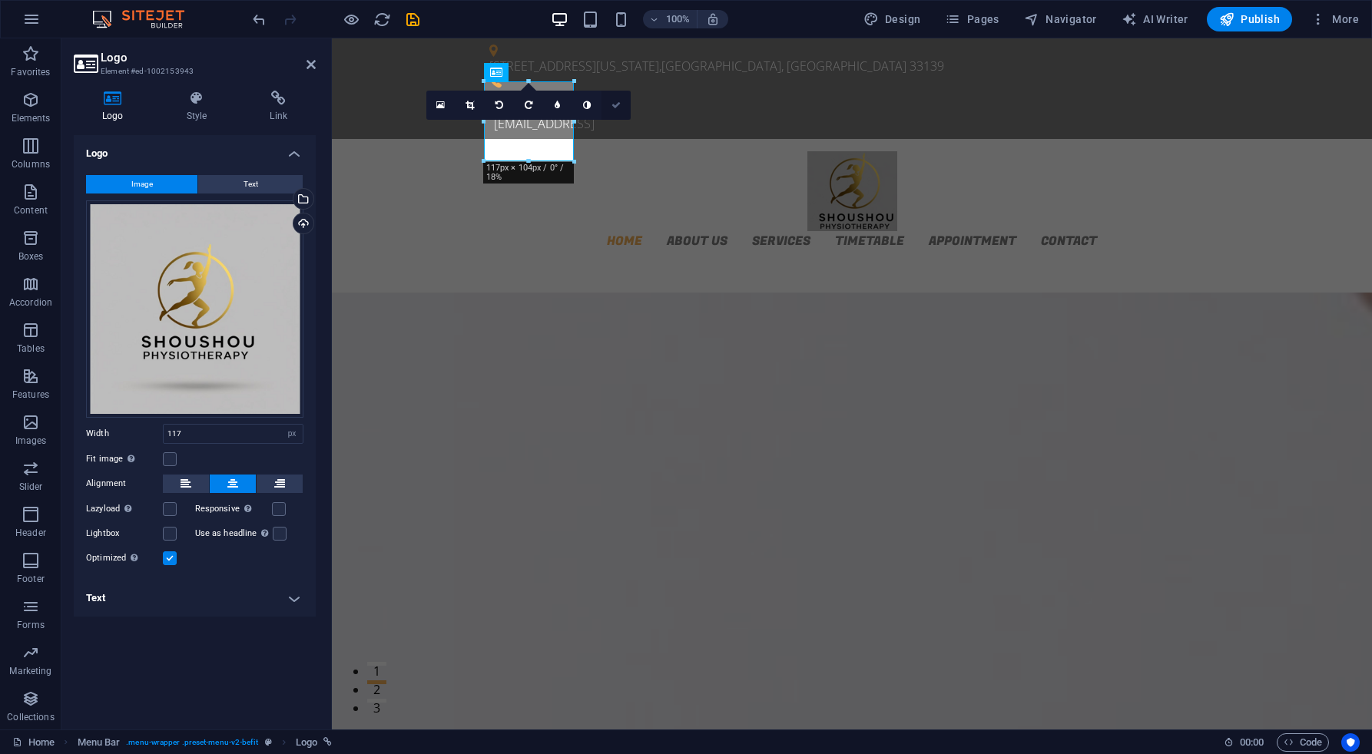
click at [620, 108] on icon at bounding box center [615, 105] width 9 height 9
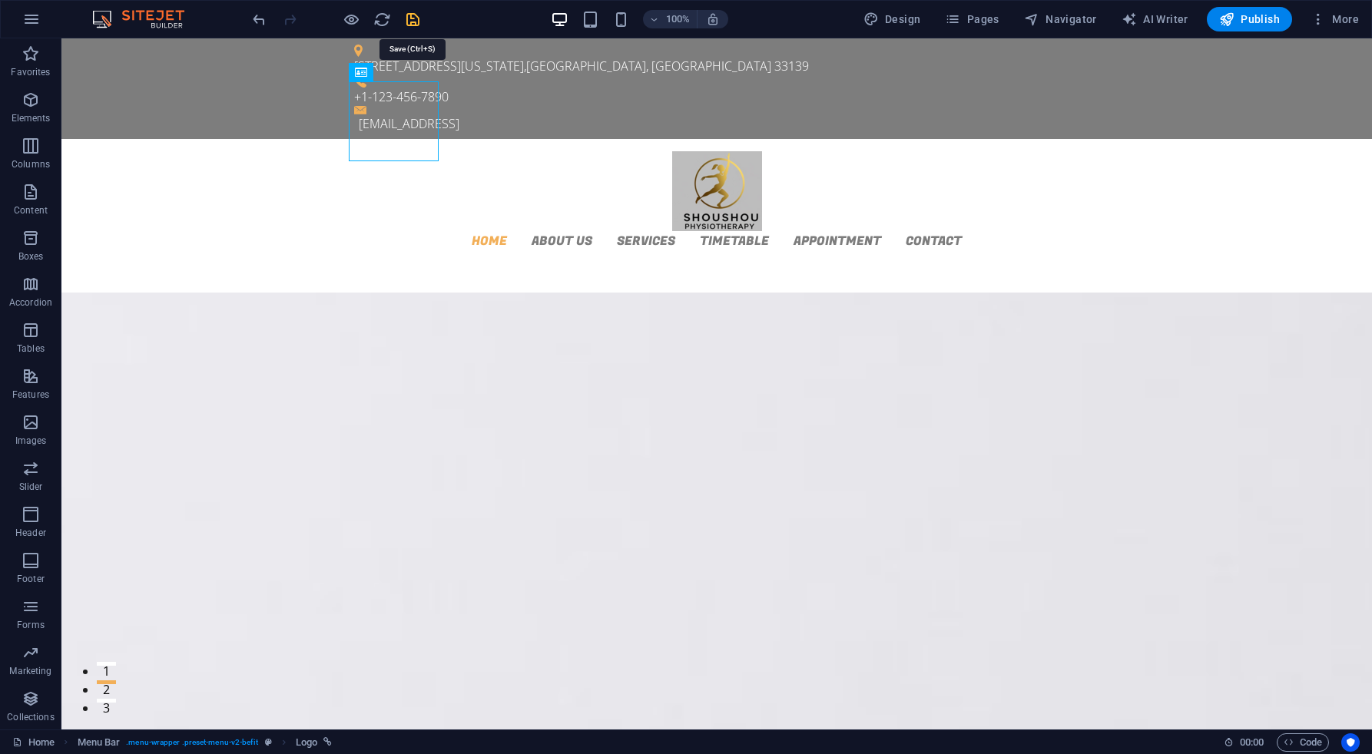
click at [415, 27] on icon "save" at bounding box center [413, 20] width 18 height 18
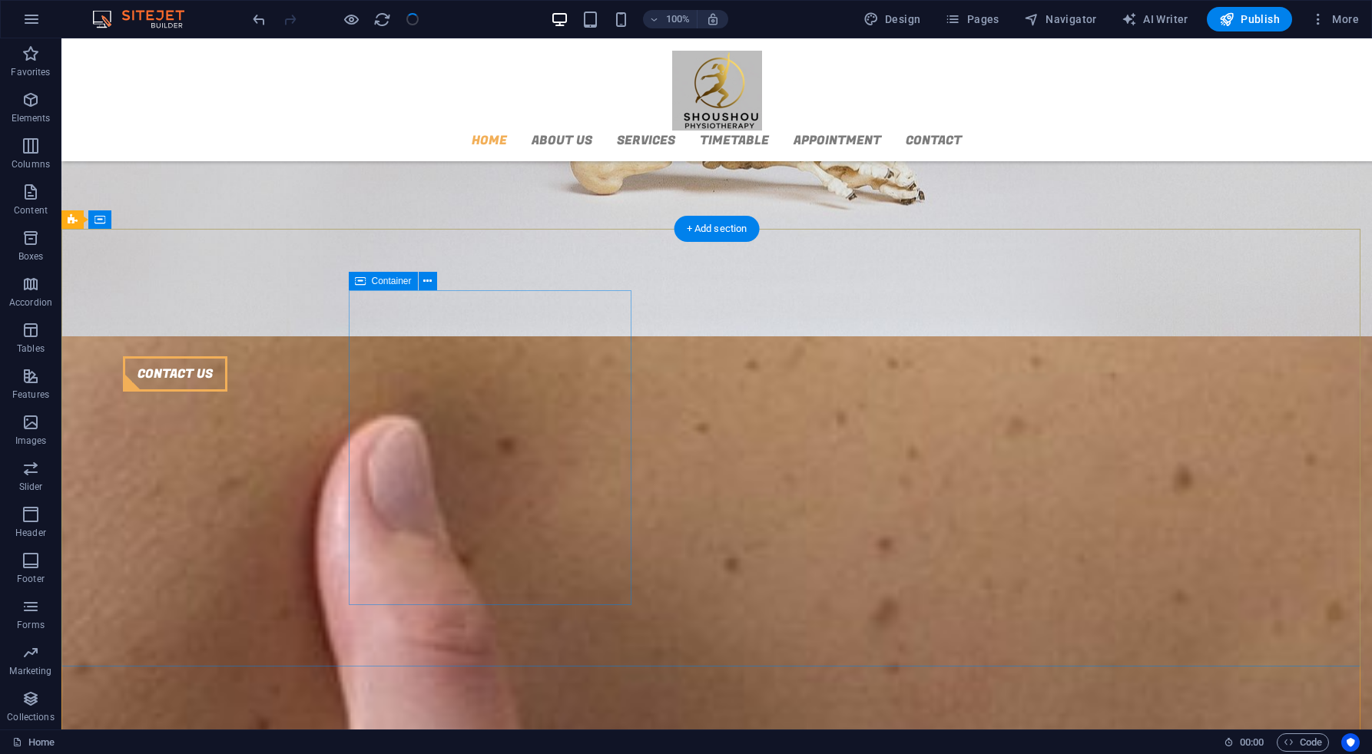
scroll to position [1859, 0]
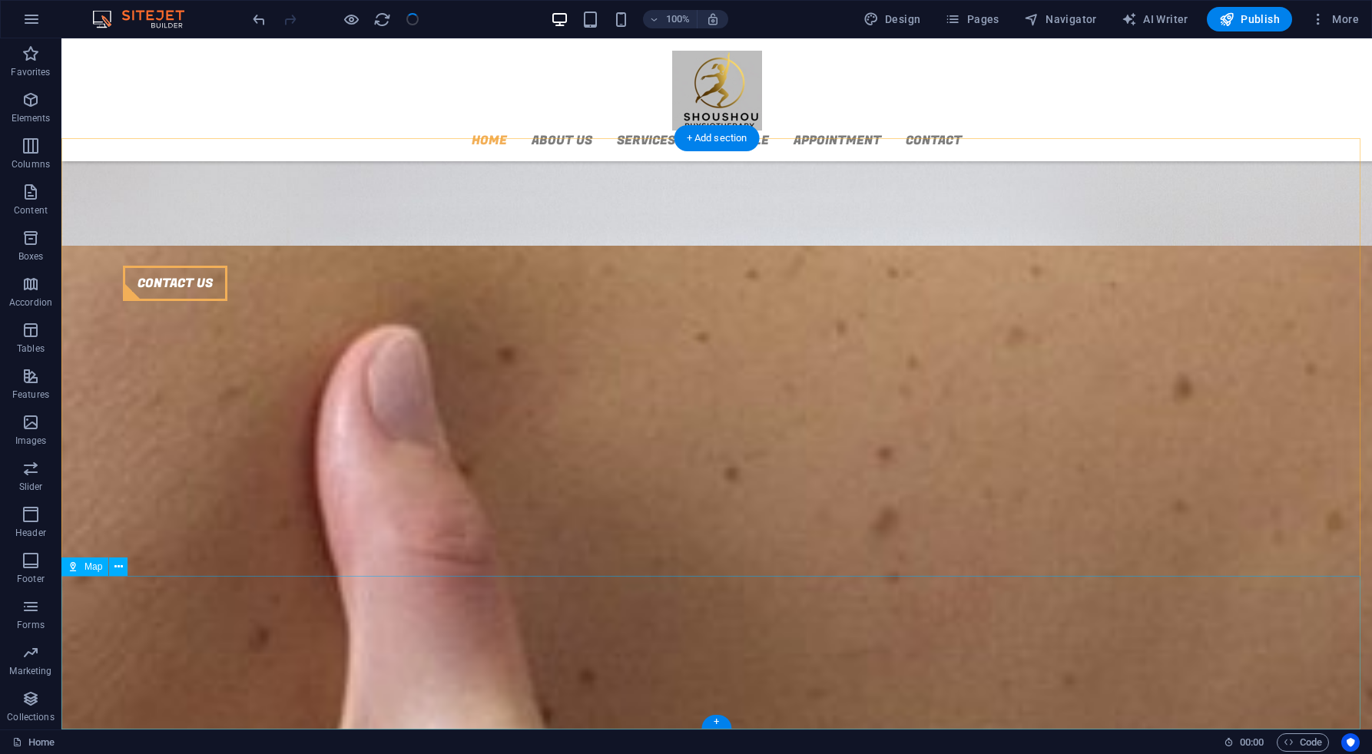
click at [121, 565] on icon at bounding box center [118, 567] width 8 height 16
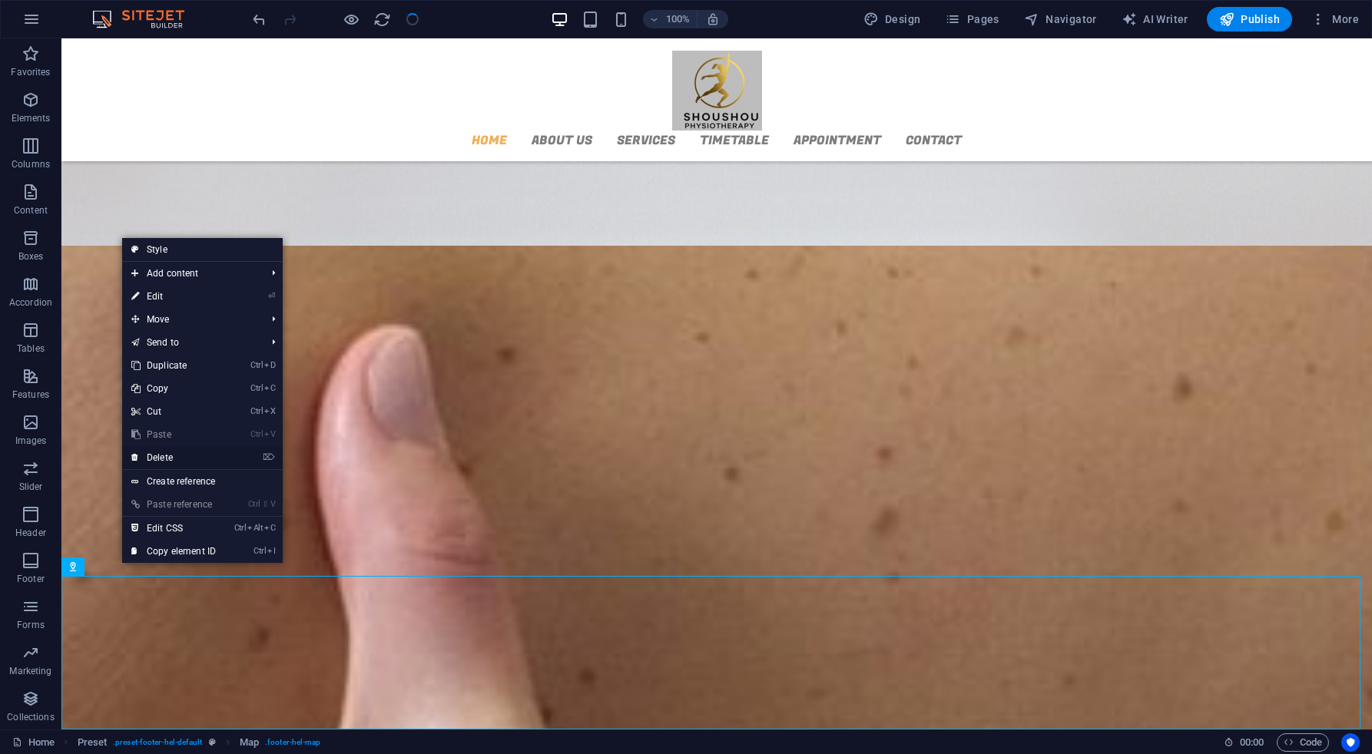
drag, startPoint x: 174, startPoint y: 459, endPoint x: 123, endPoint y: 426, distance: 60.9
click at [174, 459] on link "⌦ Delete" at bounding box center [173, 457] width 103 height 23
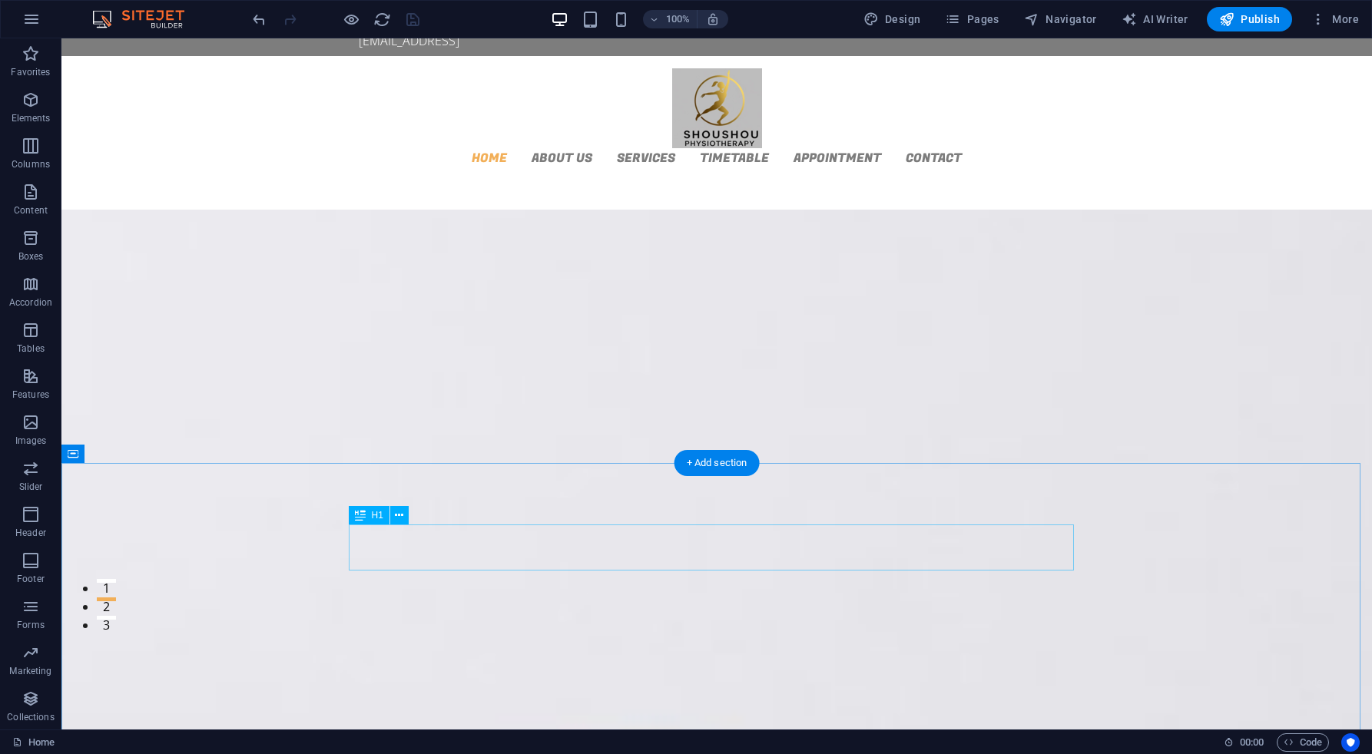
scroll to position [0, 0]
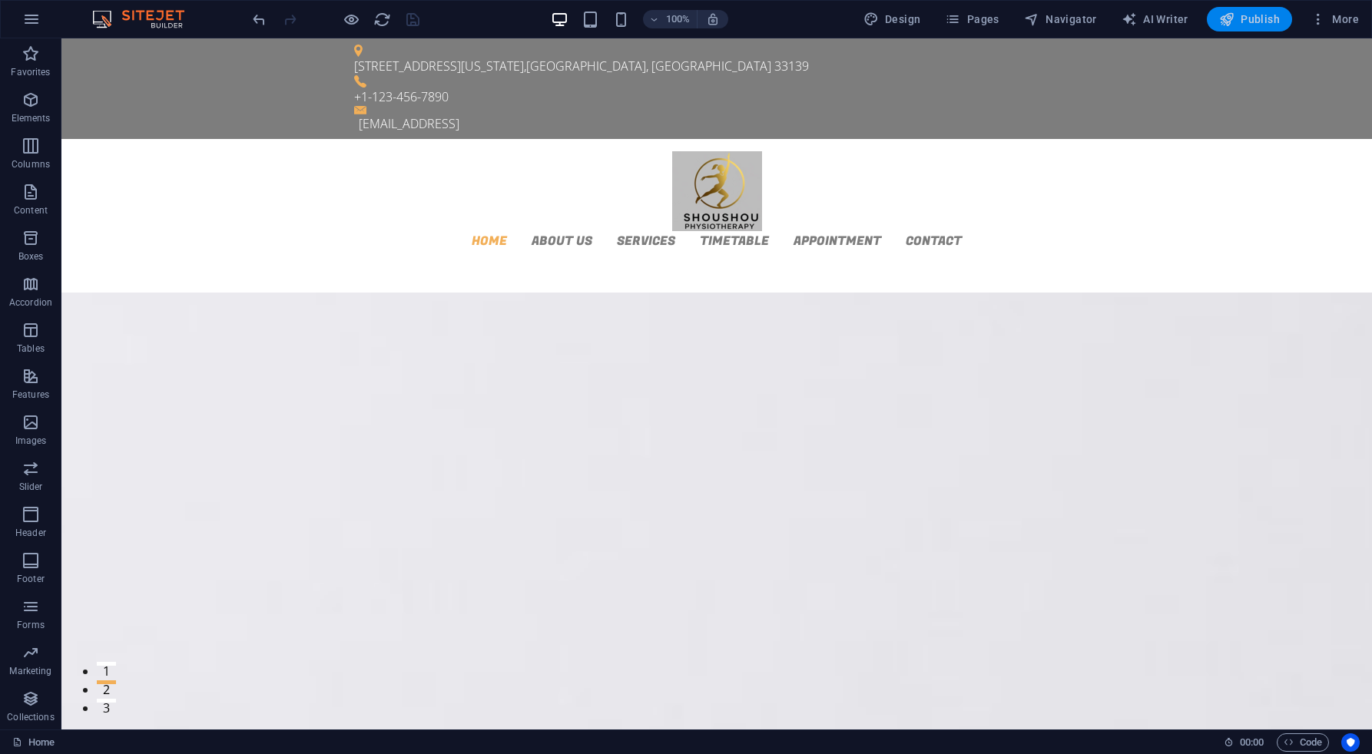
click at [1256, 21] on span "Publish" at bounding box center [1249, 19] width 61 height 15
checkbox input "false"
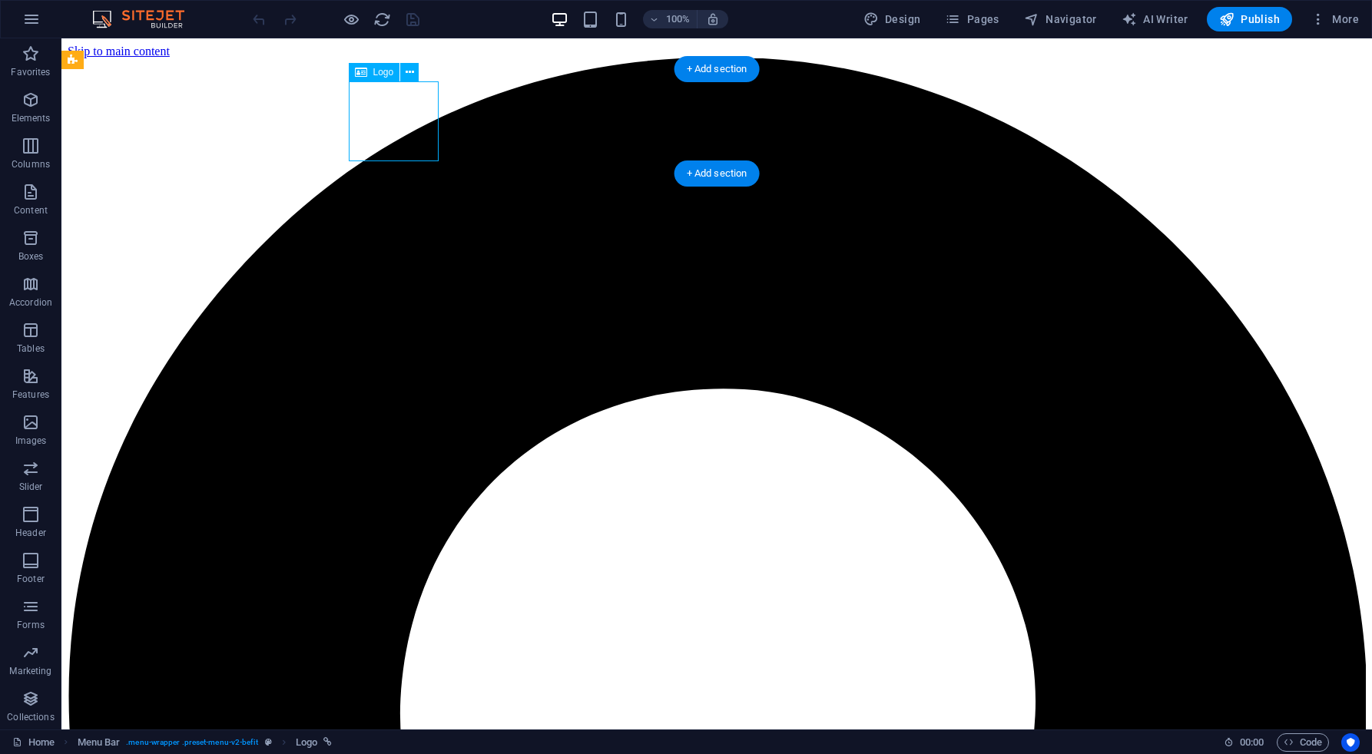
select select "px"
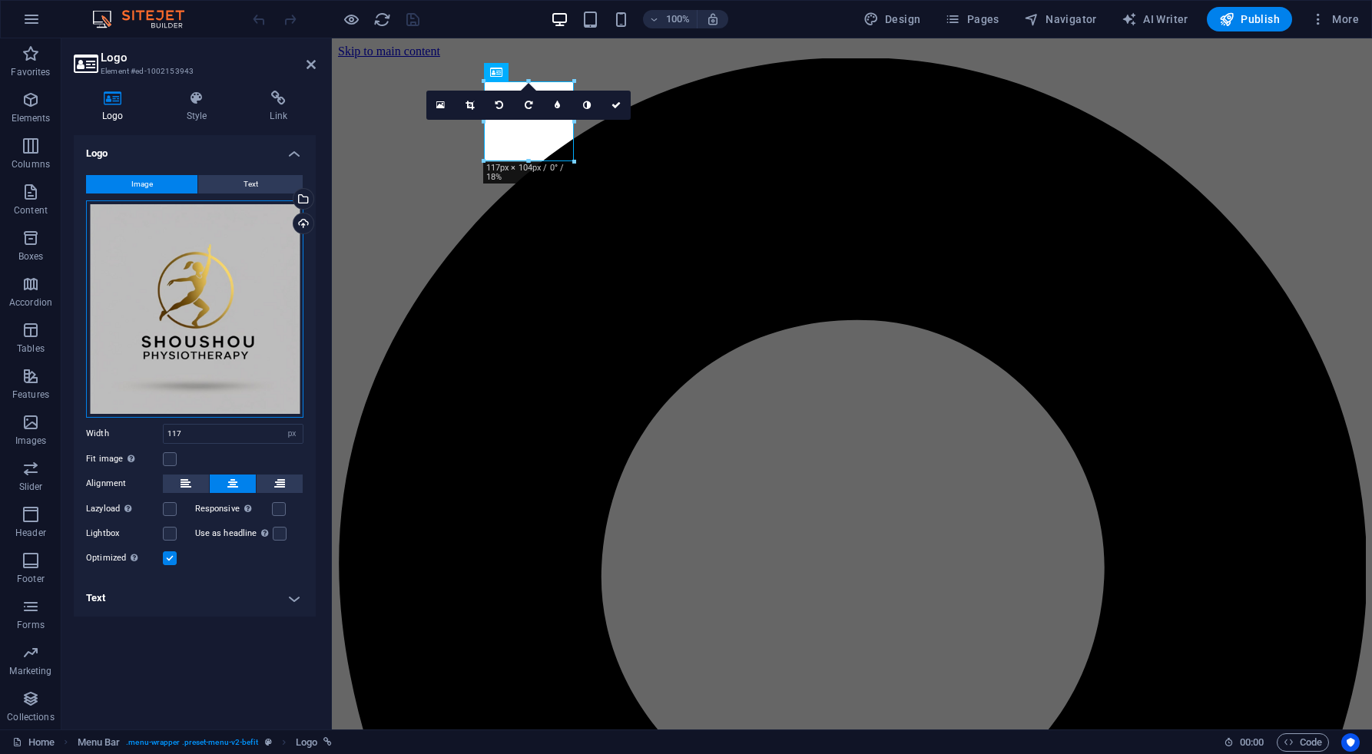
click at [245, 234] on div "Drag files here, click to choose files or select files from Files or our free s…" at bounding box center [194, 308] width 217 height 217
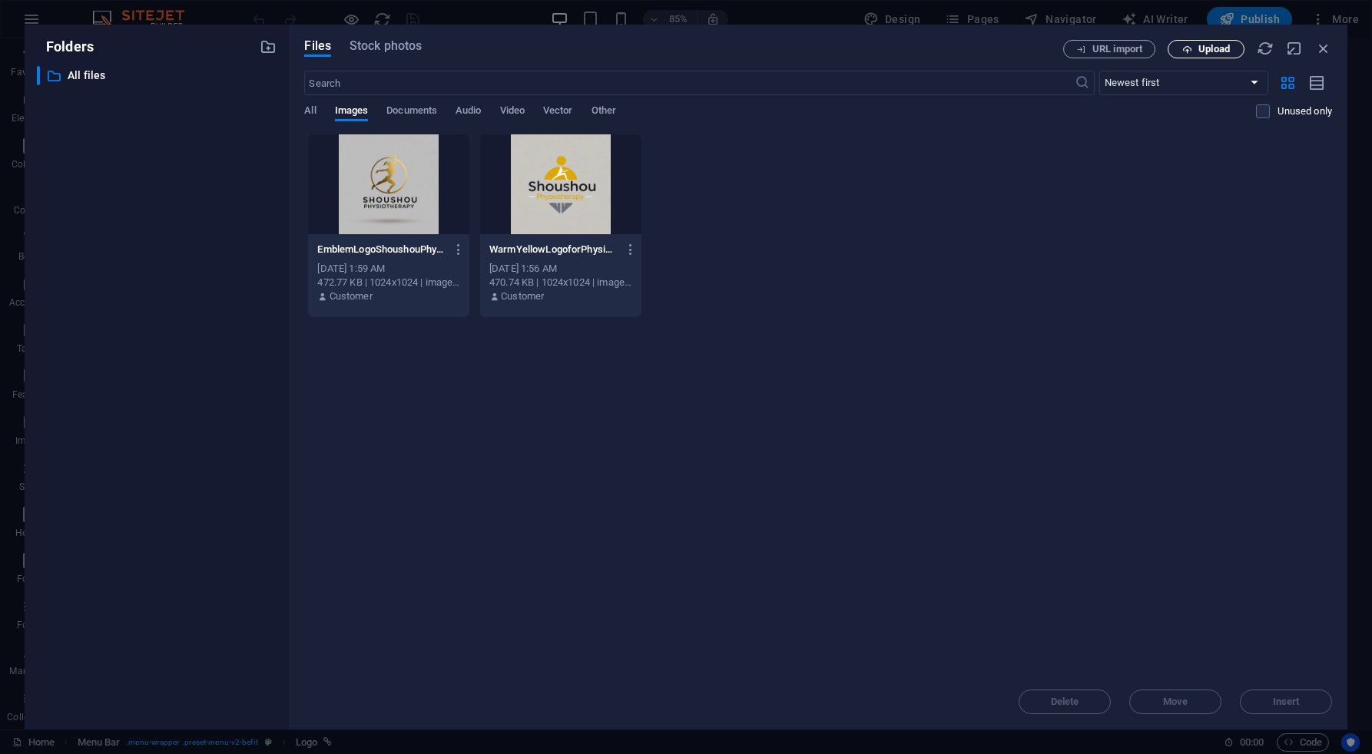
click at [1193, 48] on span "Upload" at bounding box center [1206, 50] width 63 height 10
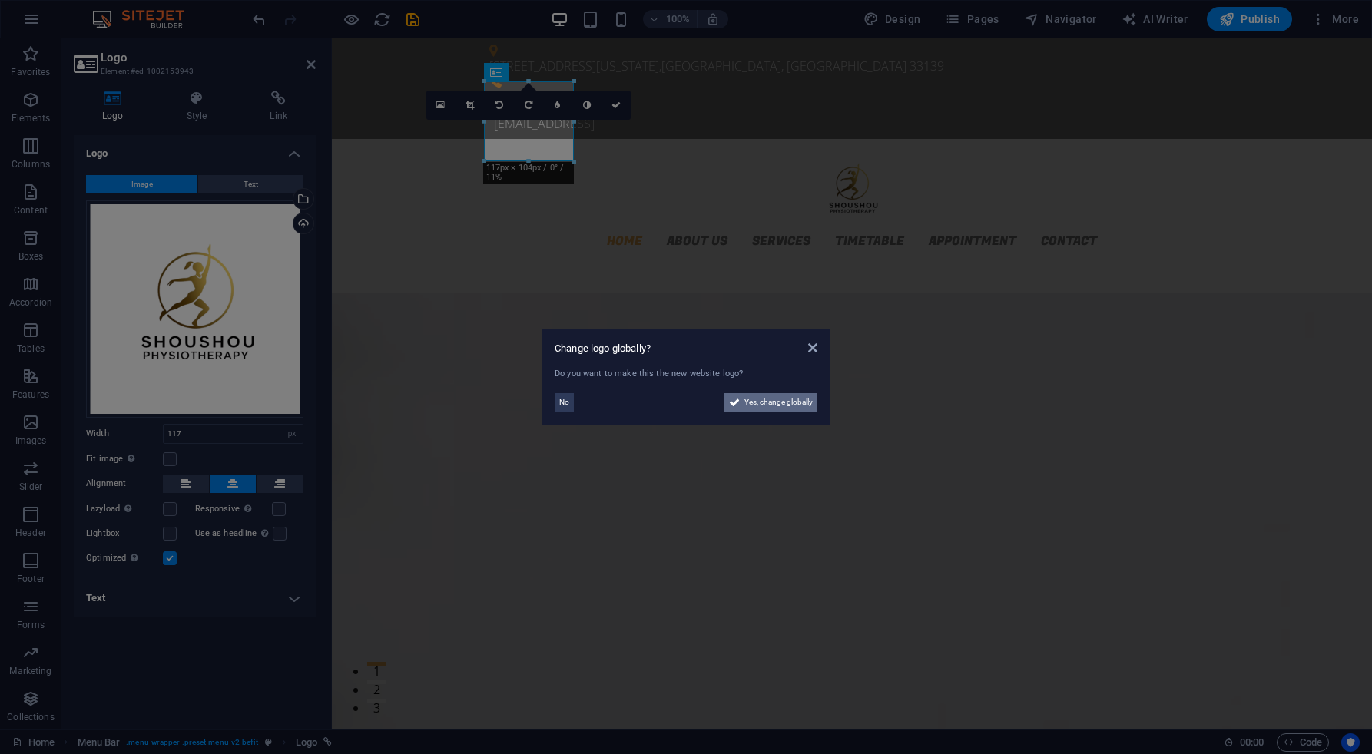
drag, startPoint x: 757, startPoint y: 403, endPoint x: 552, endPoint y: 432, distance: 207.1
click at [757, 403] on span "Yes, change globally" at bounding box center [778, 402] width 68 height 18
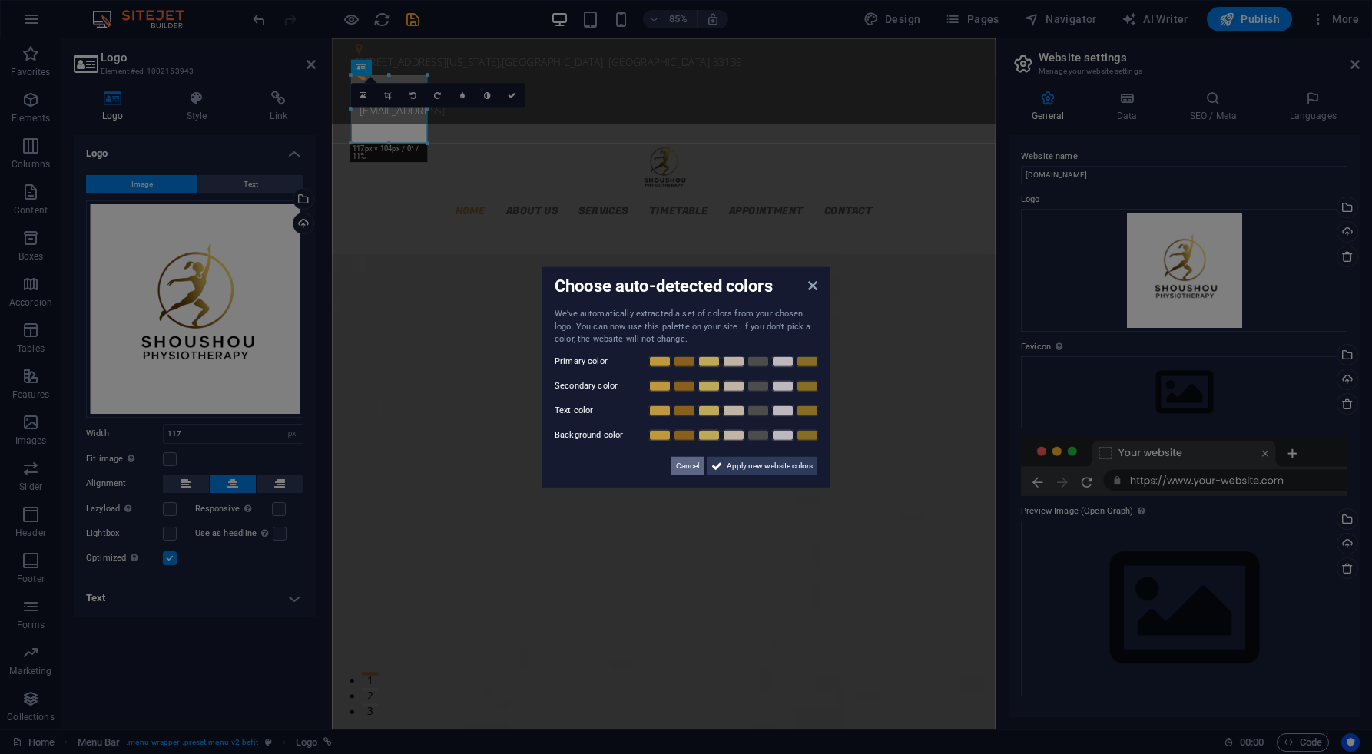
click at [693, 462] on span "Cancel" at bounding box center [687, 465] width 23 height 18
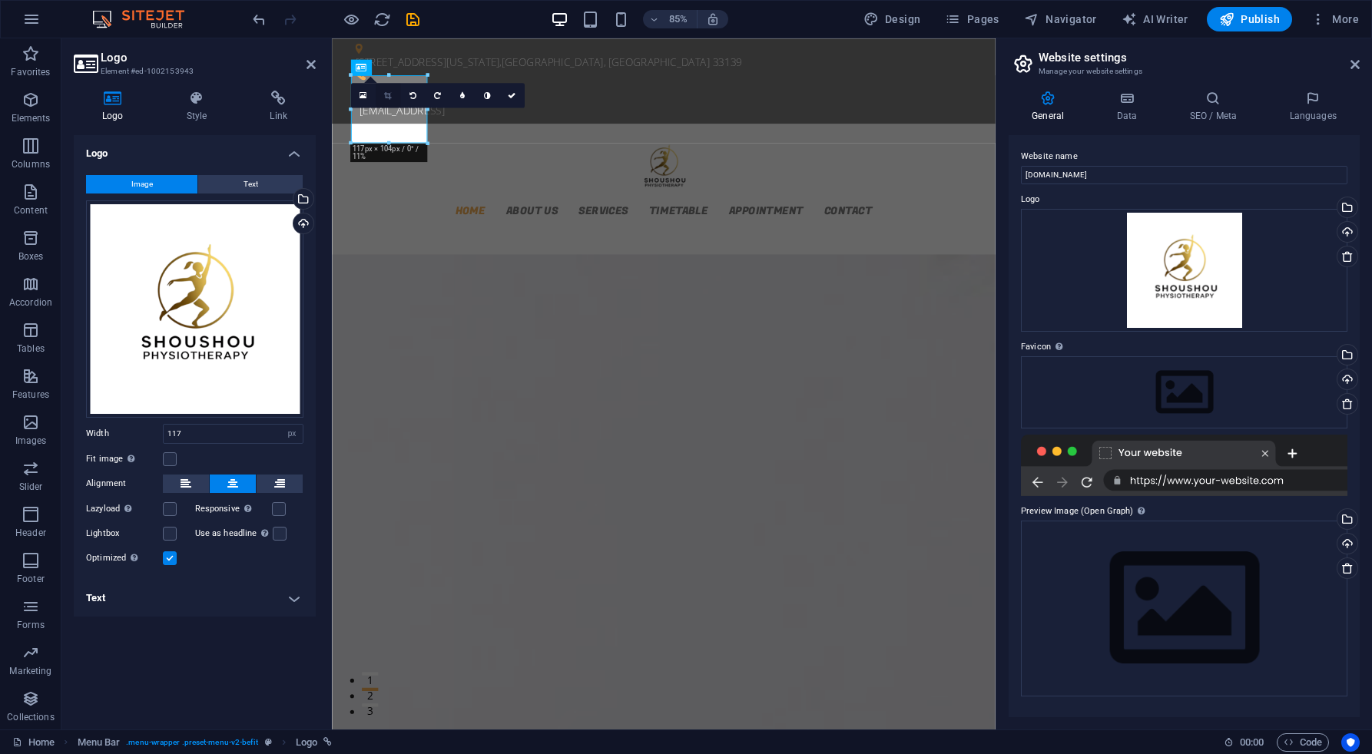
click at [388, 99] on icon at bounding box center [387, 95] width 7 height 8
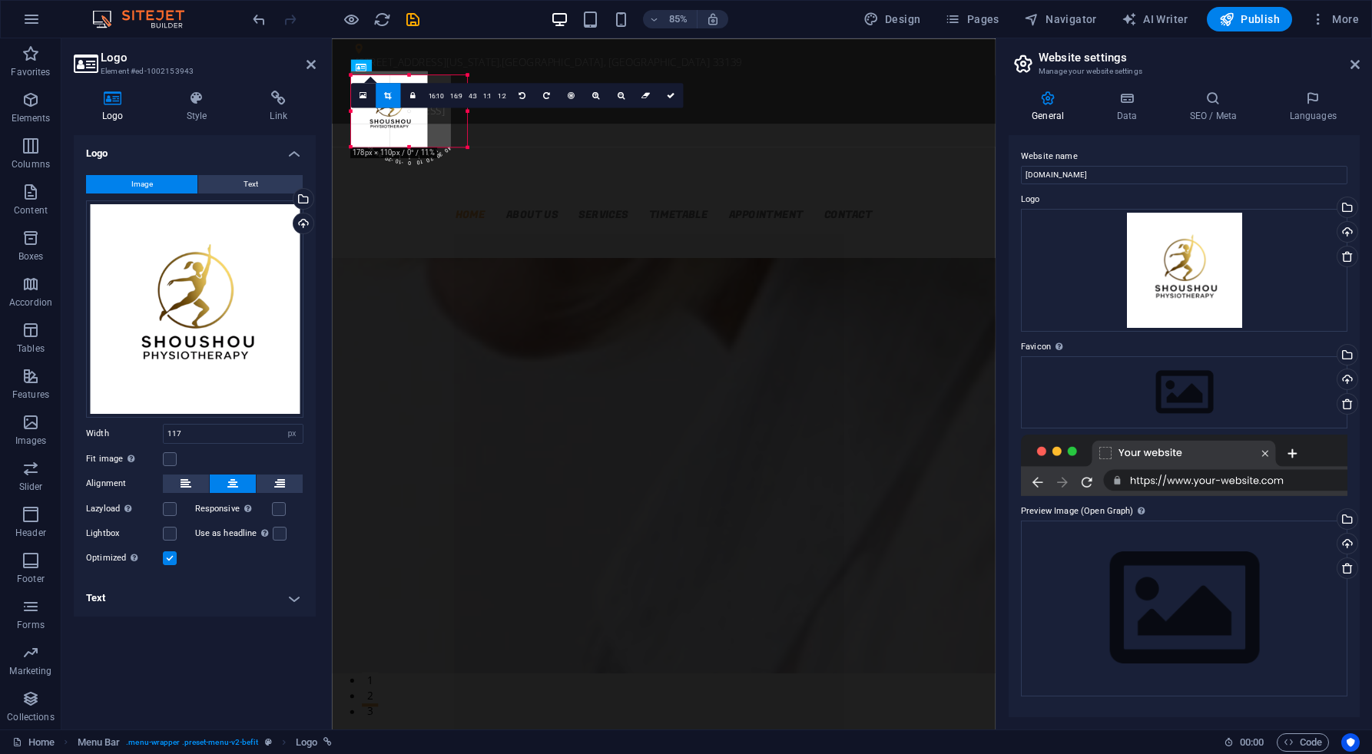
drag, startPoint x: 429, startPoint y: 143, endPoint x: 475, endPoint y: 149, distance: 47.3
click at [475, 149] on div "H2 Banner Banner Slider Slider Banner Slider Slider Slider Banner Container Men…" at bounding box center [664, 383] width 664 height 691
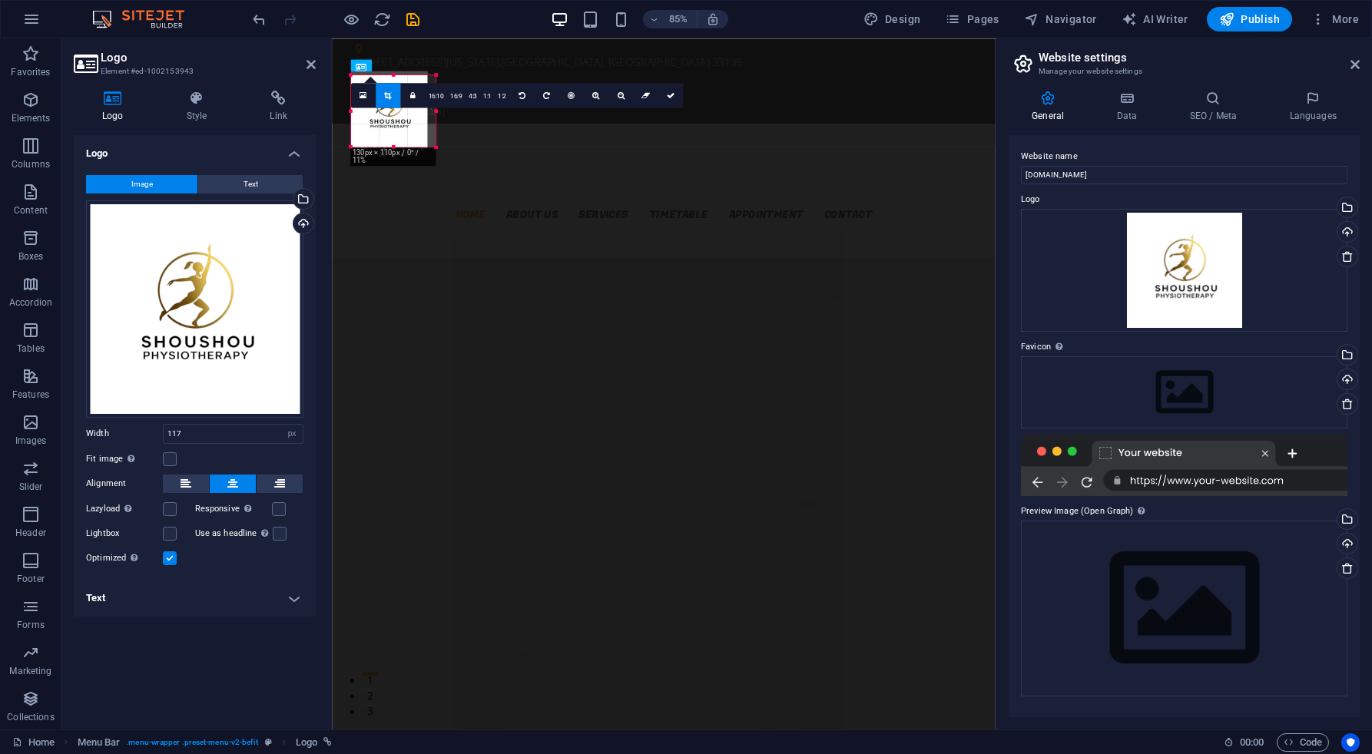
drag, startPoint x: 428, startPoint y: 151, endPoint x: 438, endPoint y: 151, distance: 10.0
click at [438, 151] on div at bounding box center [436, 148] width 8 height 8
click at [385, 98] on icon at bounding box center [387, 95] width 7 height 8
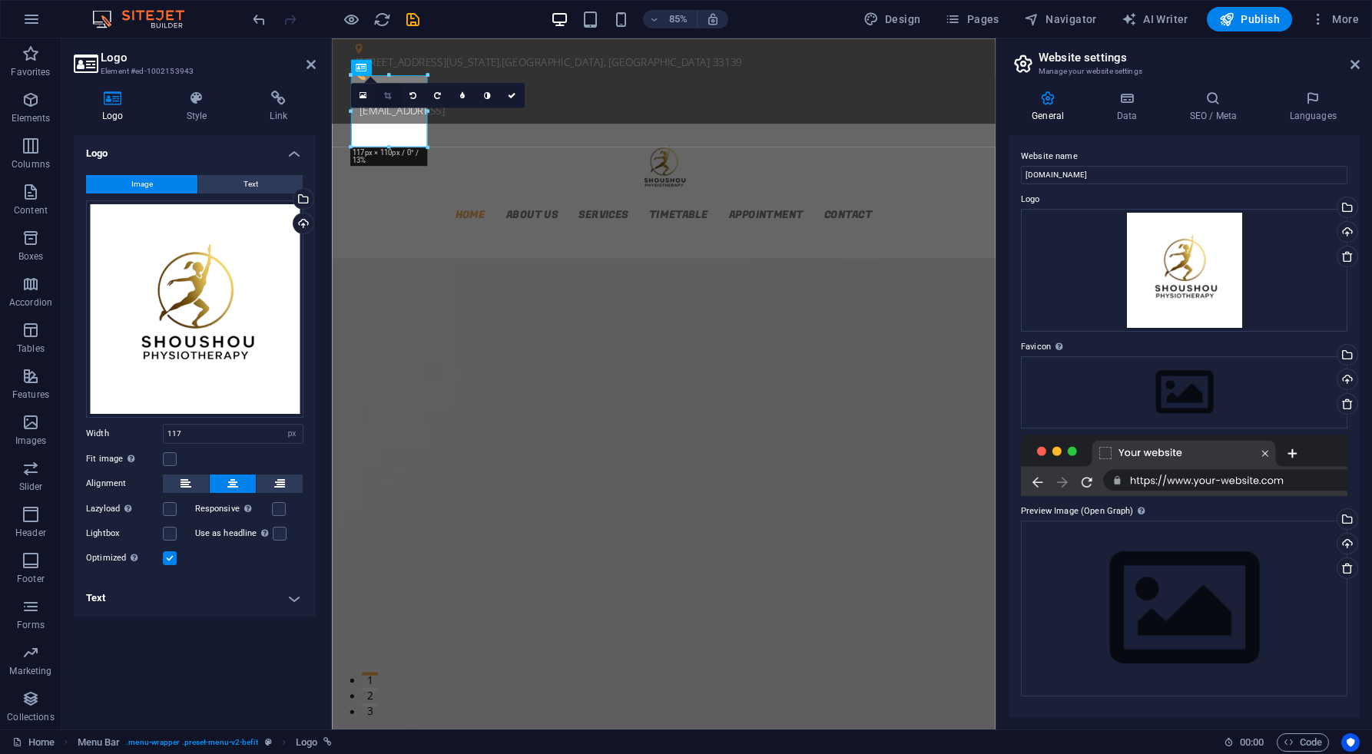
click at [391, 93] on icon at bounding box center [387, 95] width 7 height 8
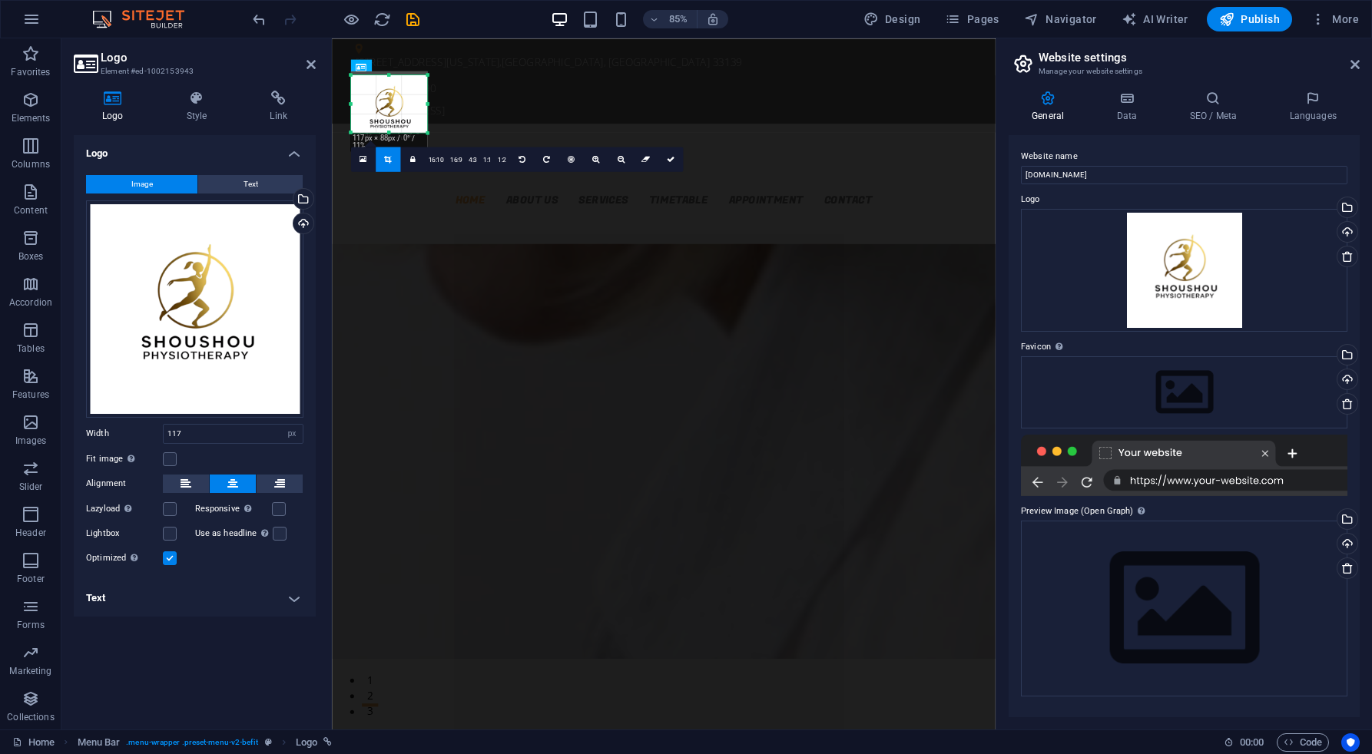
drag, startPoint x: 388, startPoint y: 149, endPoint x: 393, endPoint y: 132, distance: 17.5
click at [393, 132] on div at bounding box center [388, 133] width 76 height 5
click at [389, 81] on div "180 170 160 150 140 130 120 110 100 90 80 70 60 50 40 30 20 10 0 -10 -20 -30 -4…" at bounding box center [388, 100] width 76 height 51
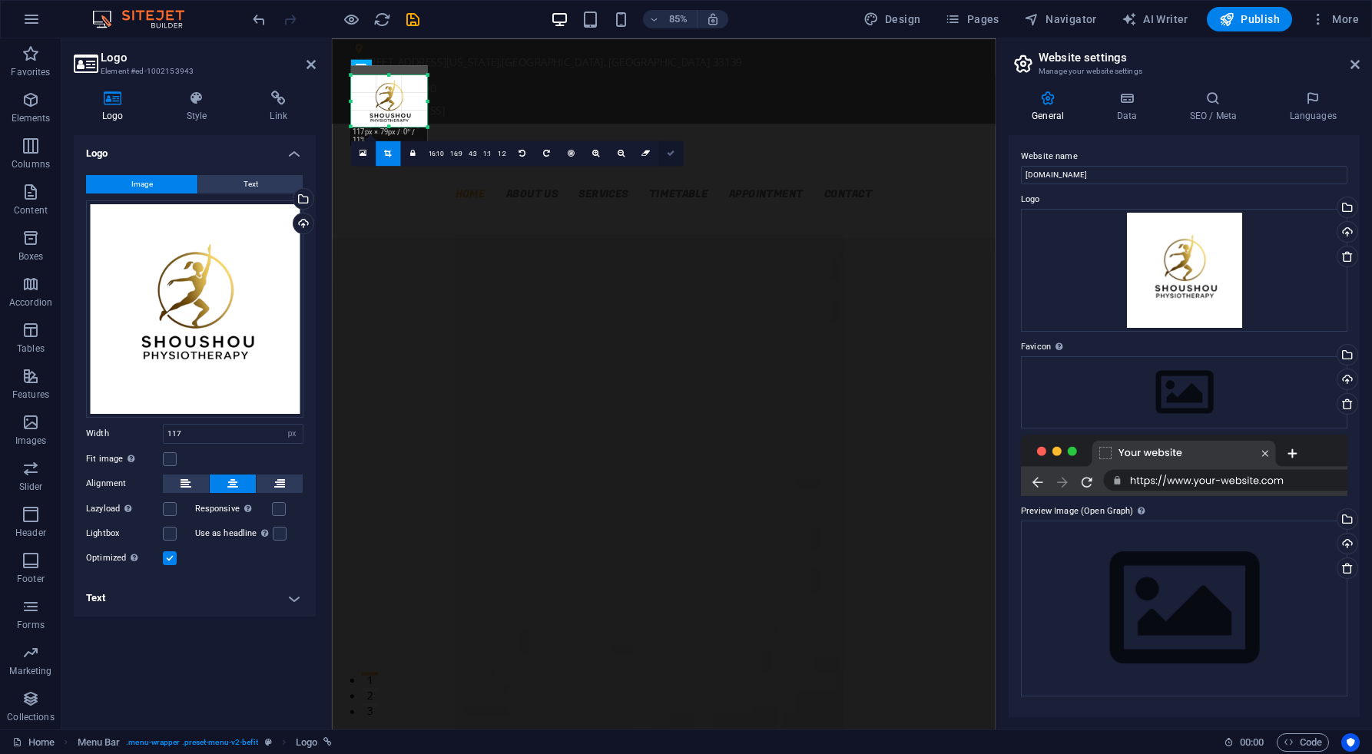
click at [667, 151] on icon at bounding box center [671, 154] width 8 height 8
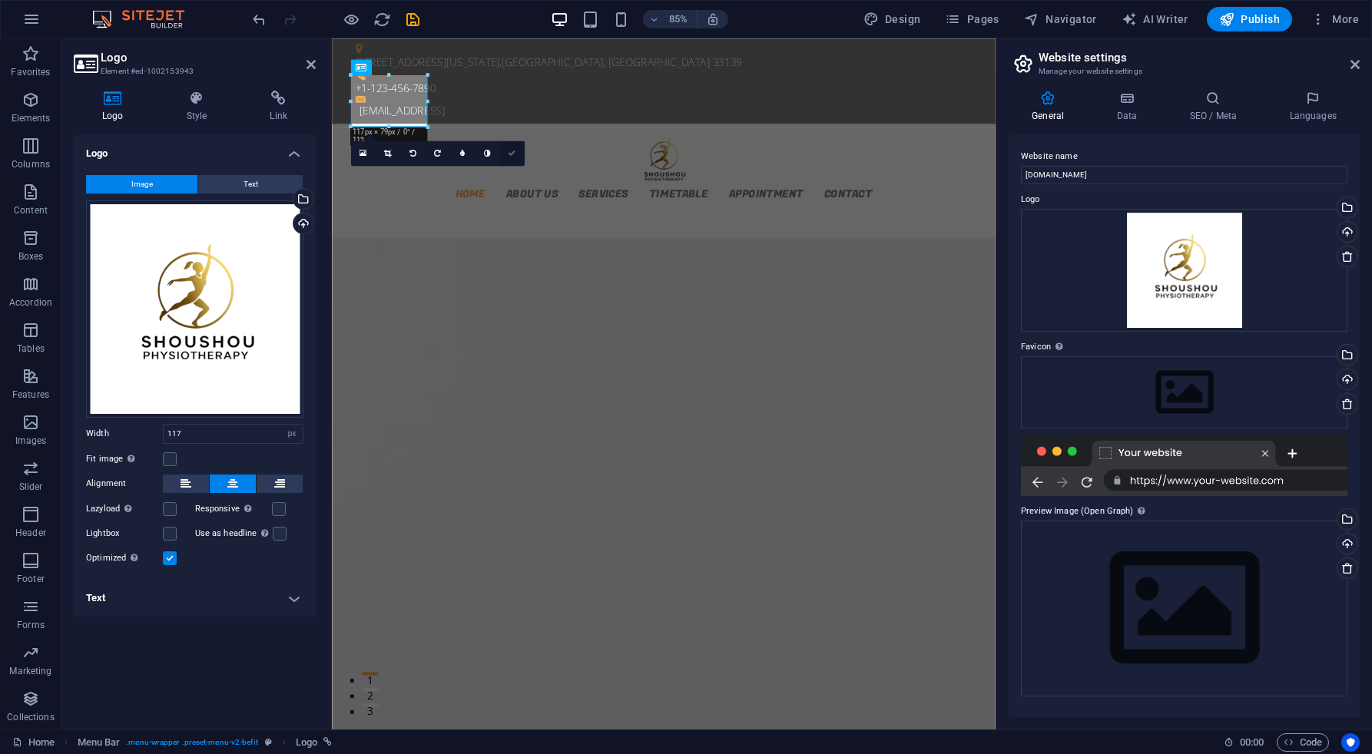
click at [511, 150] on icon at bounding box center [512, 154] width 8 height 8
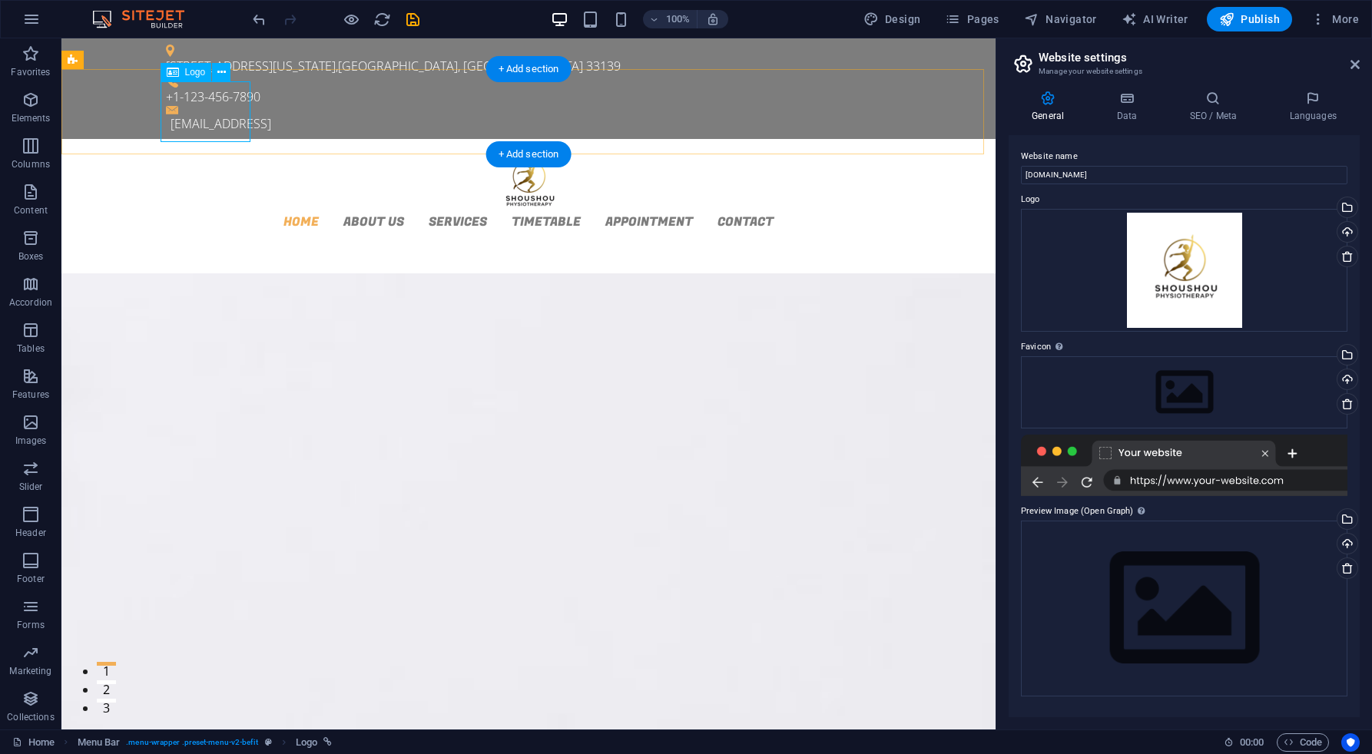
click at [246, 151] on div at bounding box center [528, 181] width 725 height 61
click at [240, 151] on div at bounding box center [528, 181] width 725 height 61
select select "px"
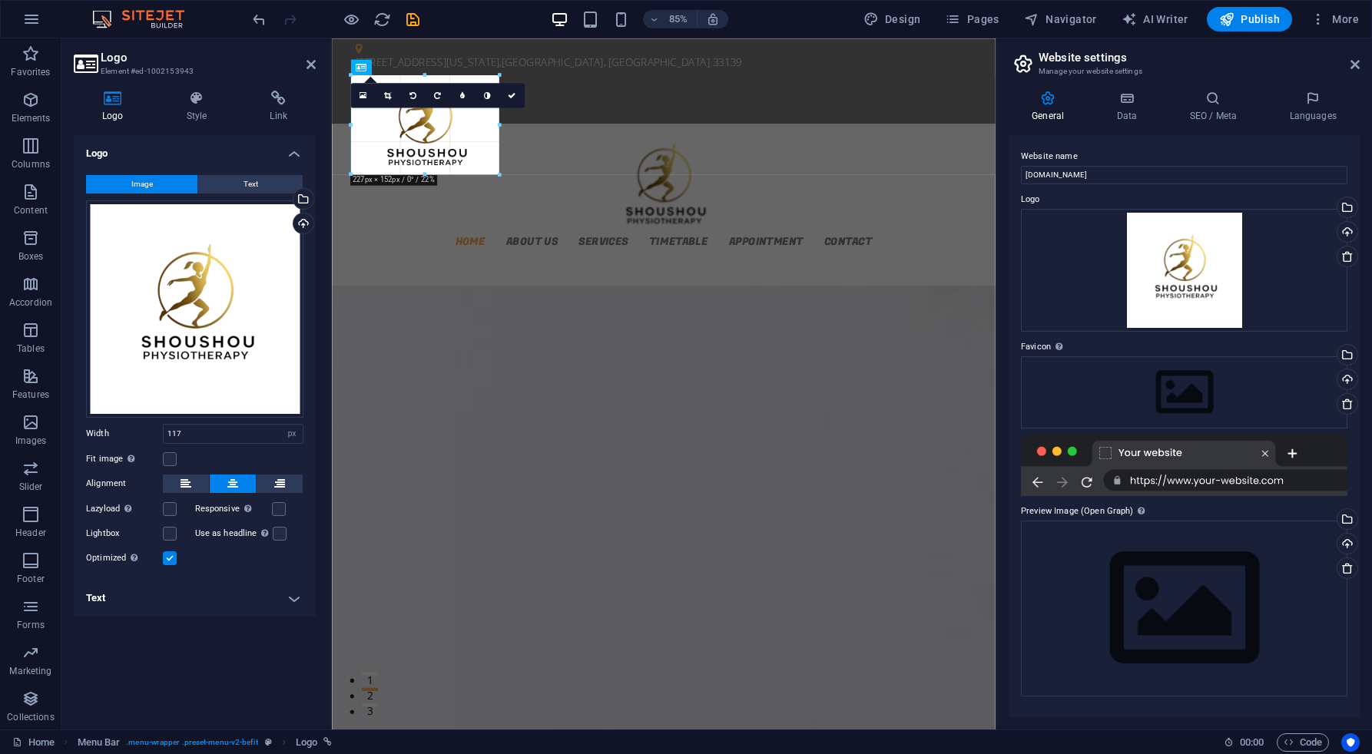
drag, startPoint x: 426, startPoint y: 126, endPoint x: 508, endPoint y: 112, distance: 83.3
type input "227"
click at [515, 98] on icon at bounding box center [512, 95] width 8 height 8
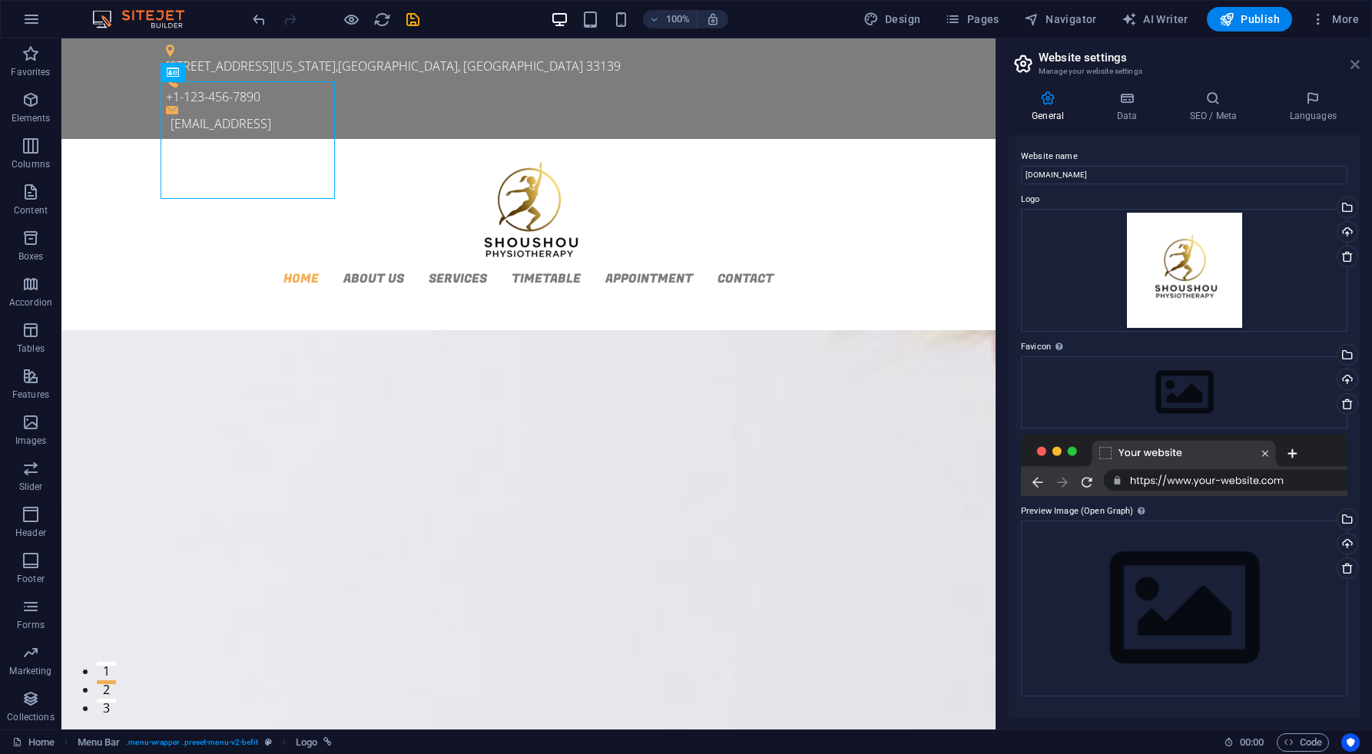
drag, startPoint x: 1357, startPoint y: 65, endPoint x: 1195, endPoint y: 72, distance: 163.0
click at [1357, 65] on icon at bounding box center [1354, 64] width 9 height 12
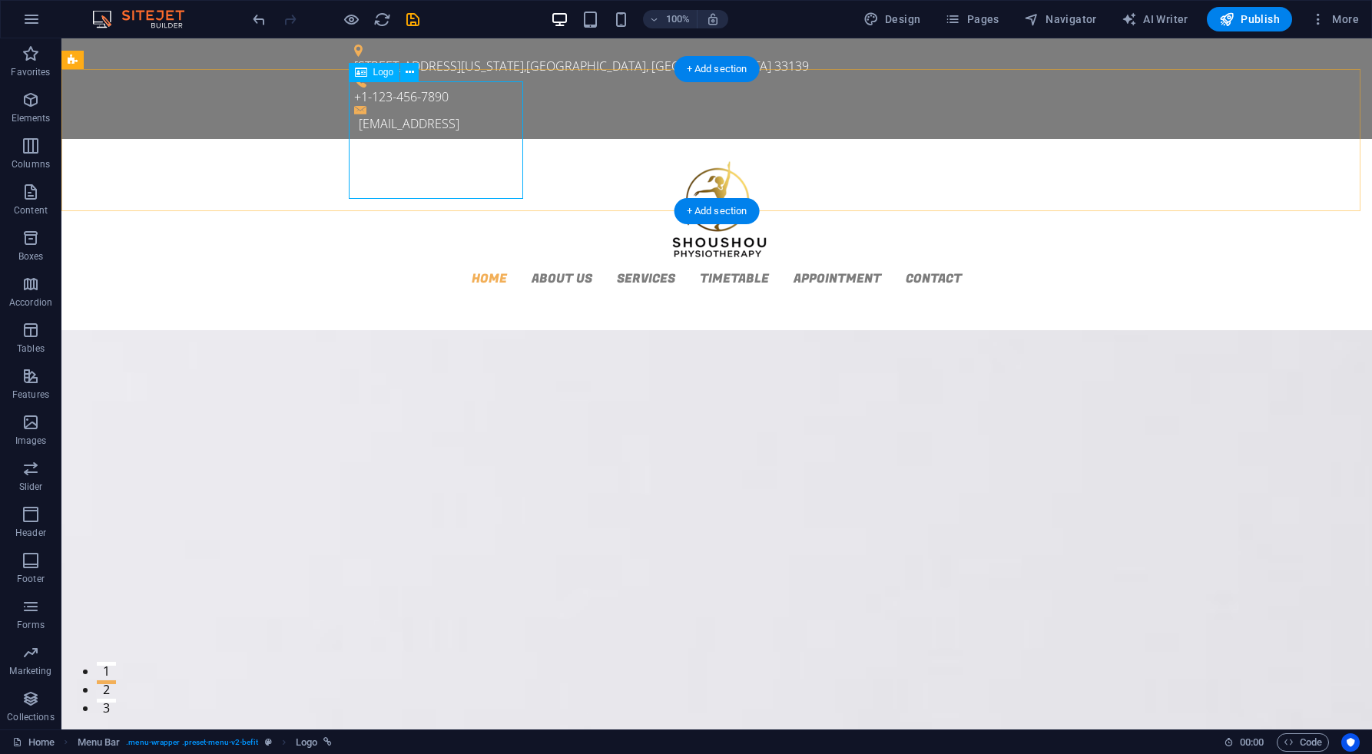
click at [510, 151] on div at bounding box center [716, 210] width 725 height 118
select select "px"
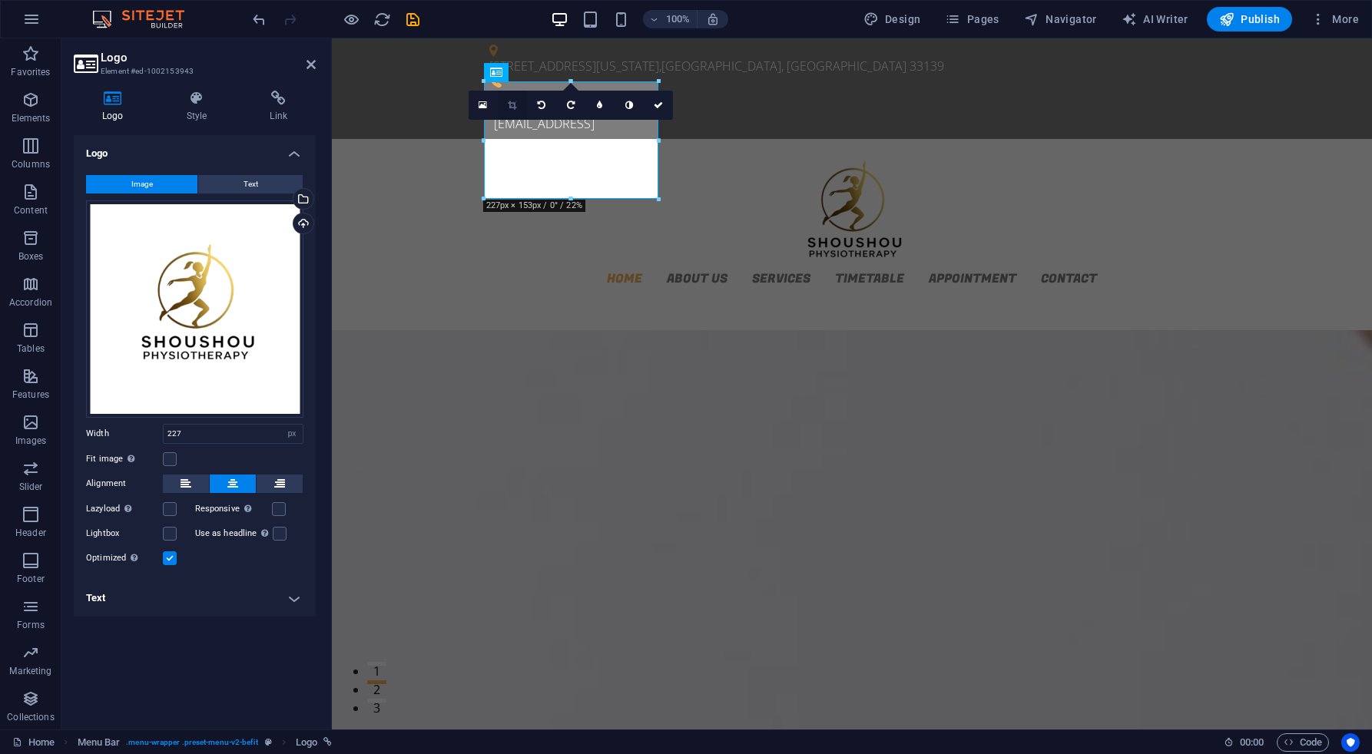
click at [516, 102] on icon at bounding box center [512, 105] width 8 height 9
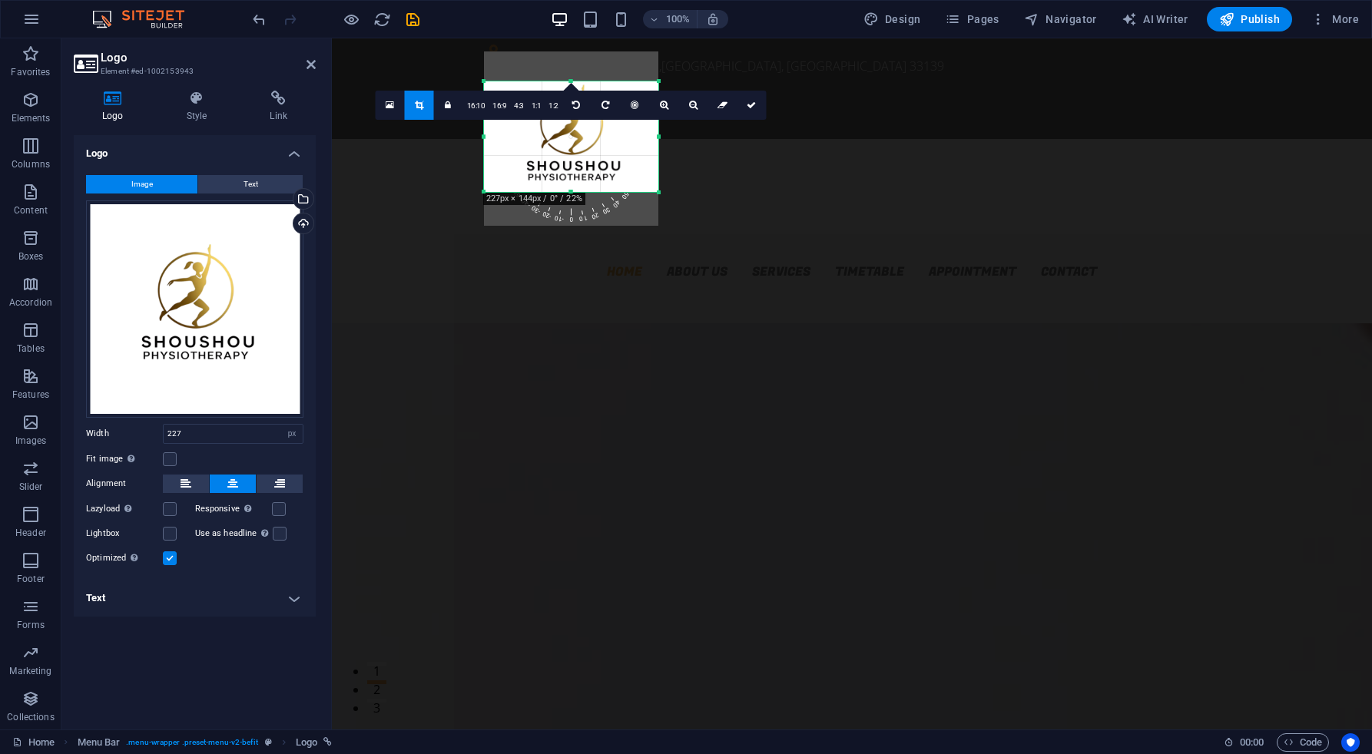
click at [571, 90] on div "180 170 160 150 140 130 120 110 100 90 80 70 60 50 40 30 20 10 0 -10 -20 -30 -4…" at bounding box center [571, 136] width 174 height 111
drag, startPoint x: 570, startPoint y: 192, endPoint x: 570, endPoint y: 183, distance: 9.2
click at [570, 183] on div at bounding box center [571, 183] width 174 height 5
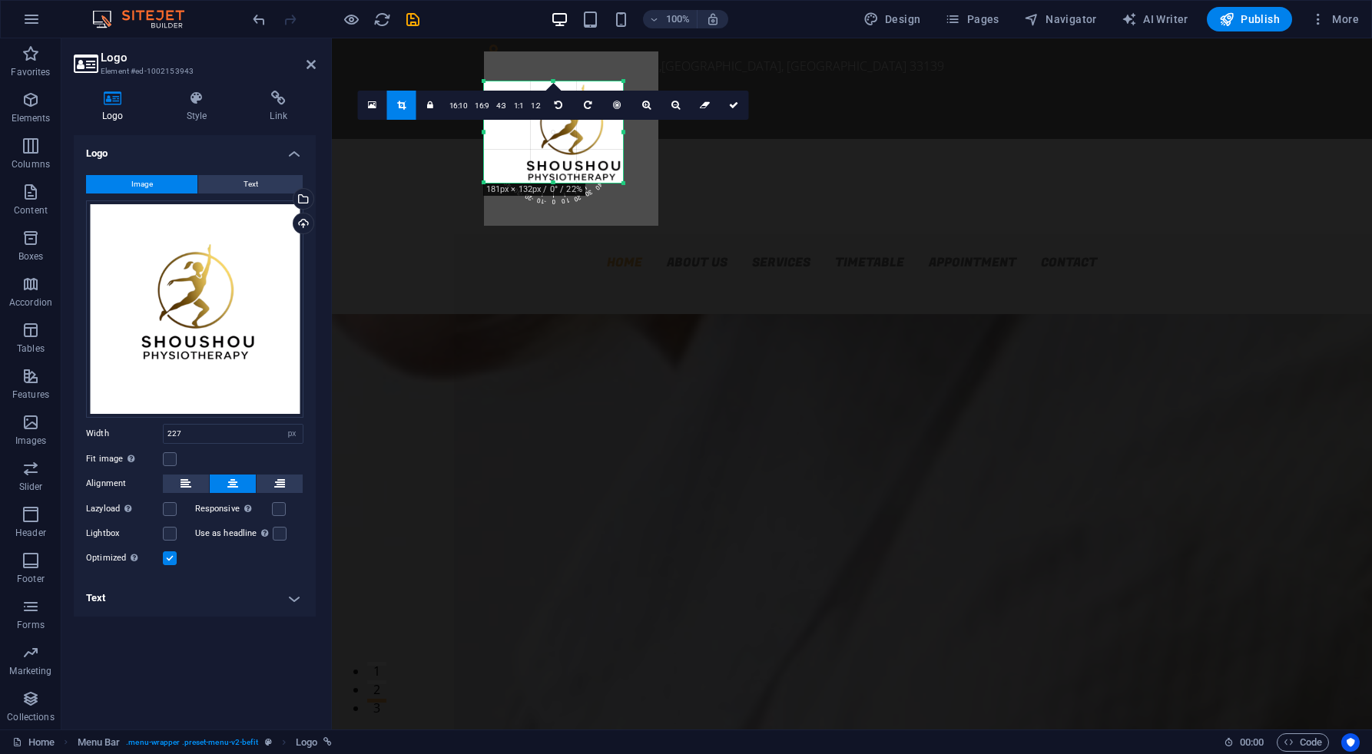
drag, startPoint x: 660, startPoint y: 131, endPoint x: 625, endPoint y: 134, distance: 35.5
click at [625, 134] on div at bounding box center [623, 131] width 5 height 101
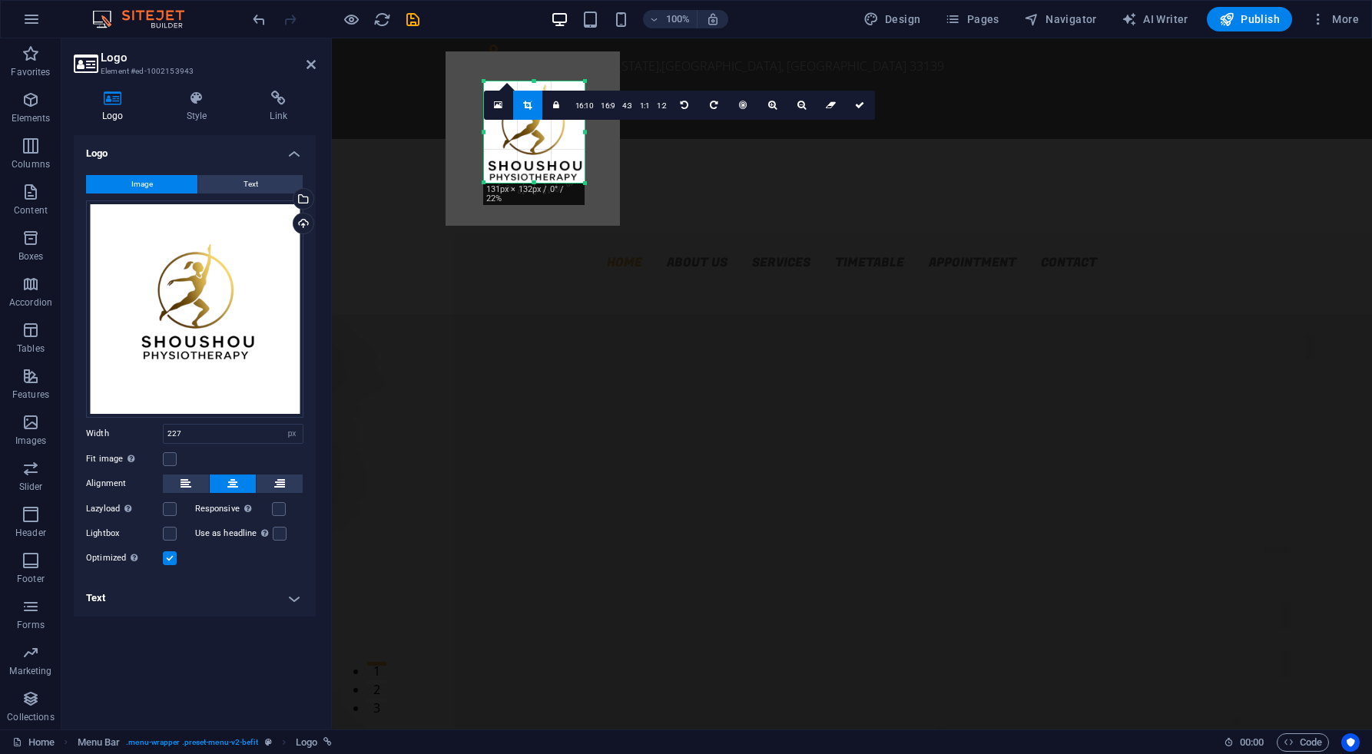
drag, startPoint x: 486, startPoint y: 132, endPoint x: 525, endPoint y: 136, distance: 38.6
click at [525, 136] on div "180 170 160 150 140 130 120 110 100 90 80 70 60 50 40 30 20 10 0 -10 -20 -30 -4…" at bounding box center [534, 131] width 101 height 101
click at [859, 104] on icon at bounding box center [859, 105] width 9 height 9
type input "131"
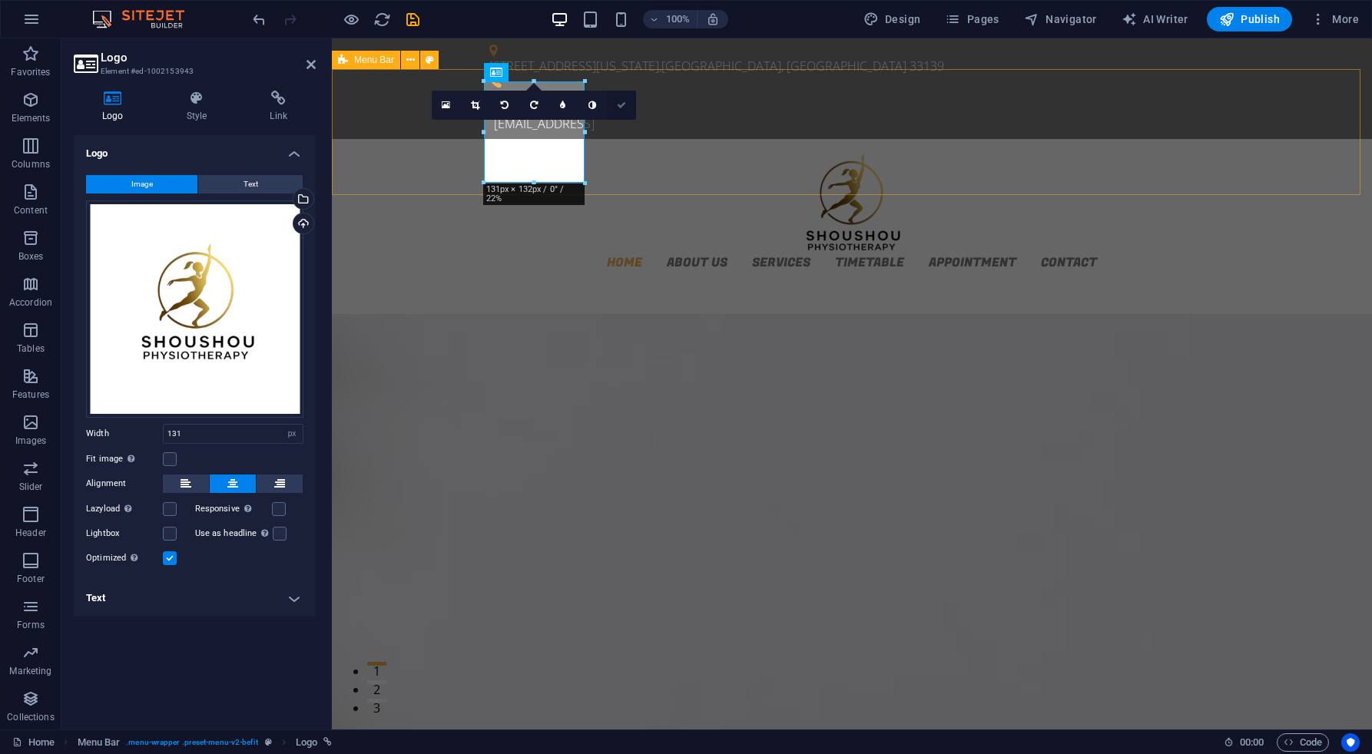
click at [625, 181] on div "Home About us Services Timetable Appointment Contact Menu" at bounding box center [852, 211] width 1040 height 144
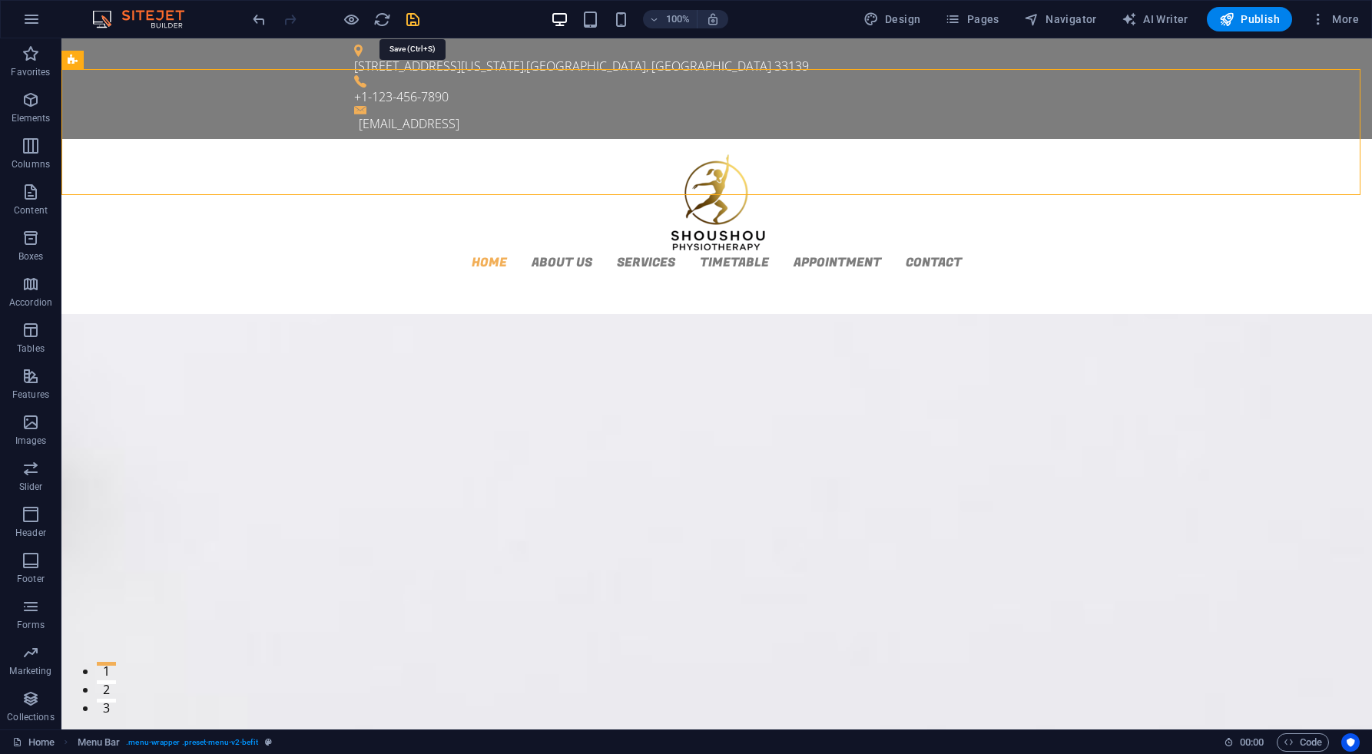
drag, startPoint x: 410, startPoint y: 19, endPoint x: 443, endPoint y: 35, distance: 36.8
click at [411, 19] on icon "save" at bounding box center [413, 20] width 18 height 18
checkbox input "false"
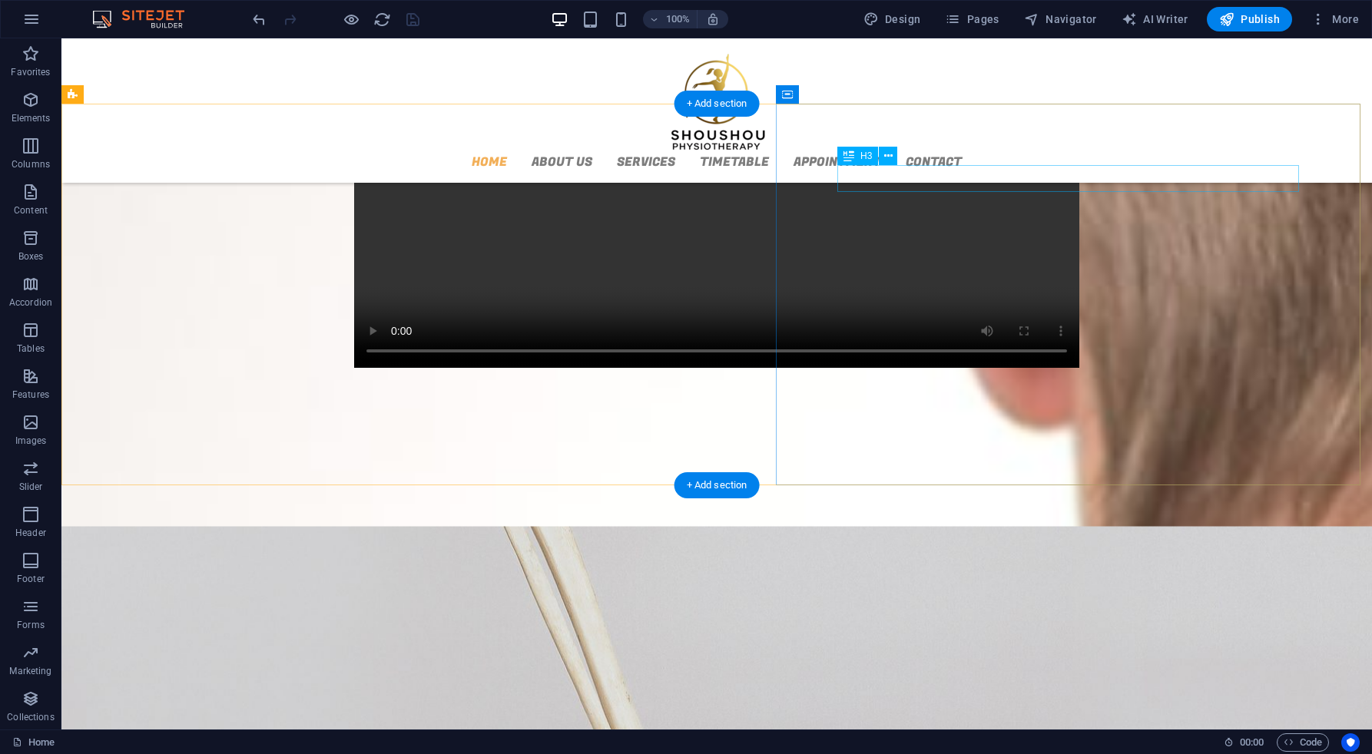
scroll to position [959, 0]
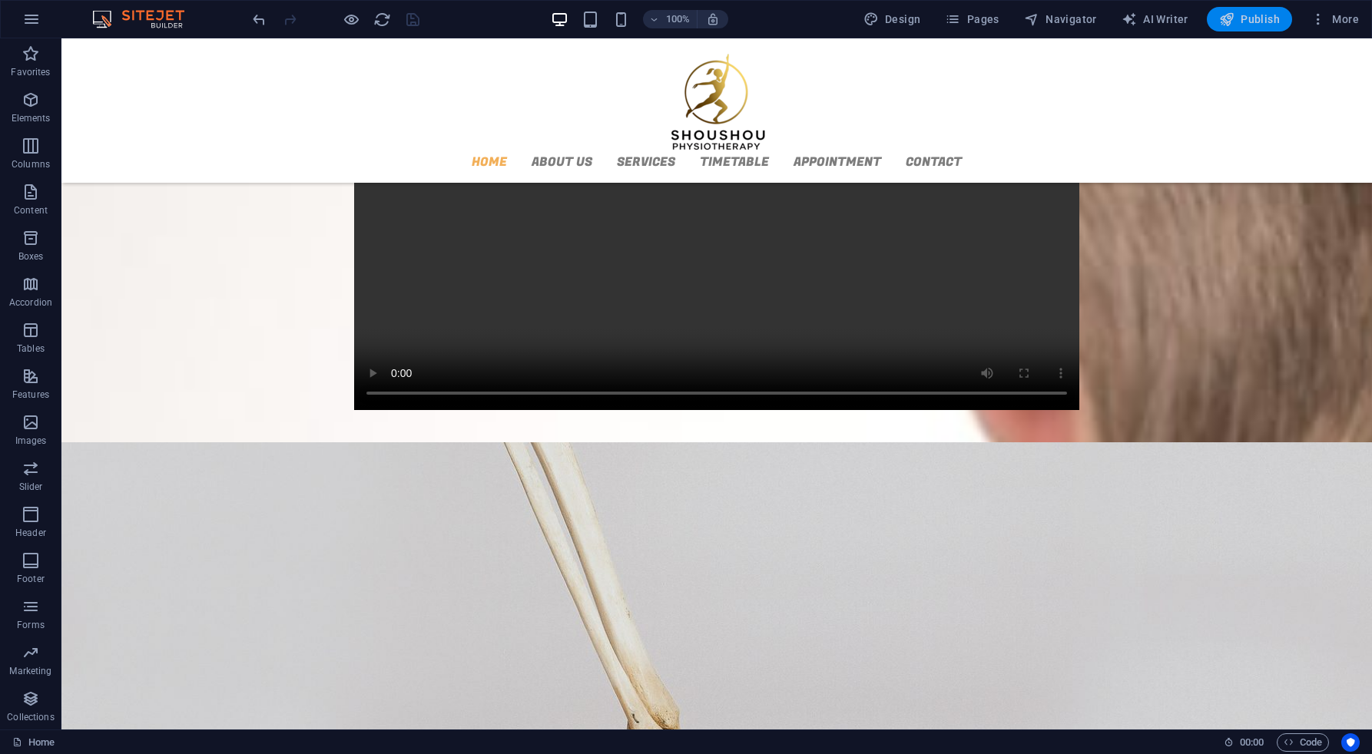
click at [1251, 13] on span "Publish" at bounding box center [1249, 19] width 61 height 15
